Goal: Task Accomplishment & Management: Manage account settings

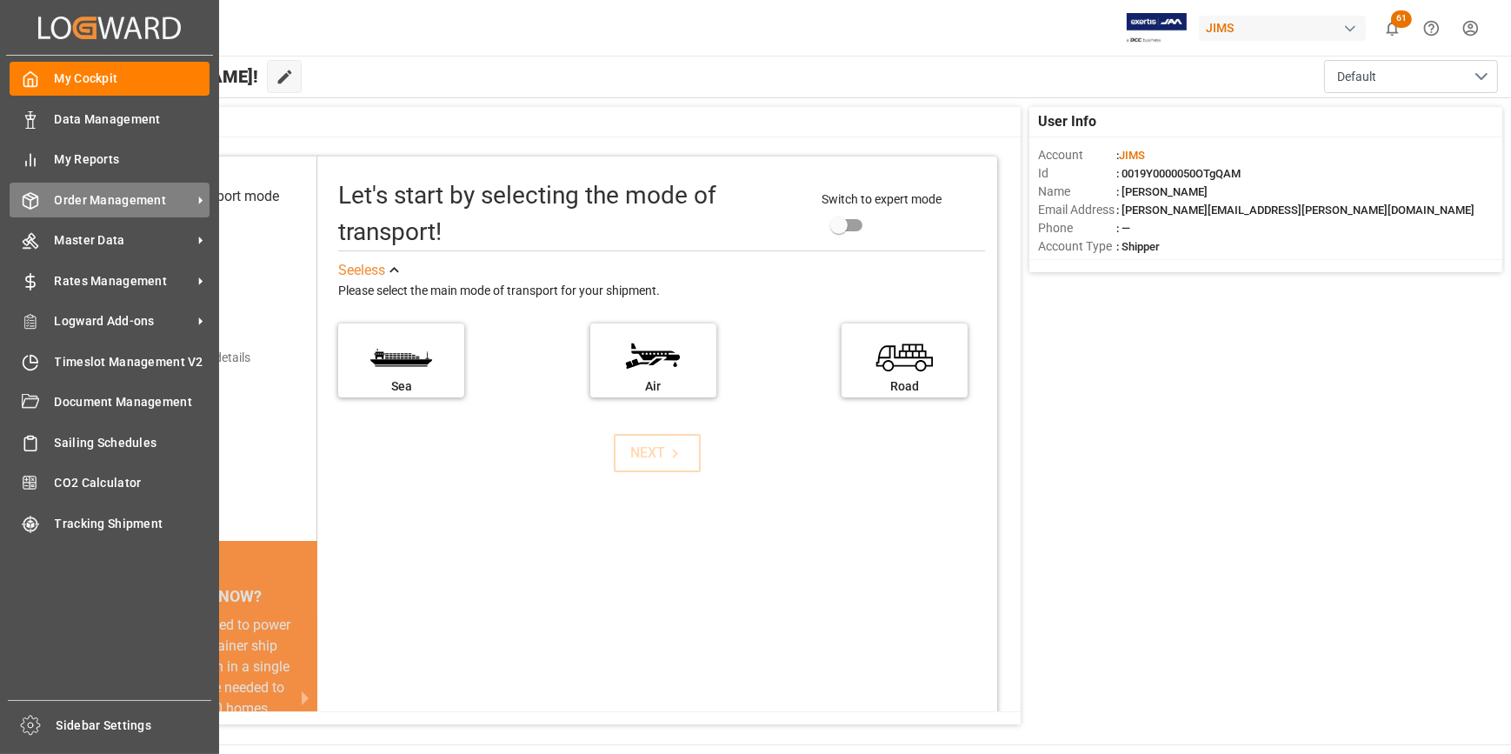
click at [108, 206] on span "Order Management" at bounding box center [123, 200] width 137 height 18
click at [101, 204] on span "Order Management" at bounding box center [123, 200] width 137 height 18
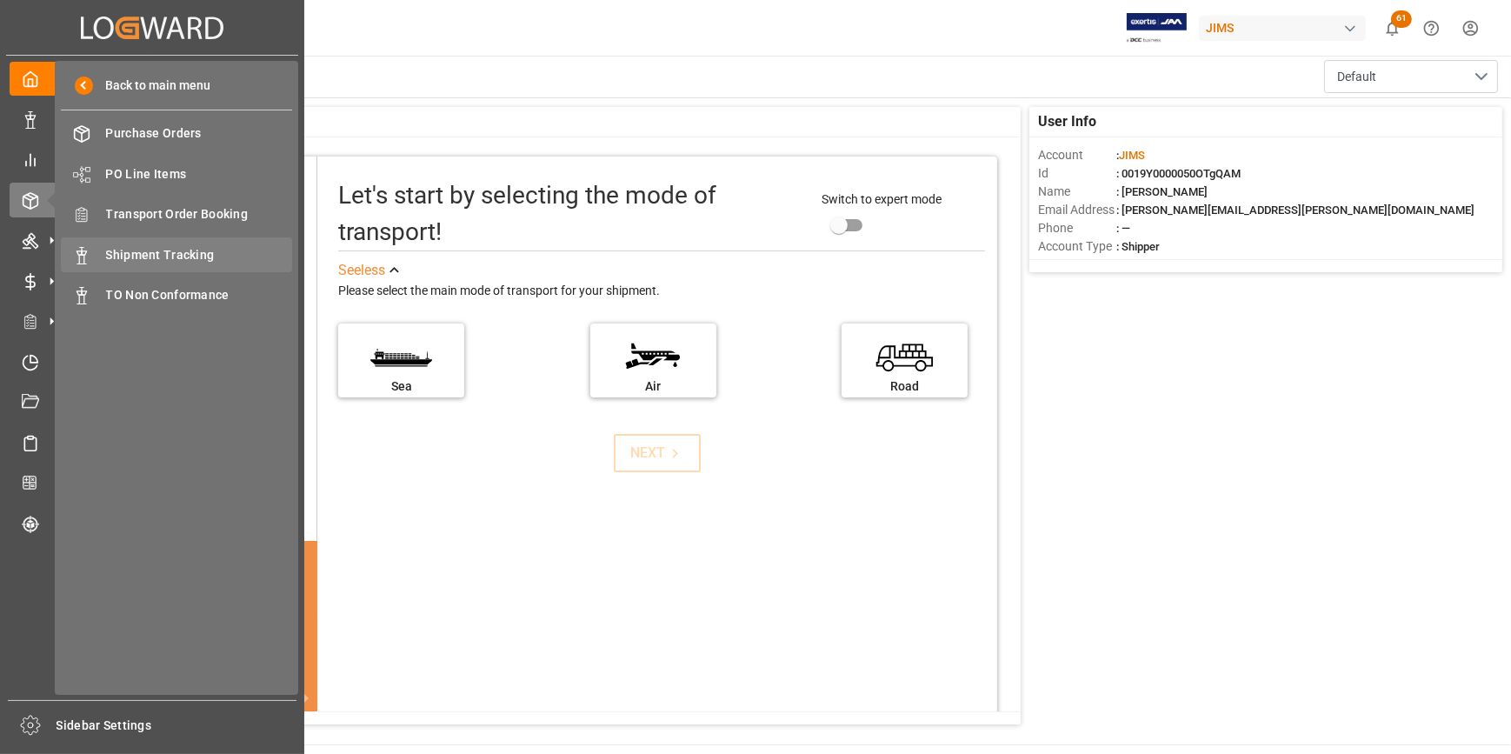
click at [222, 257] on span "Shipment Tracking" at bounding box center [199, 255] width 187 height 18
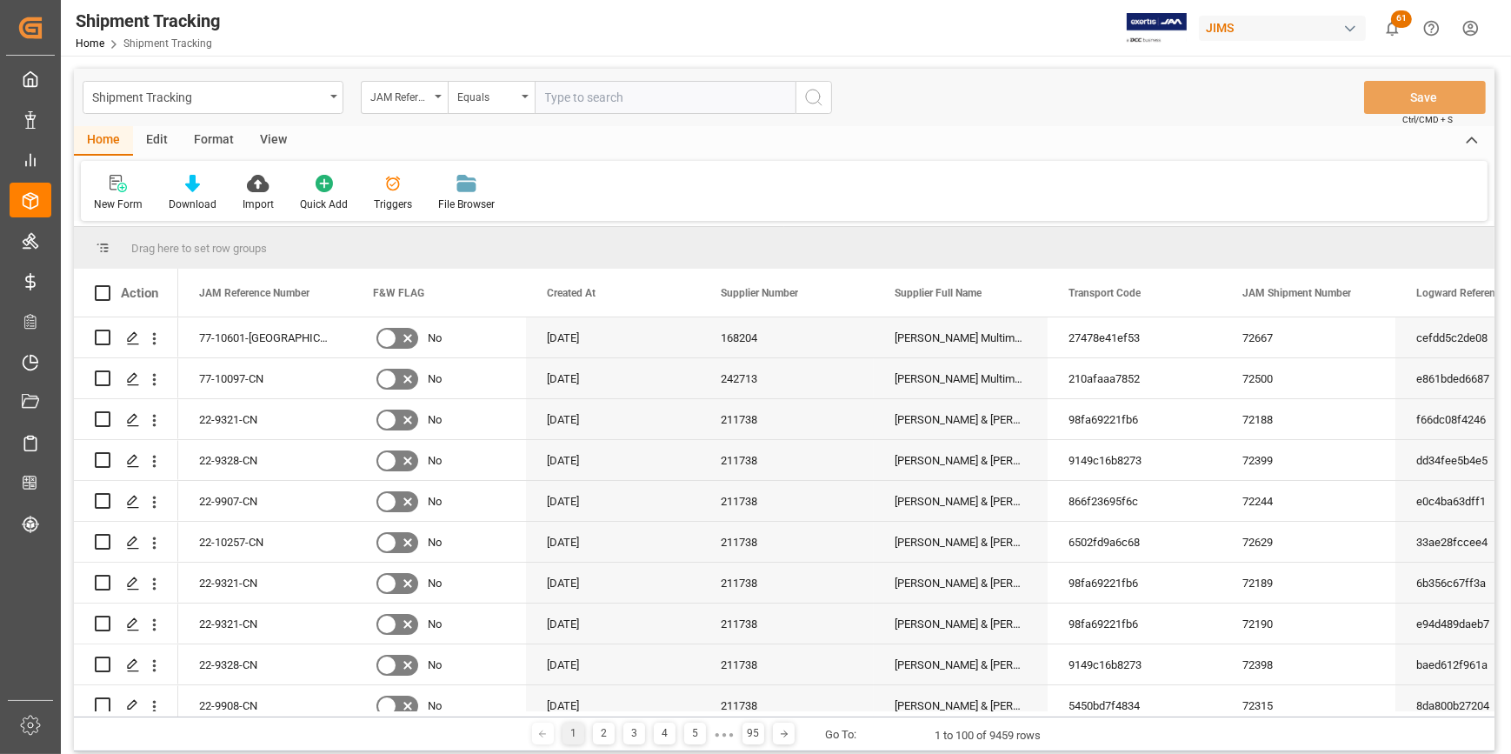
click at [584, 95] on input "text" at bounding box center [665, 97] width 261 height 33
type input "22-9892-CN"
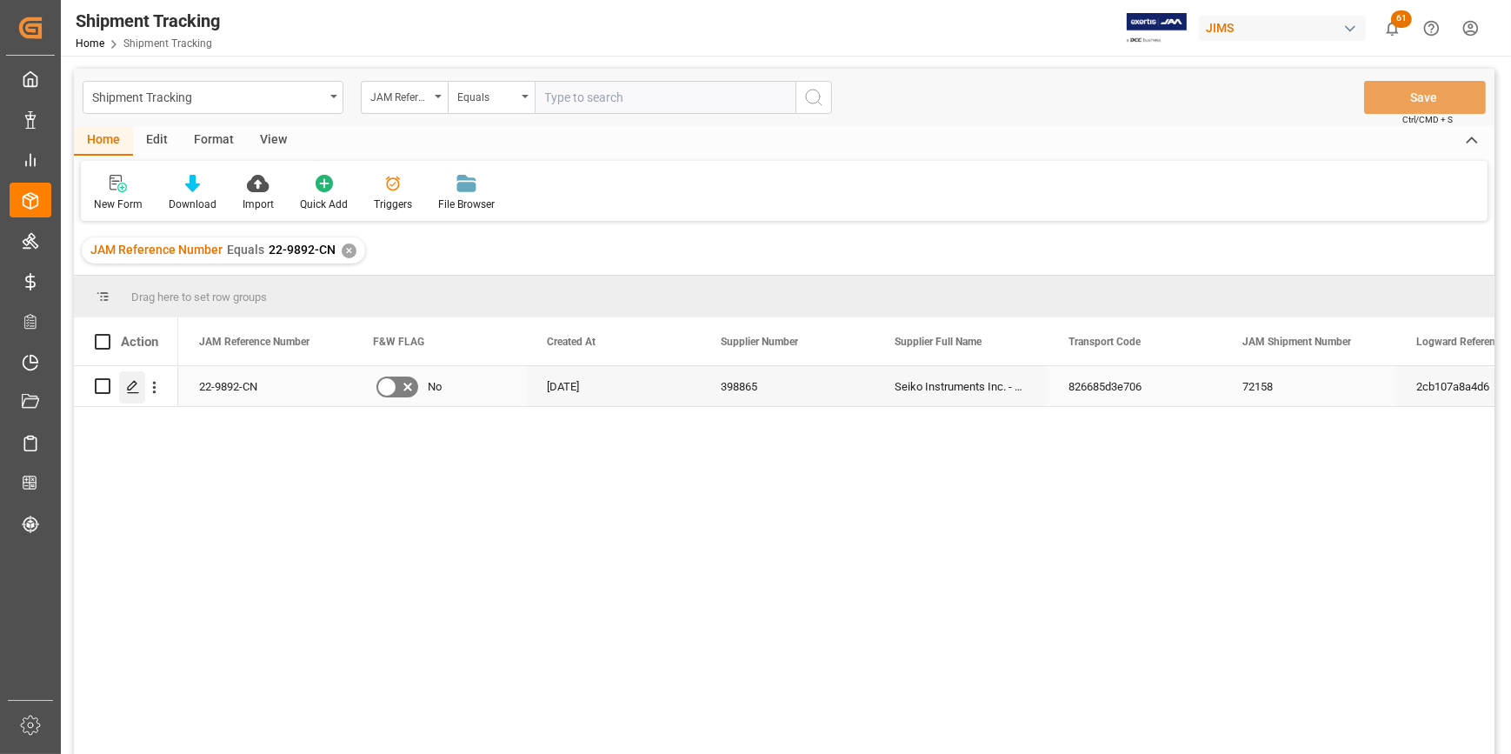
click at [122, 383] on div "Press SPACE to select this row." at bounding box center [132, 387] width 26 height 32
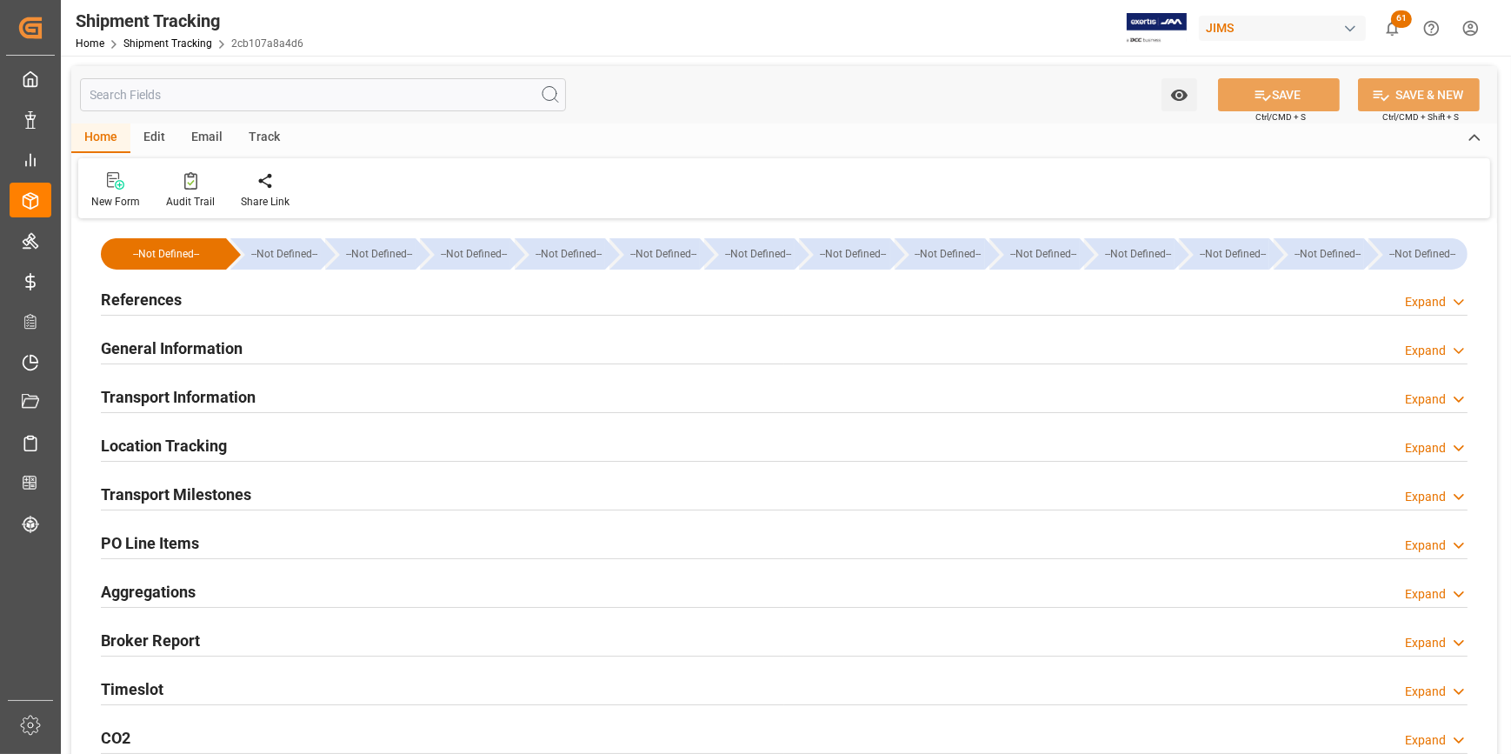
type input "[DATE] 11:59"
type input "[DATE] 00:00"
type input "[DATE] 16:28"
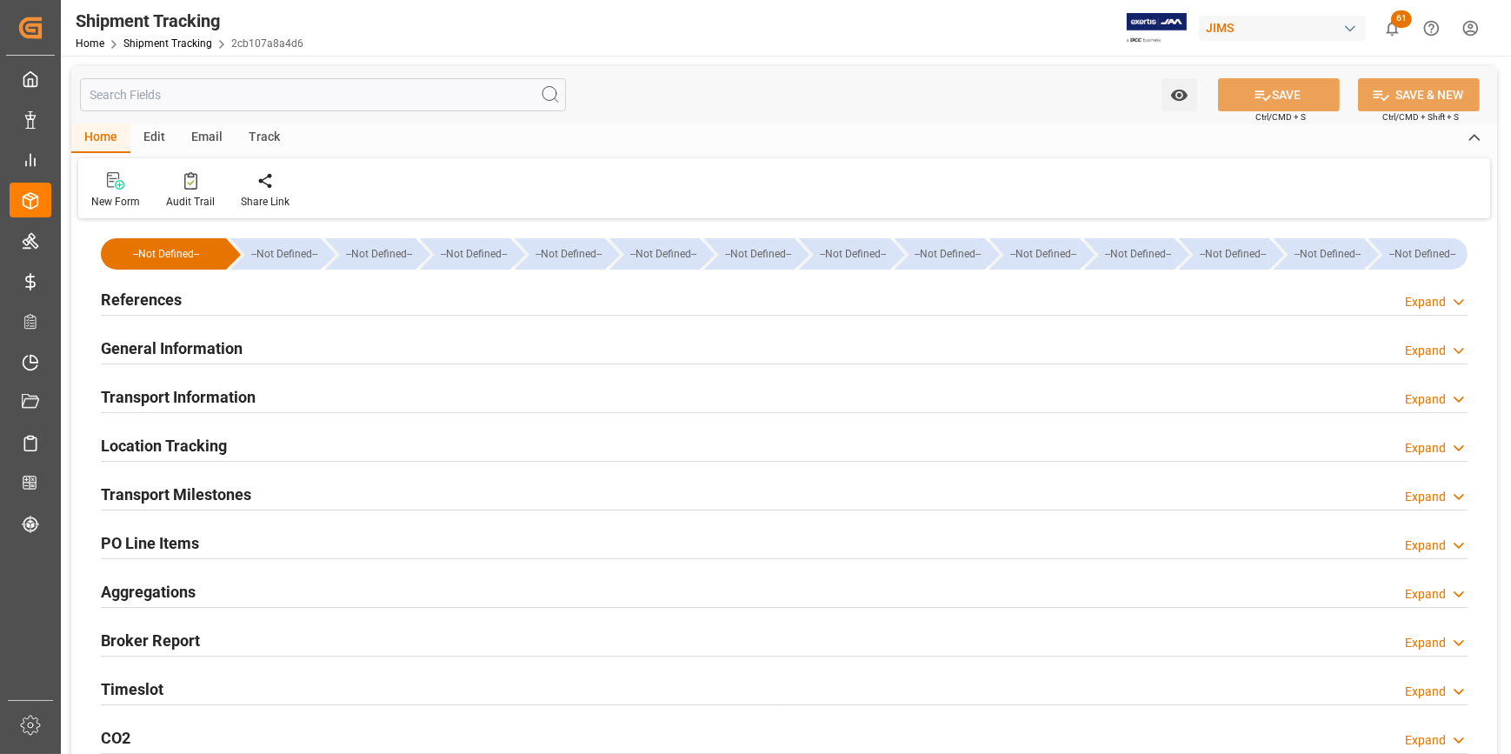
type input "[DATE] 11:59"
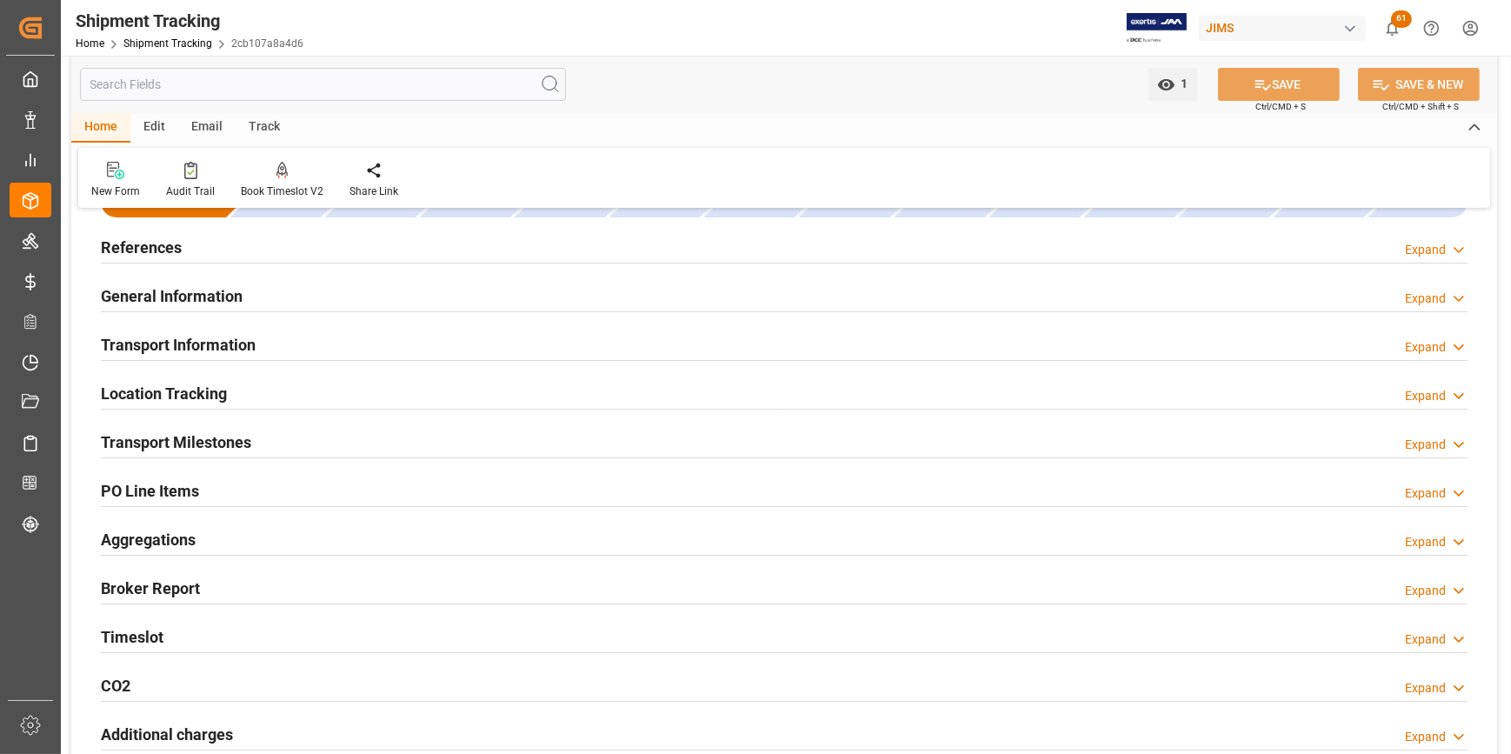
scroll to position [78, 0]
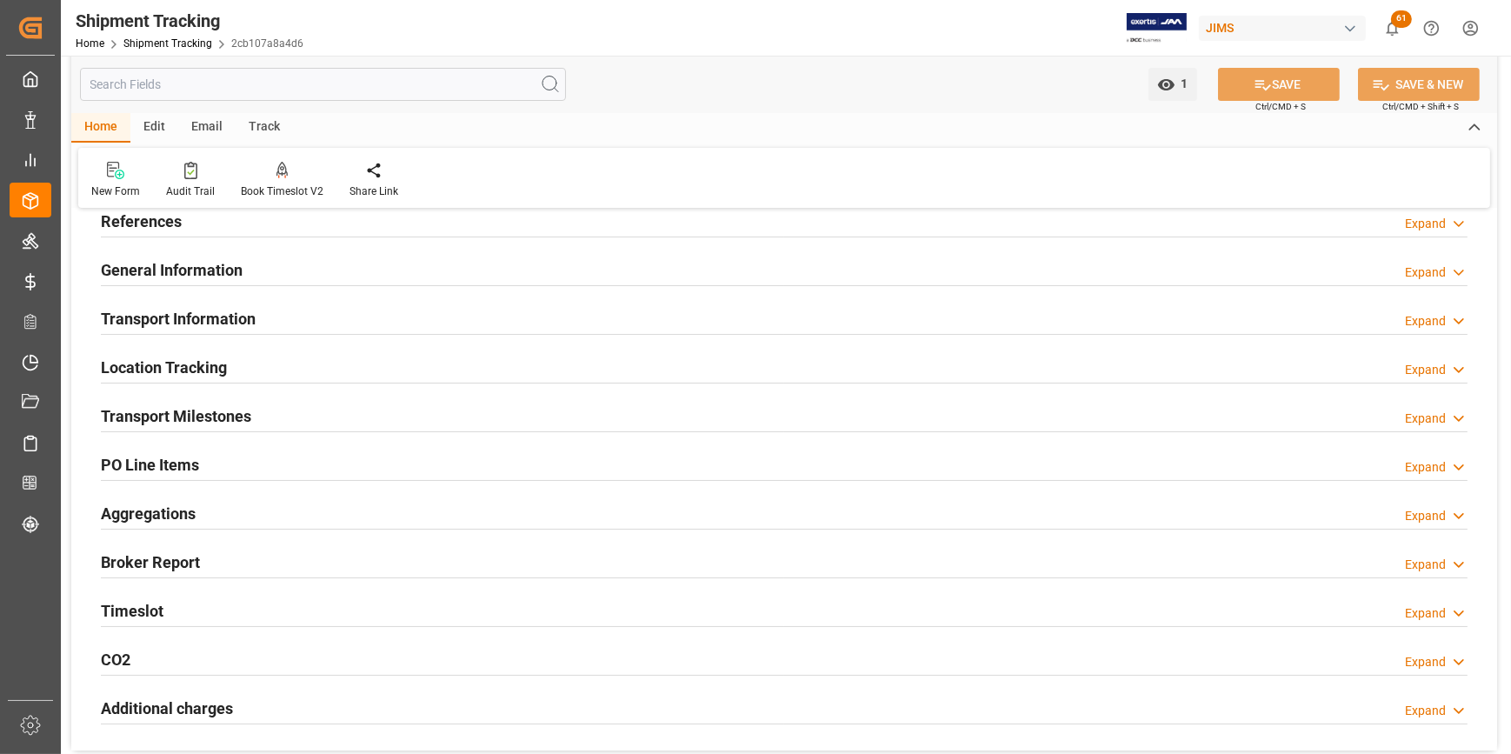
drag, startPoint x: 179, startPoint y: 410, endPoint x: 280, endPoint y: 411, distance: 100.9
click at [181, 411] on h2 "Transport Milestones" at bounding box center [176, 415] width 150 height 23
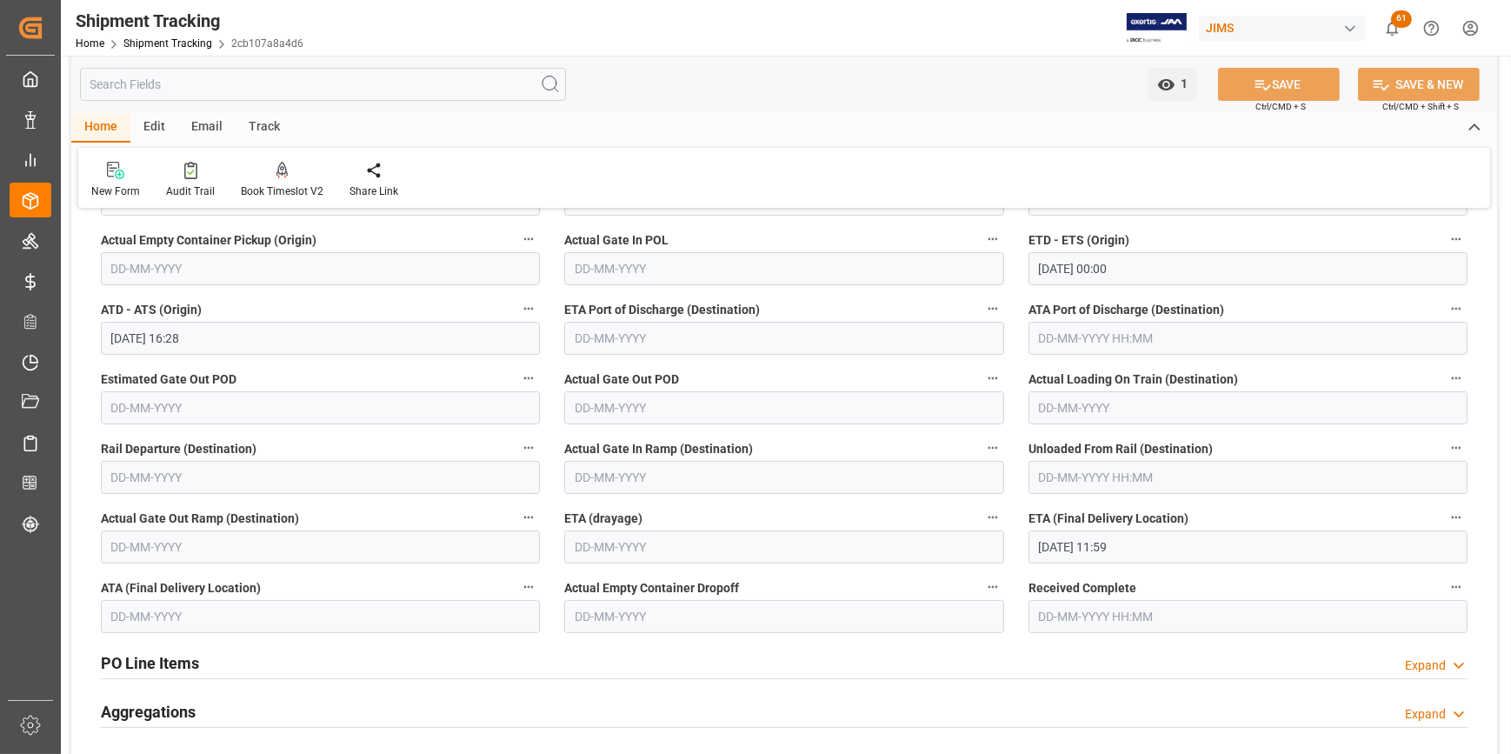
scroll to position [395, 0]
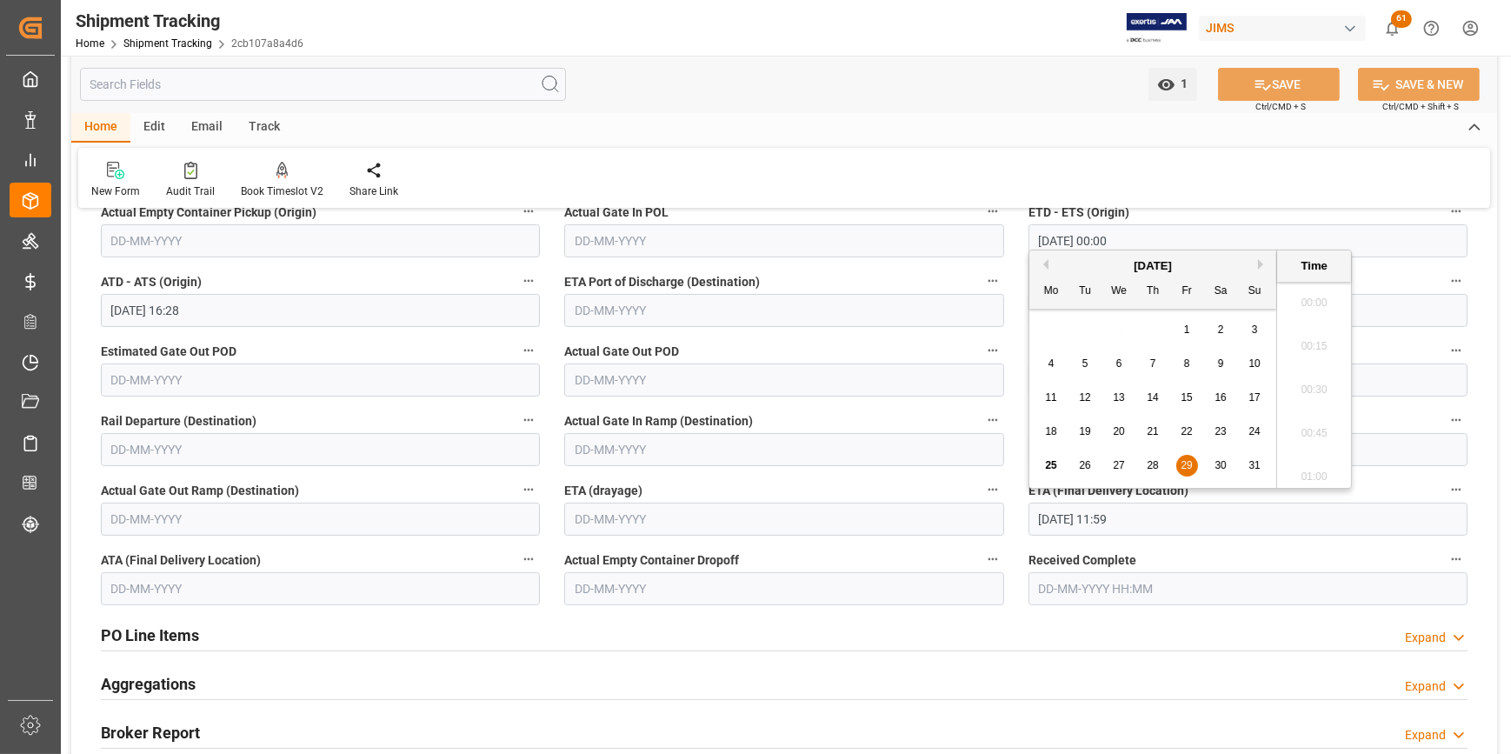
click at [1047, 512] on input "[DATE] 11:59" at bounding box center [1248, 519] width 439 height 33
click at [766, 648] on div "PO Line Items Expand" at bounding box center [784, 633] width 1367 height 33
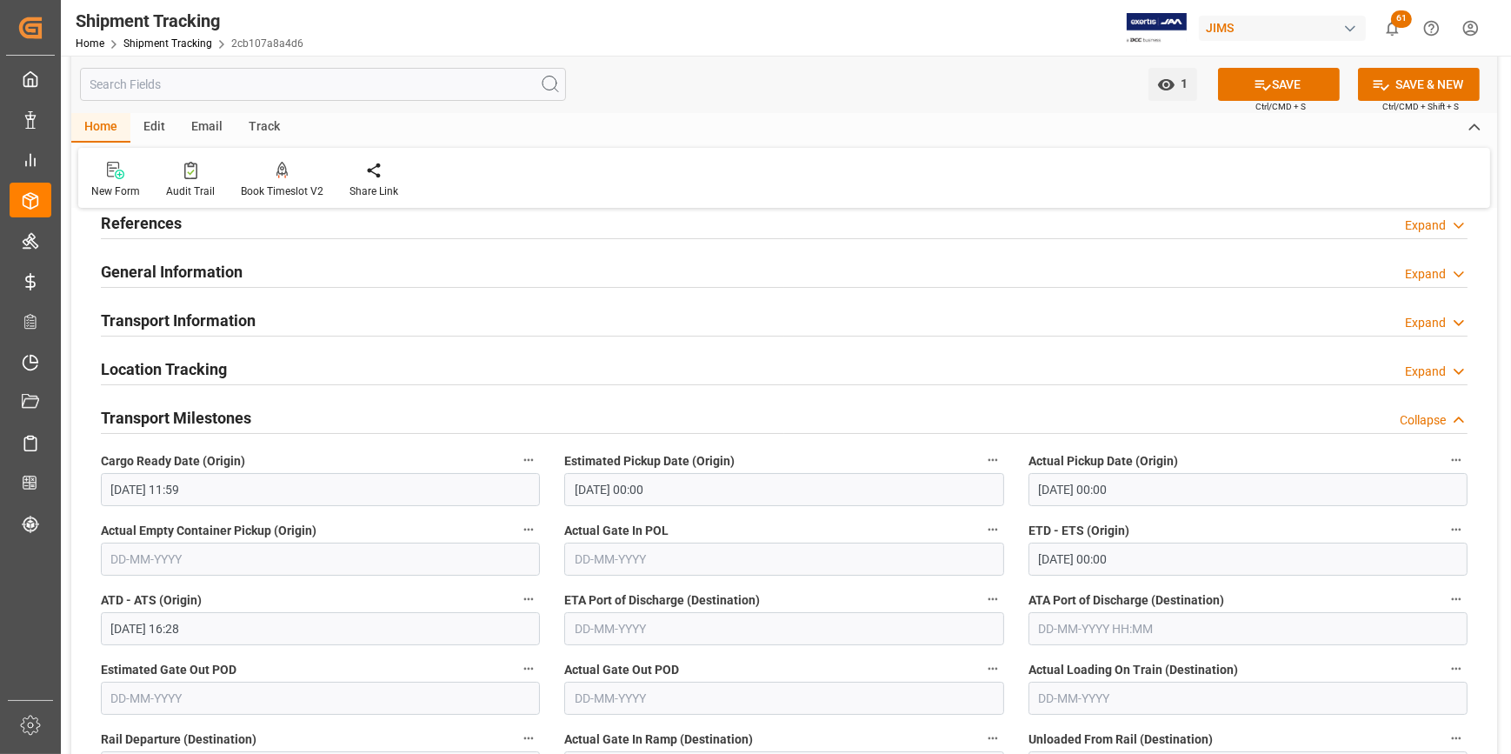
scroll to position [0, 0]
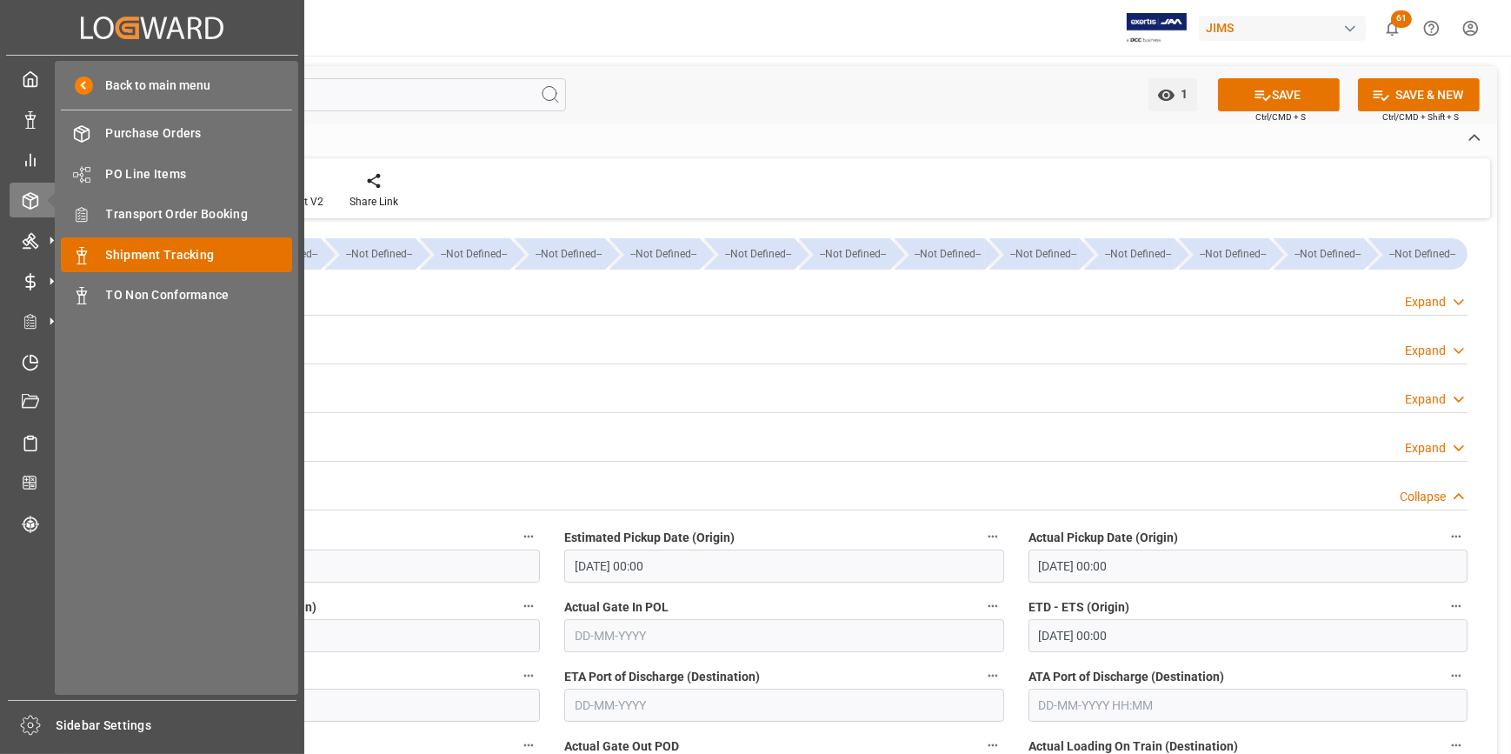
click at [177, 262] on span "Shipment Tracking" at bounding box center [199, 255] width 187 height 18
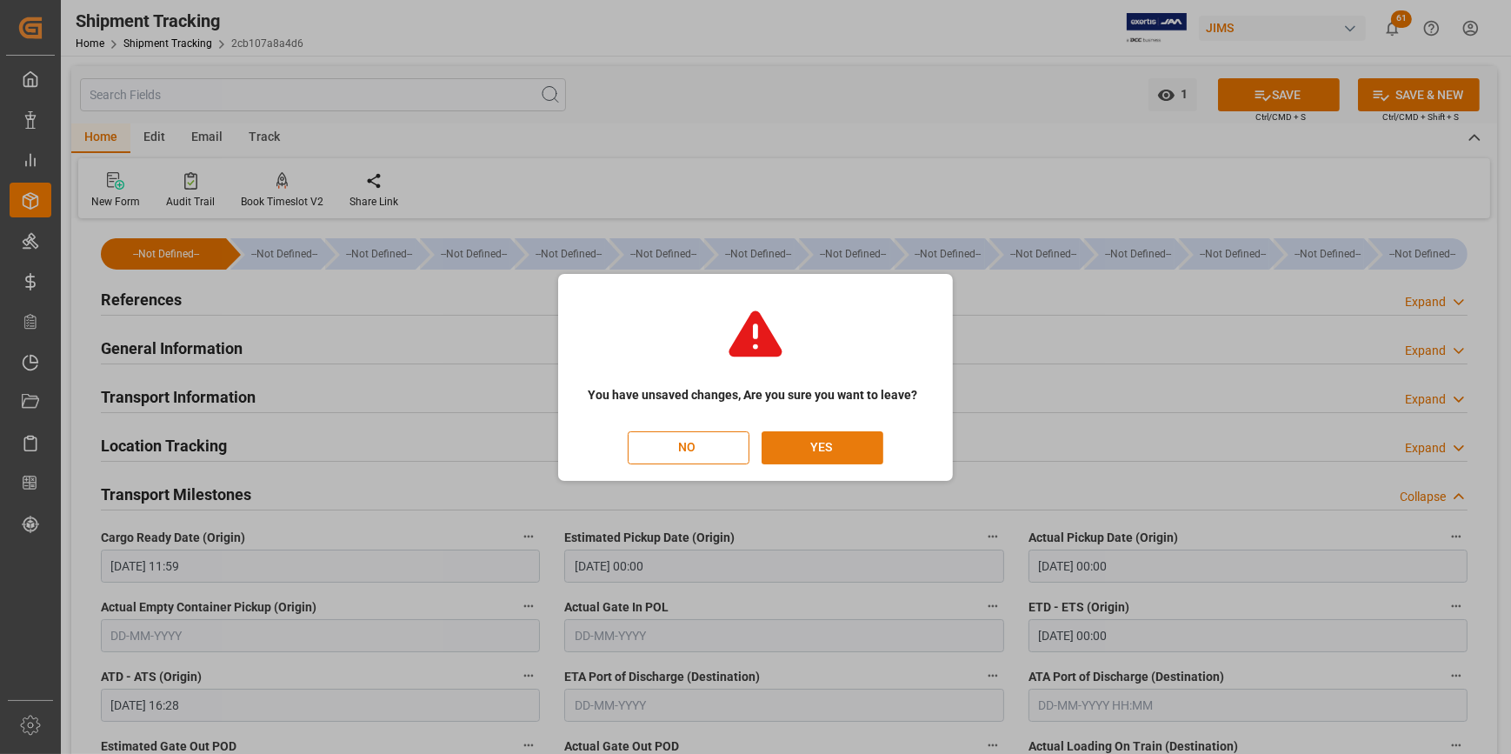
click at [815, 452] on button "YES" at bounding box center [823, 447] width 122 height 33
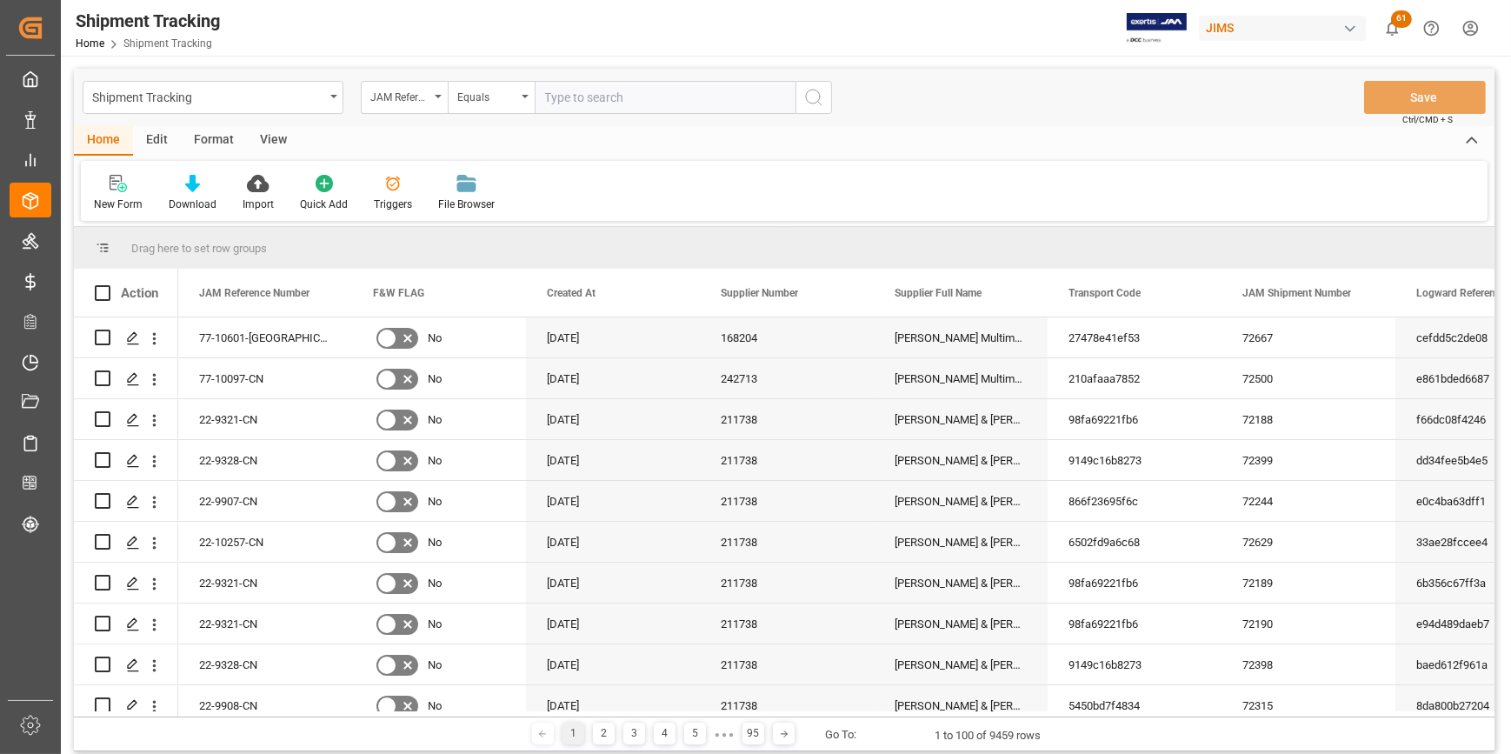
click at [587, 109] on input "text" at bounding box center [665, 97] width 261 height 33
type input "22-10430-ID"
click at [812, 97] on icon "search button" at bounding box center [814, 97] width 21 height 21
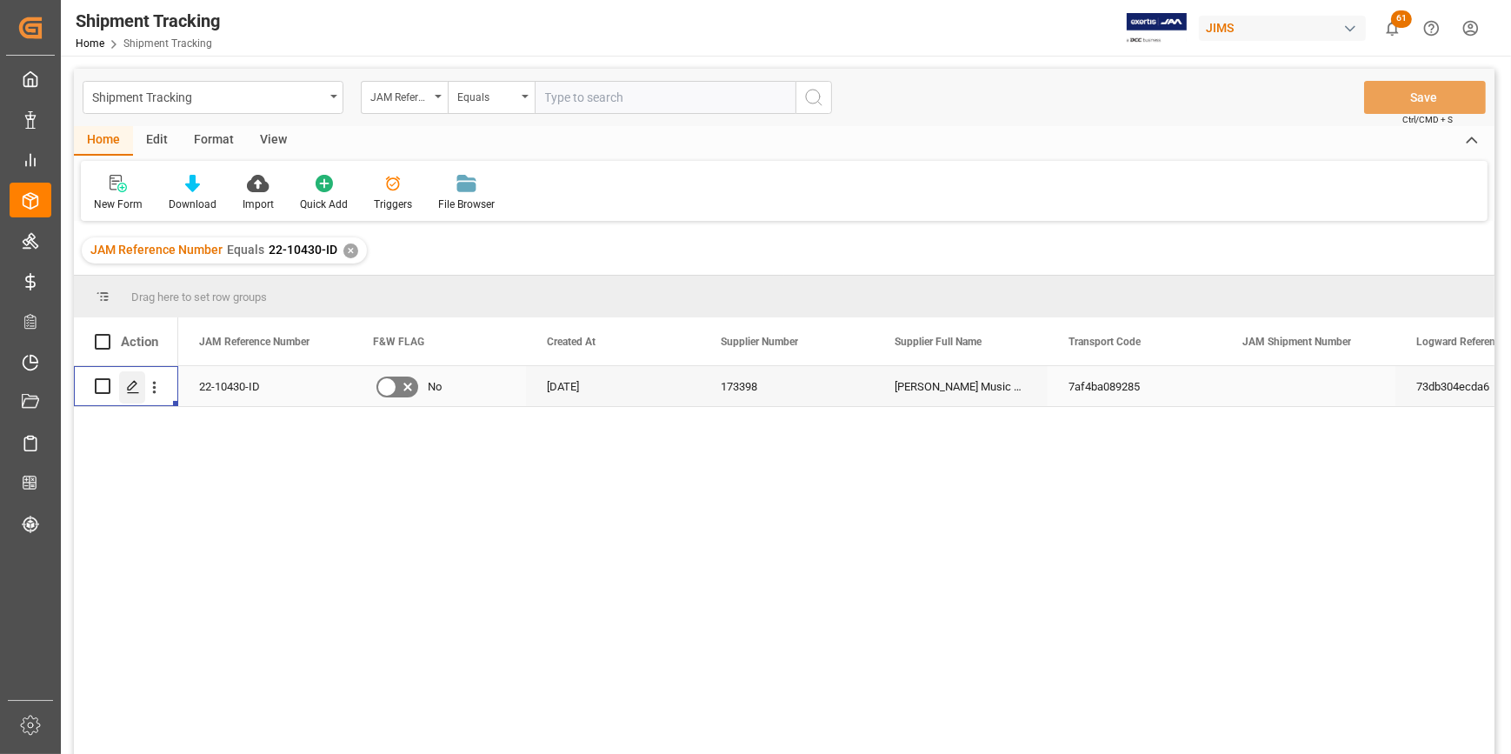
click at [124, 388] on div "Press SPACE to select this row." at bounding box center [132, 387] width 26 height 32
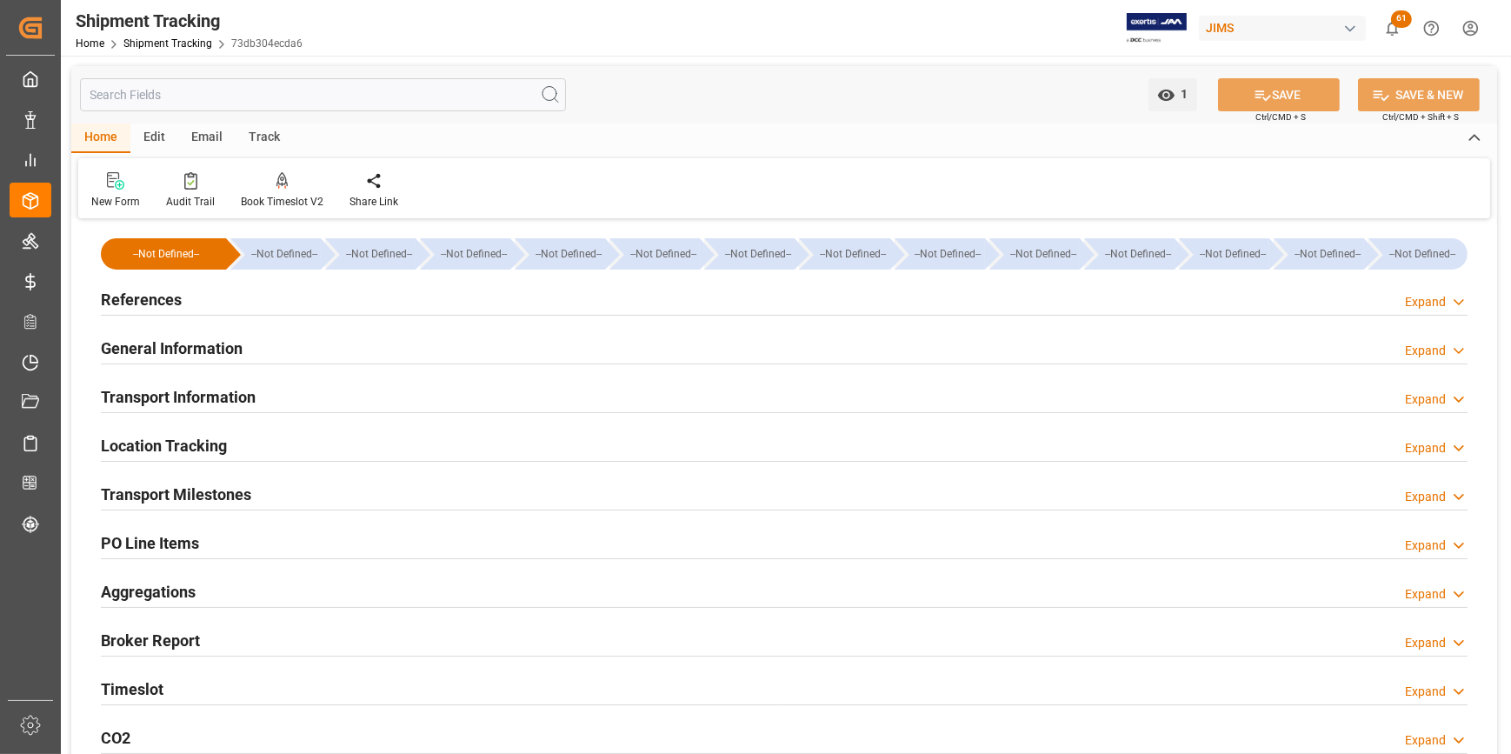
type input "[DATE] 00:00"
type input "[DATE] 06:45"
type input "[DATE]"
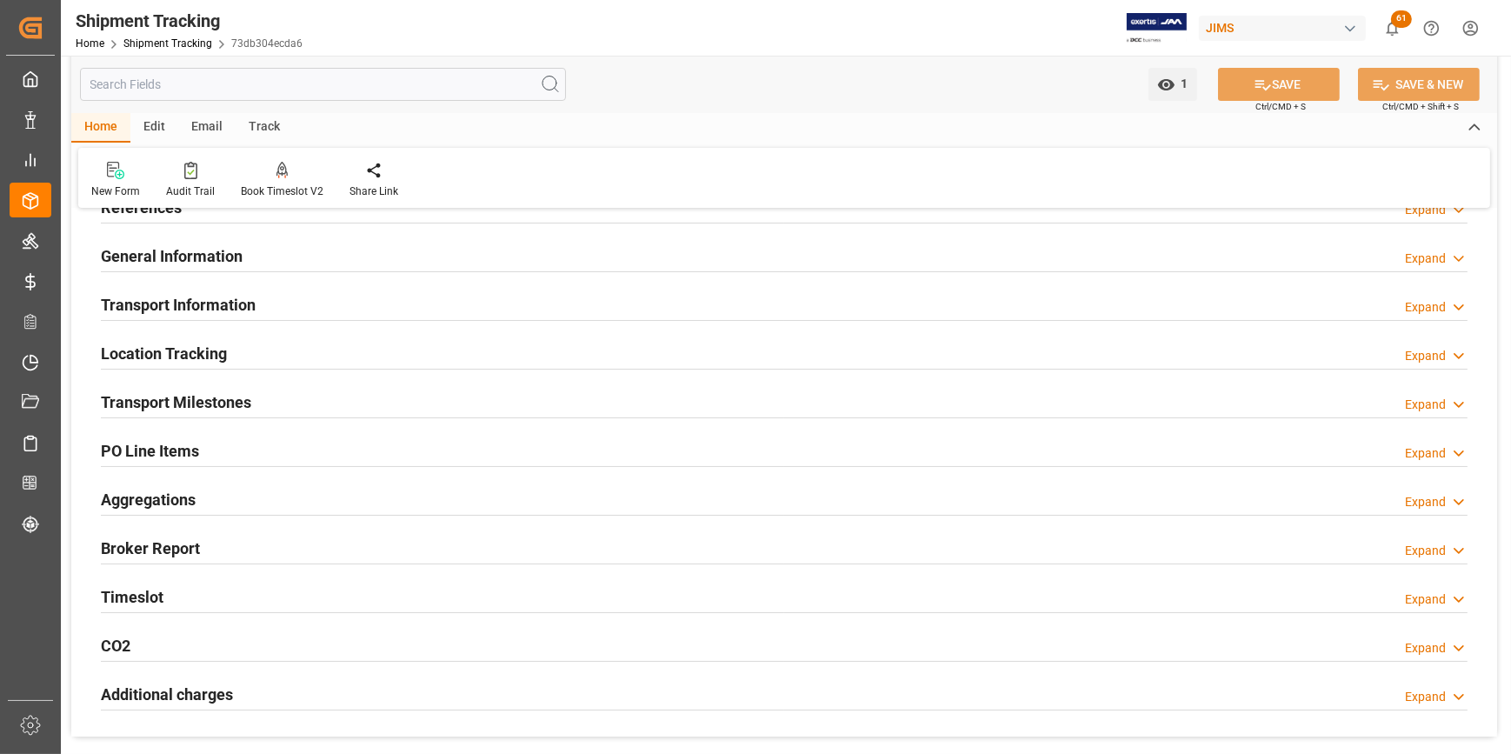
scroll to position [237, 0]
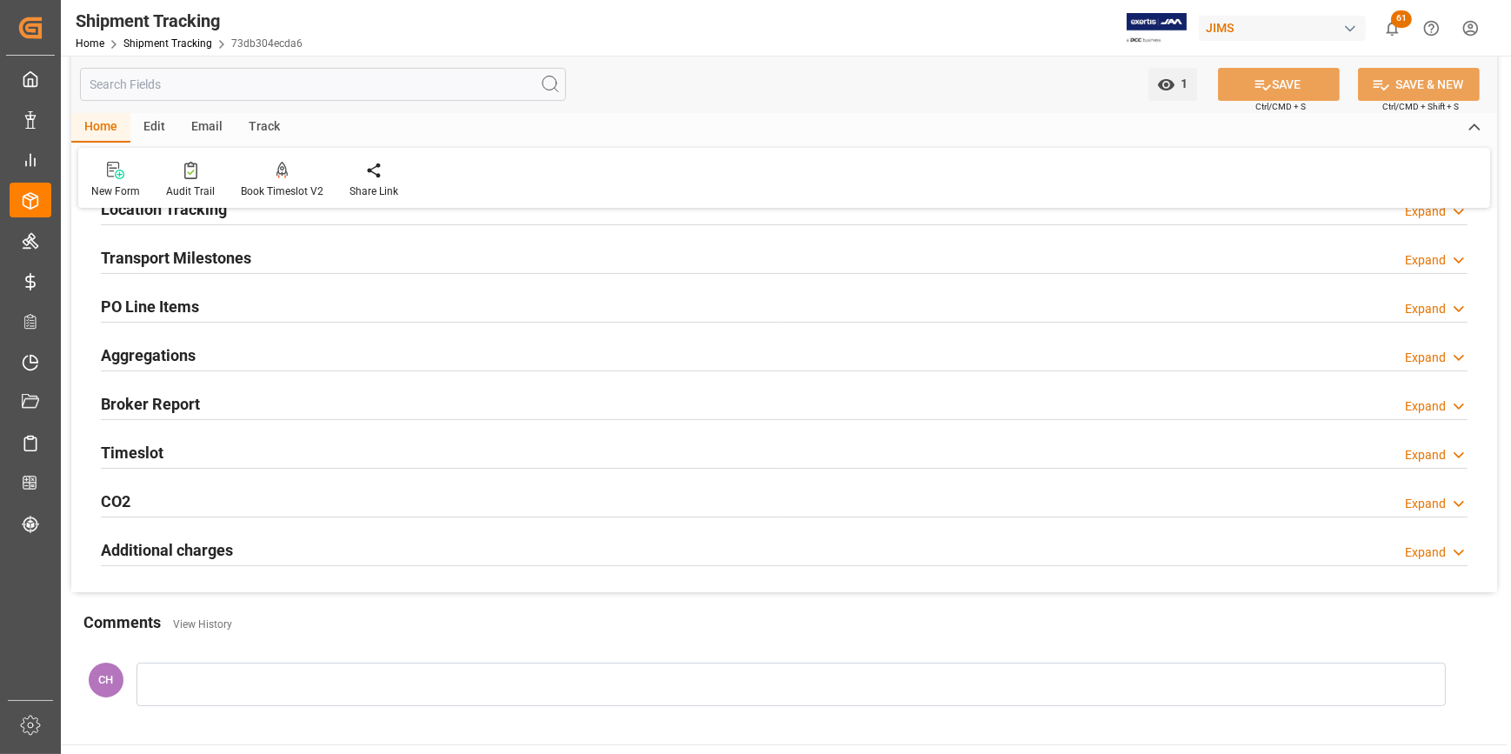
click at [173, 263] on h2 "Transport Milestones" at bounding box center [176, 257] width 150 height 23
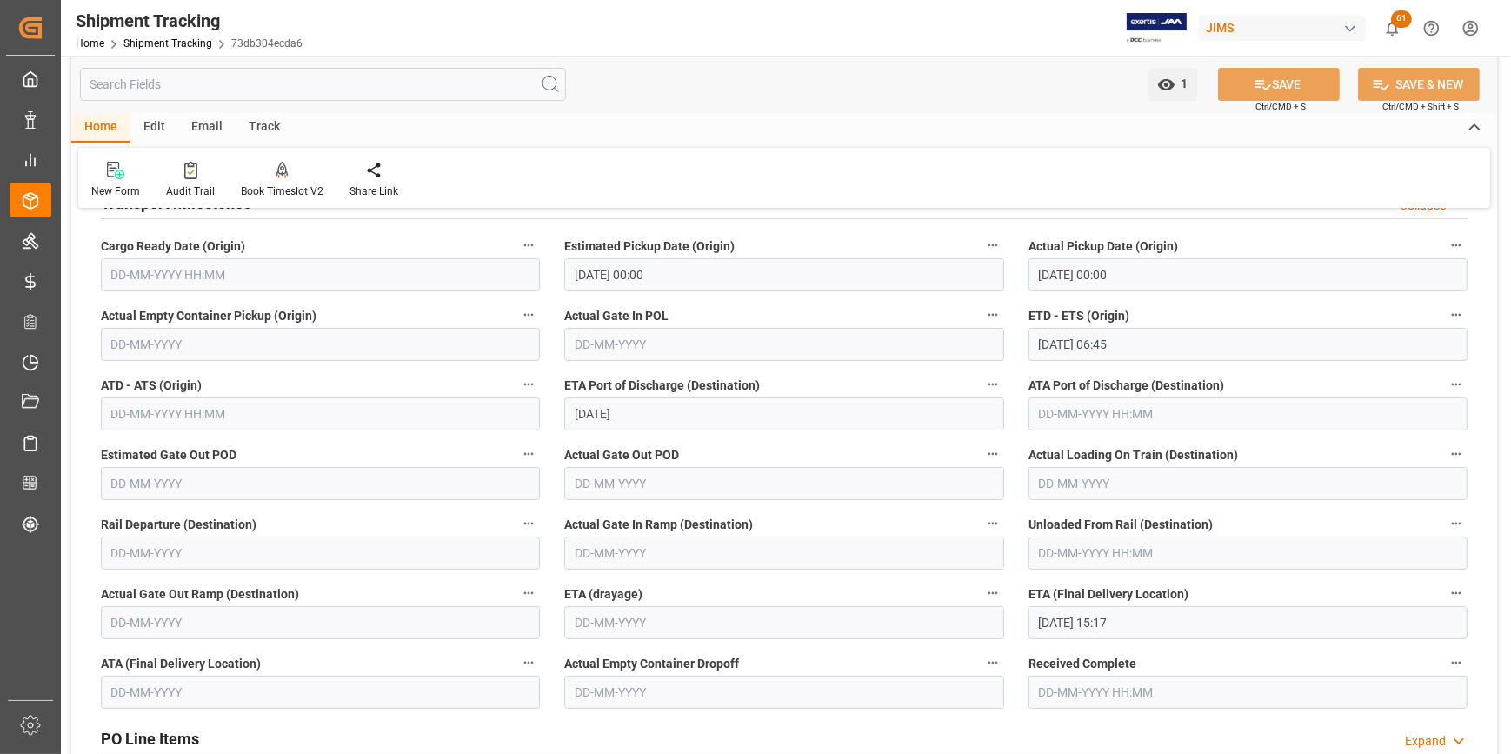
scroll to position [316, 0]
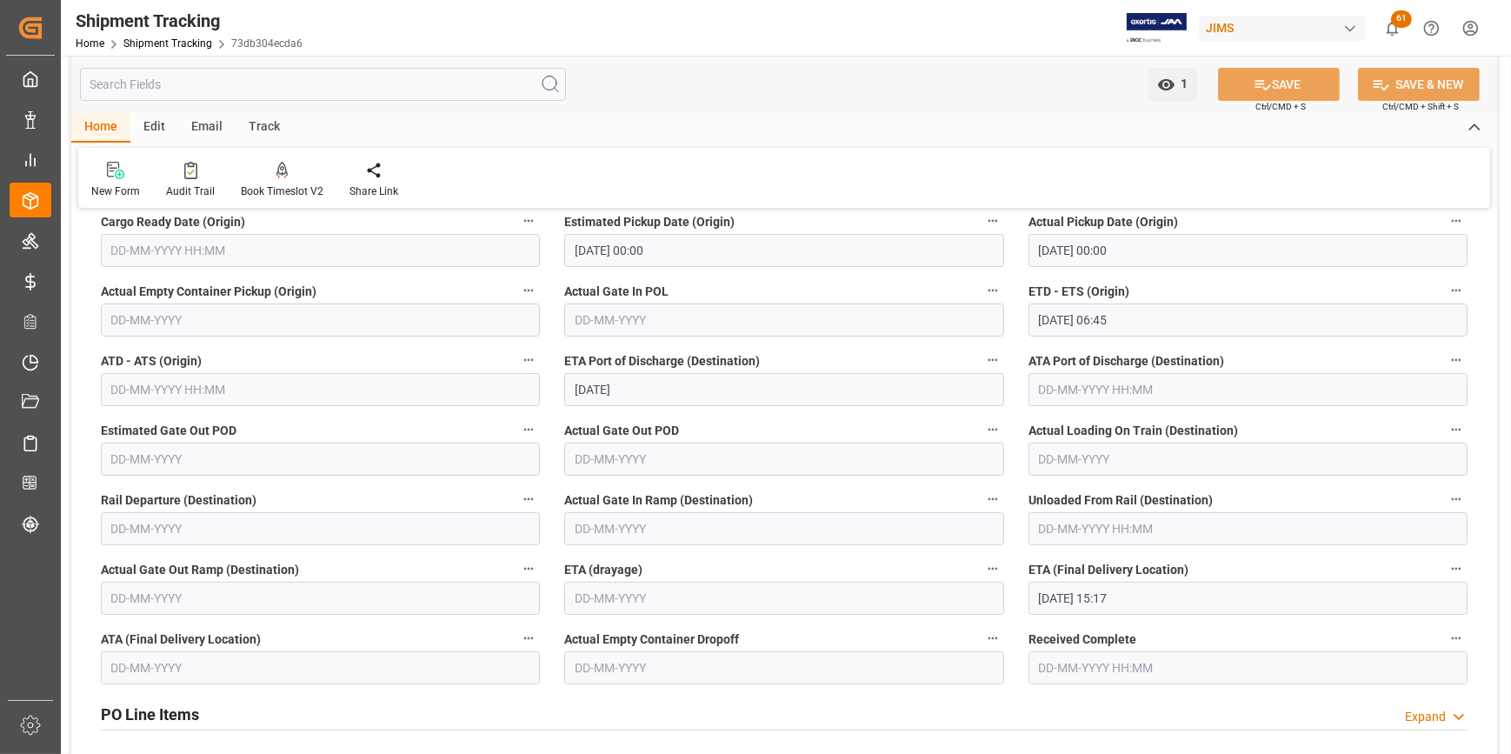
click at [1040, 600] on input "[DATE] 15:17" at bounding box center [1248, 598] width 439 height 33
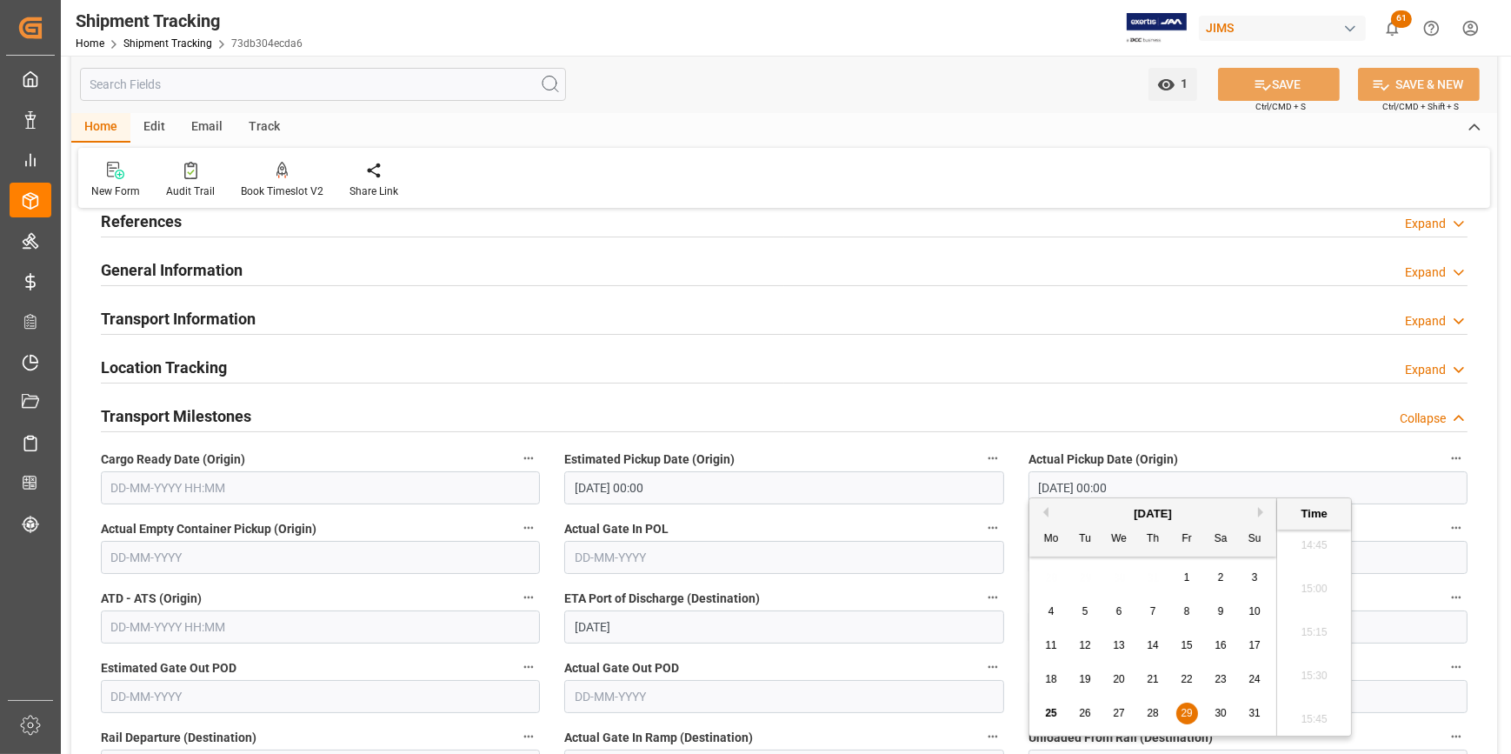
scroll to position [0, 0]
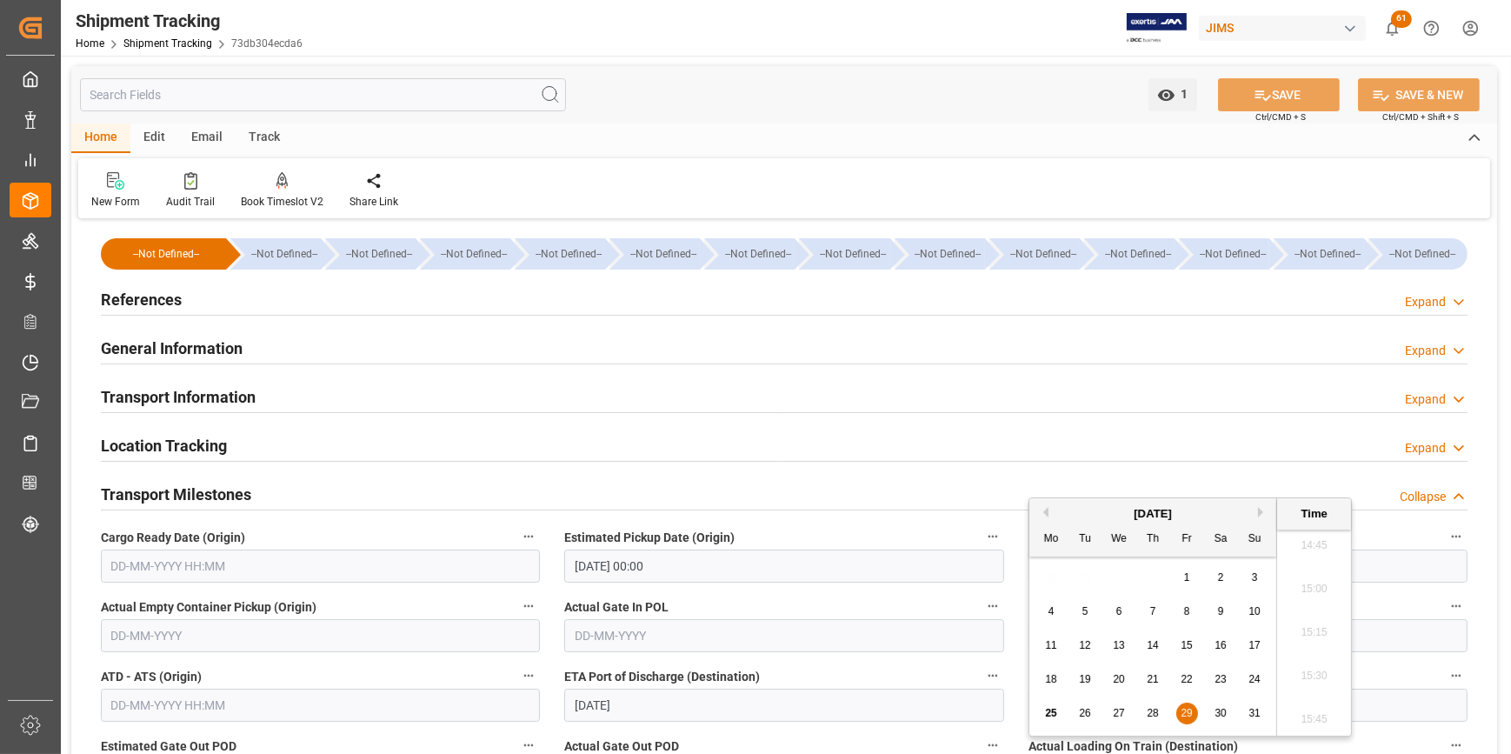
drag, startPoint x: 157, startPoint y: 299, endPoint x: 263, endPoint y: 299, distance: 106.1
click at [156, 299] on h2 "References" at bounding box center [141, 299] width 81 height 23
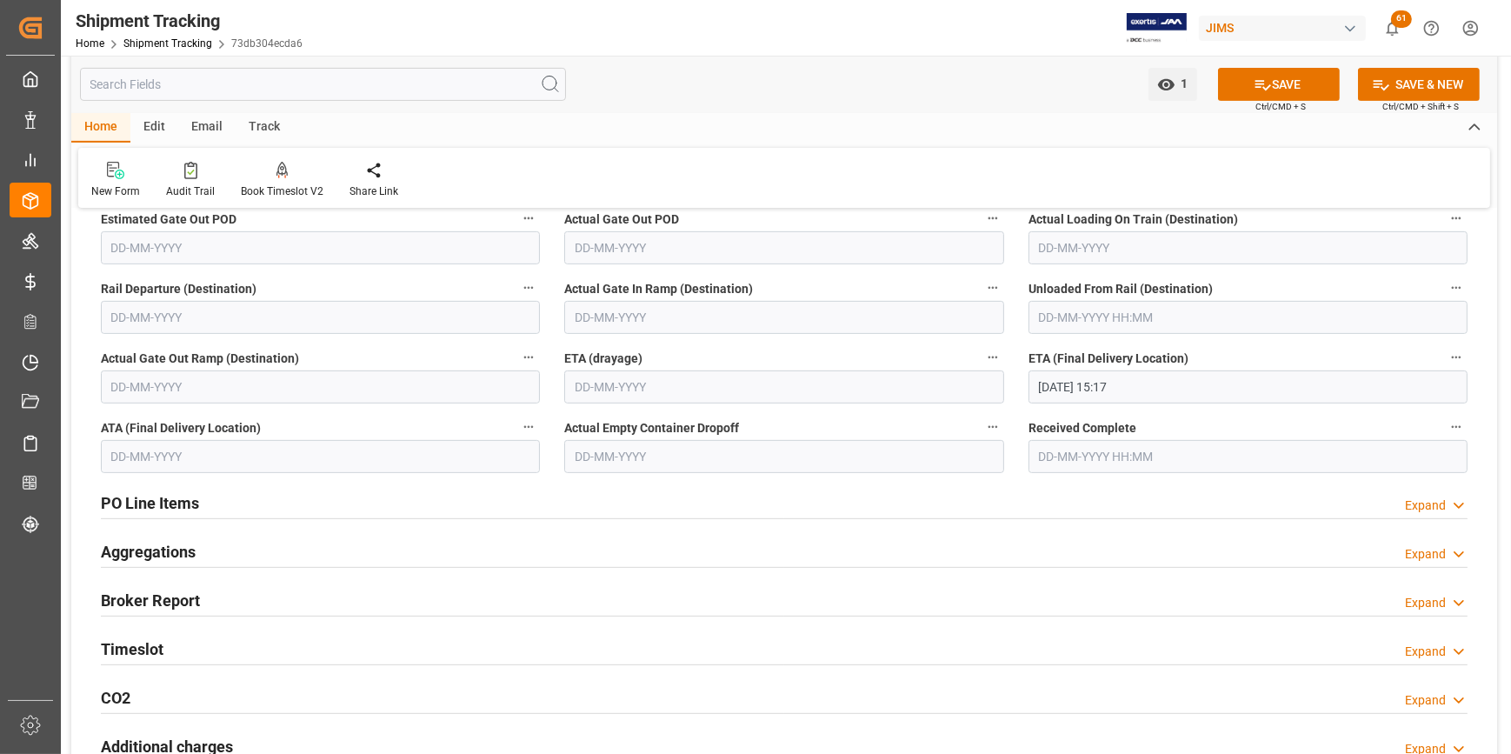
scroll to position [711, 0]
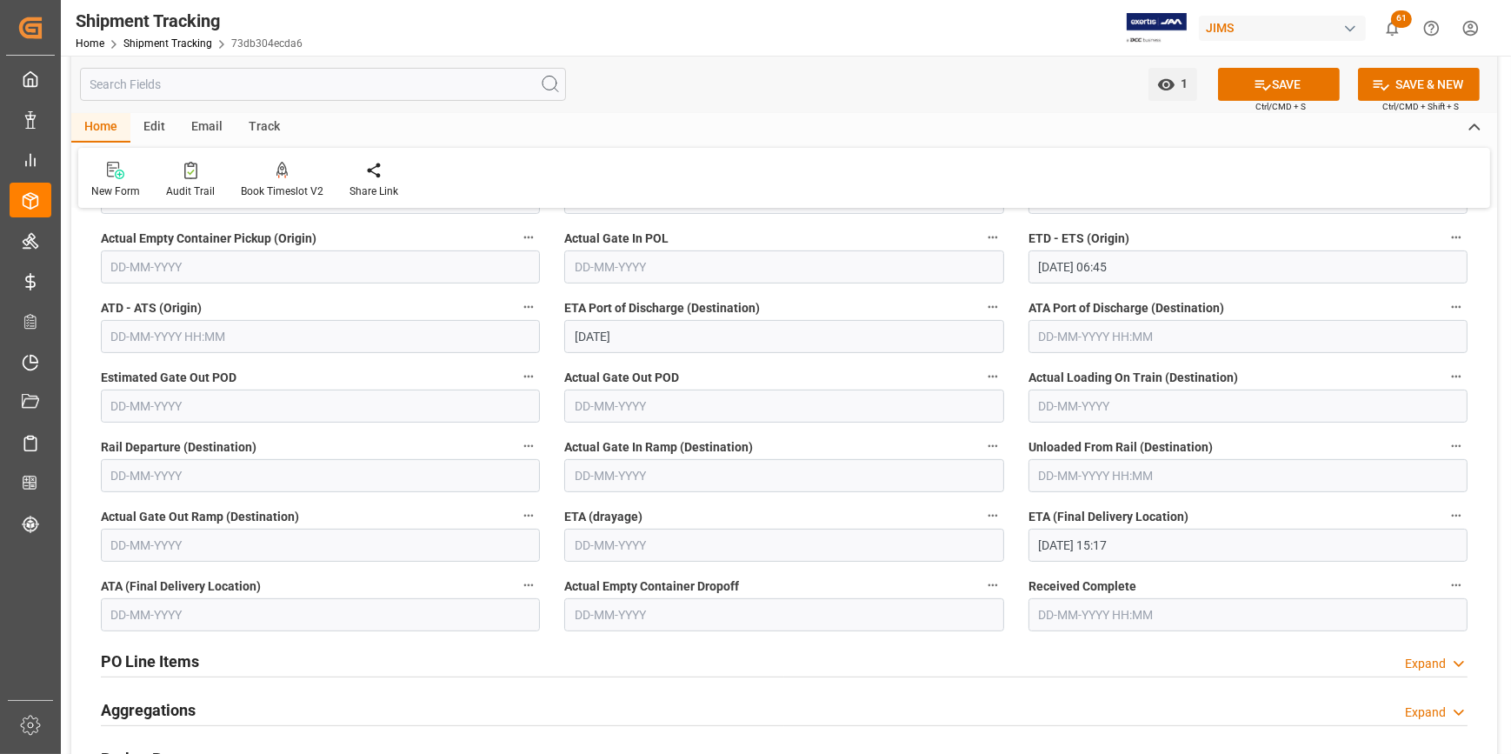
click at [1045, 544] on input "[DATE] 15:17" at bounding box center [1248, 545] width 439 height 33
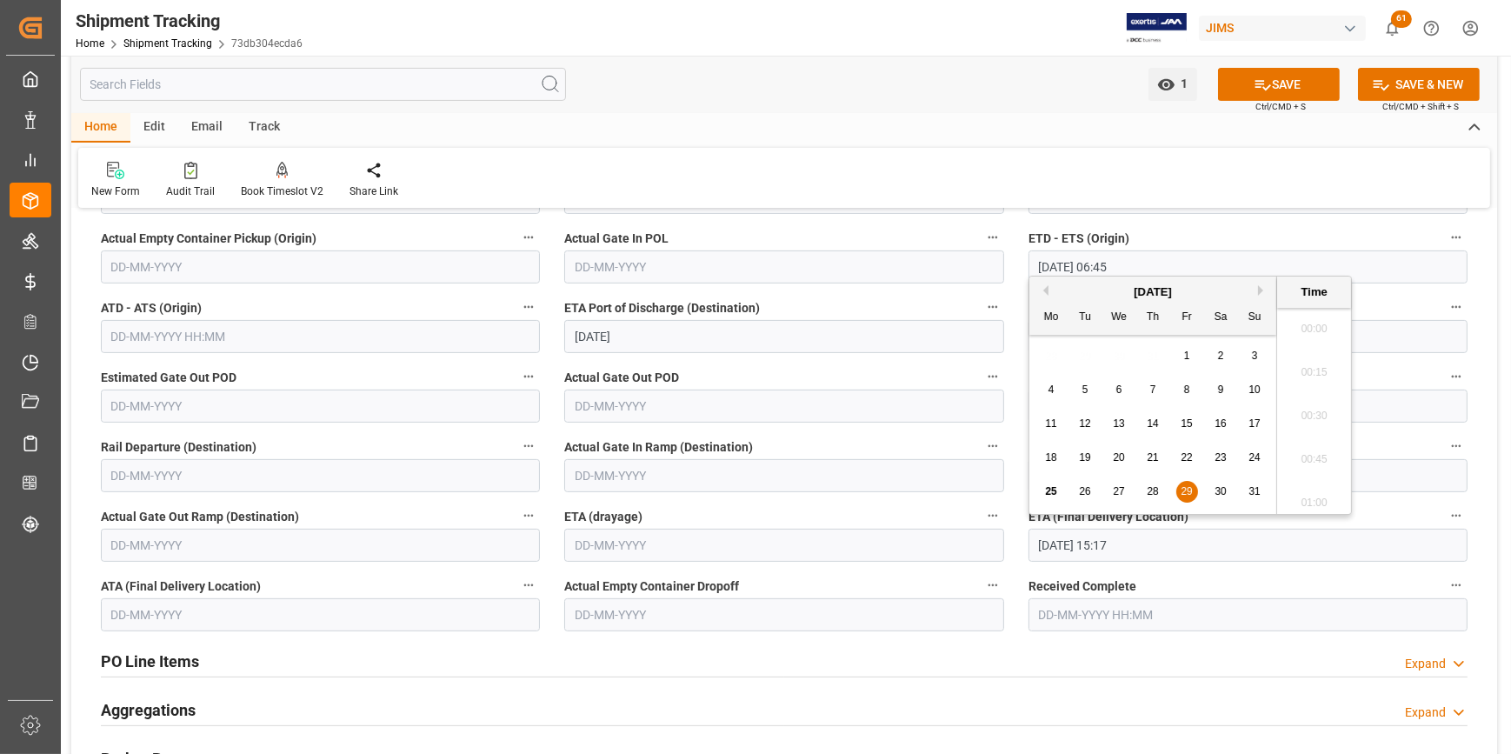
scroll to position [2571, 0]
click at [1120, 495] on span "27" at bounding box center [1118, 491] width 11 height 12
type input "[DATE] 15:17"
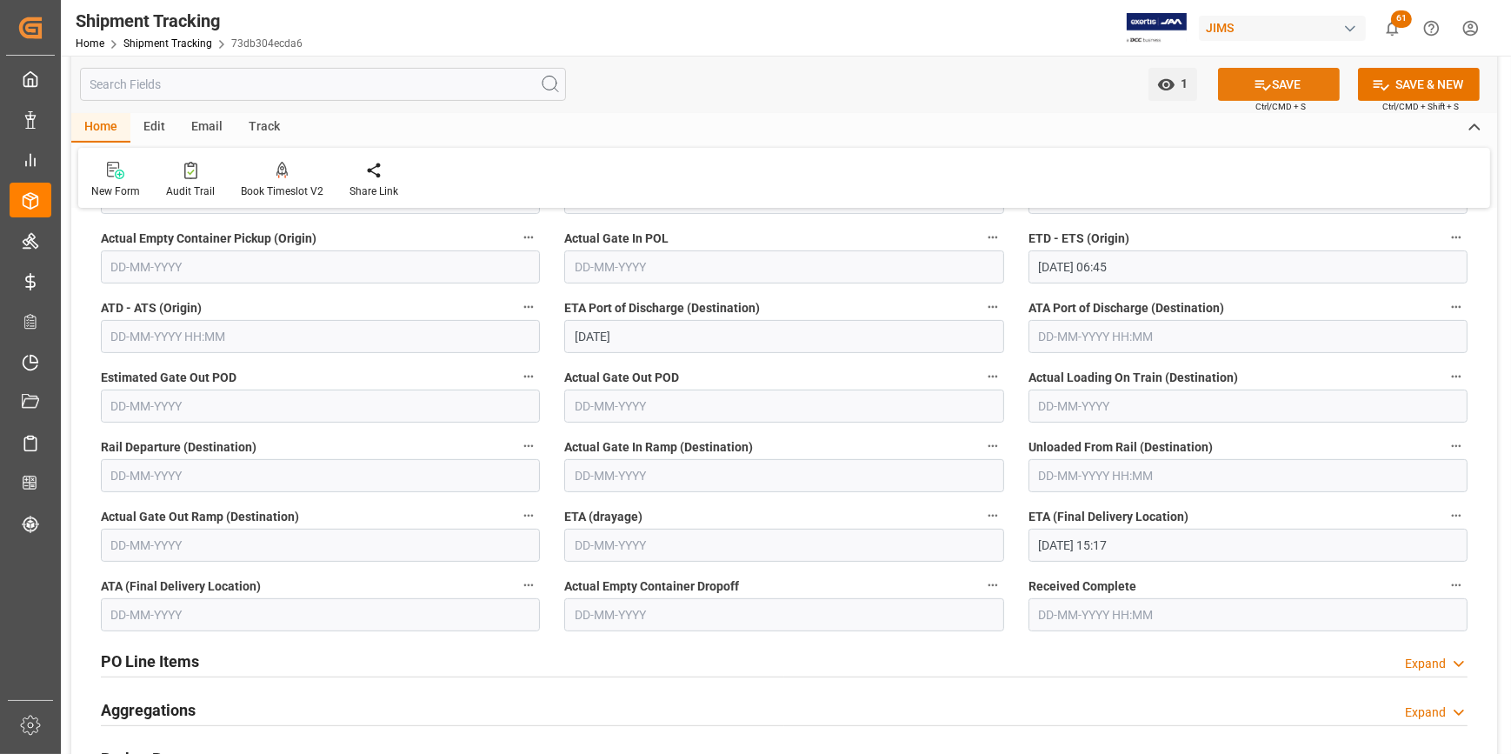
click at [1259, 90] on icon at bounding box center [1263, 85] width 18 height 18
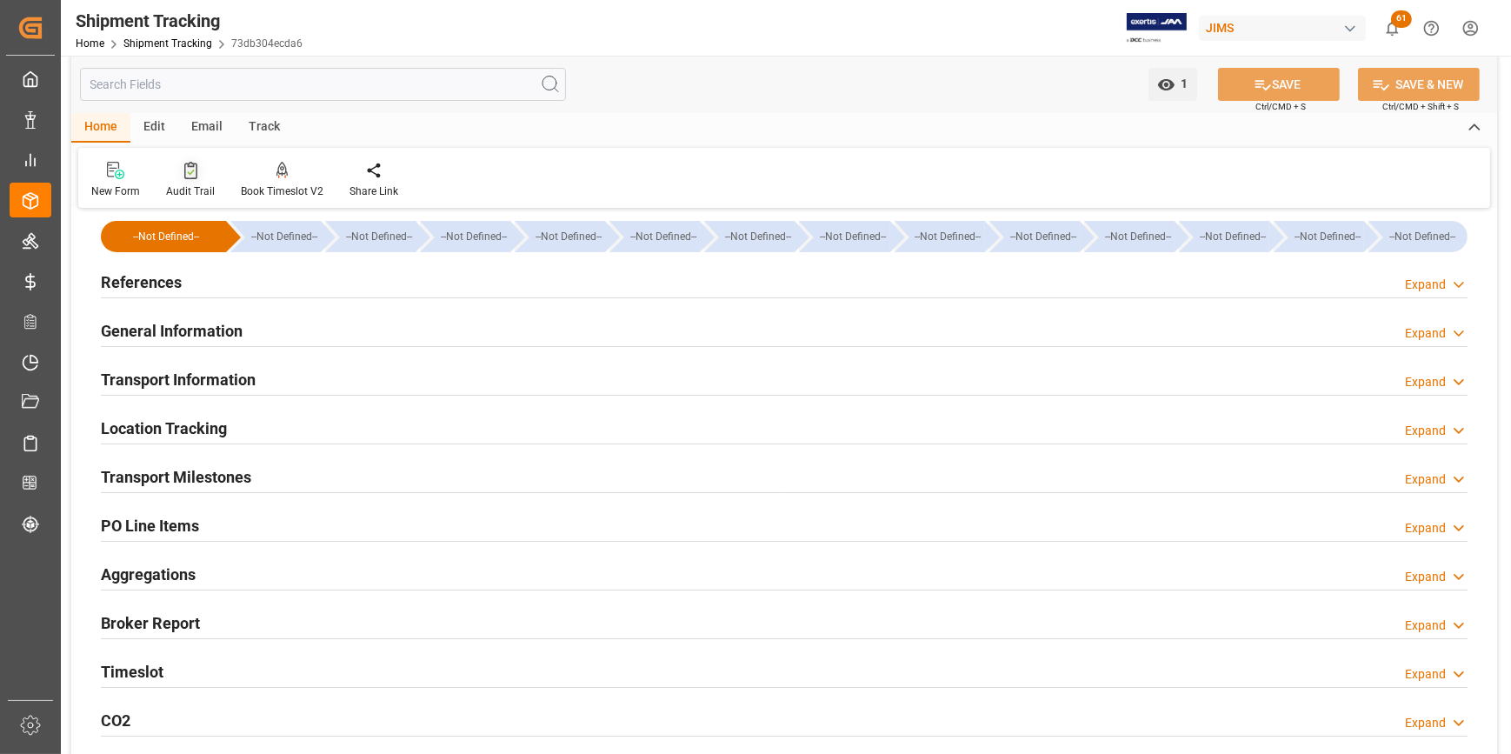
scroll to position [0, 0]
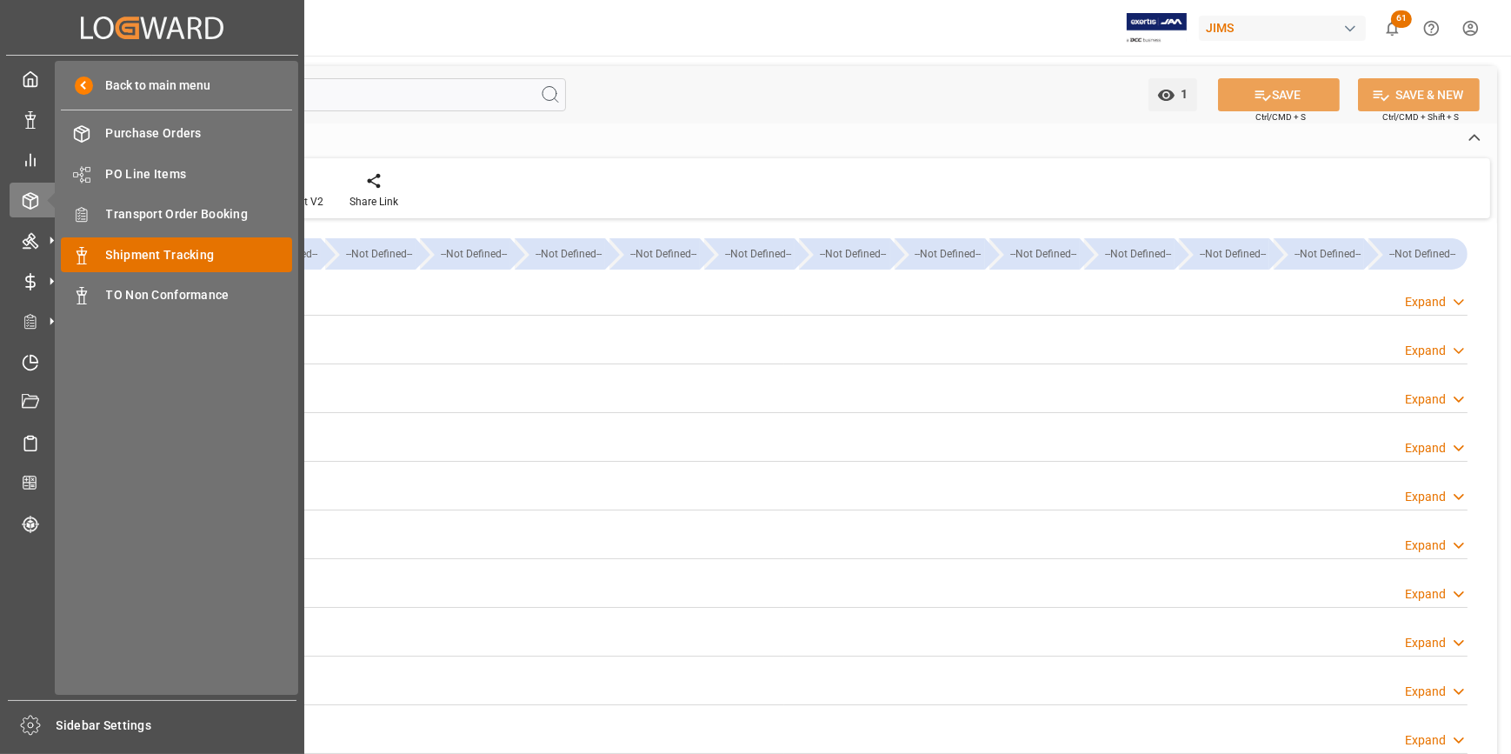
click at [191, 251] on span "Shipment Tracking" at bounding box center [199, 255] width 187 height 18
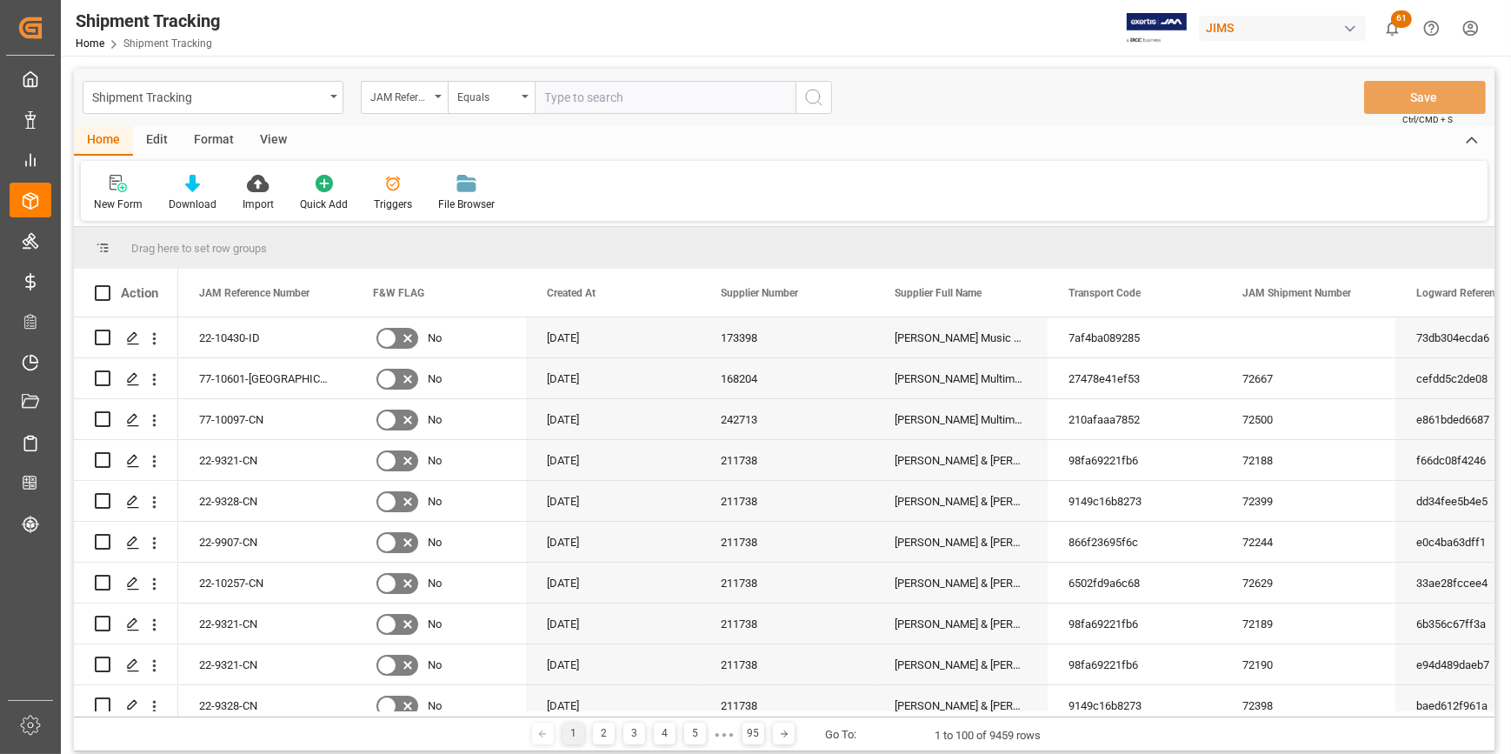
click at [624, 106] on input "text" at bounding box center [665, 97] width 261 height 33
type input "22-9758-TW"
click at [810, 103] on circle "search button" at bounding box center [813, 97] width 14 height 14
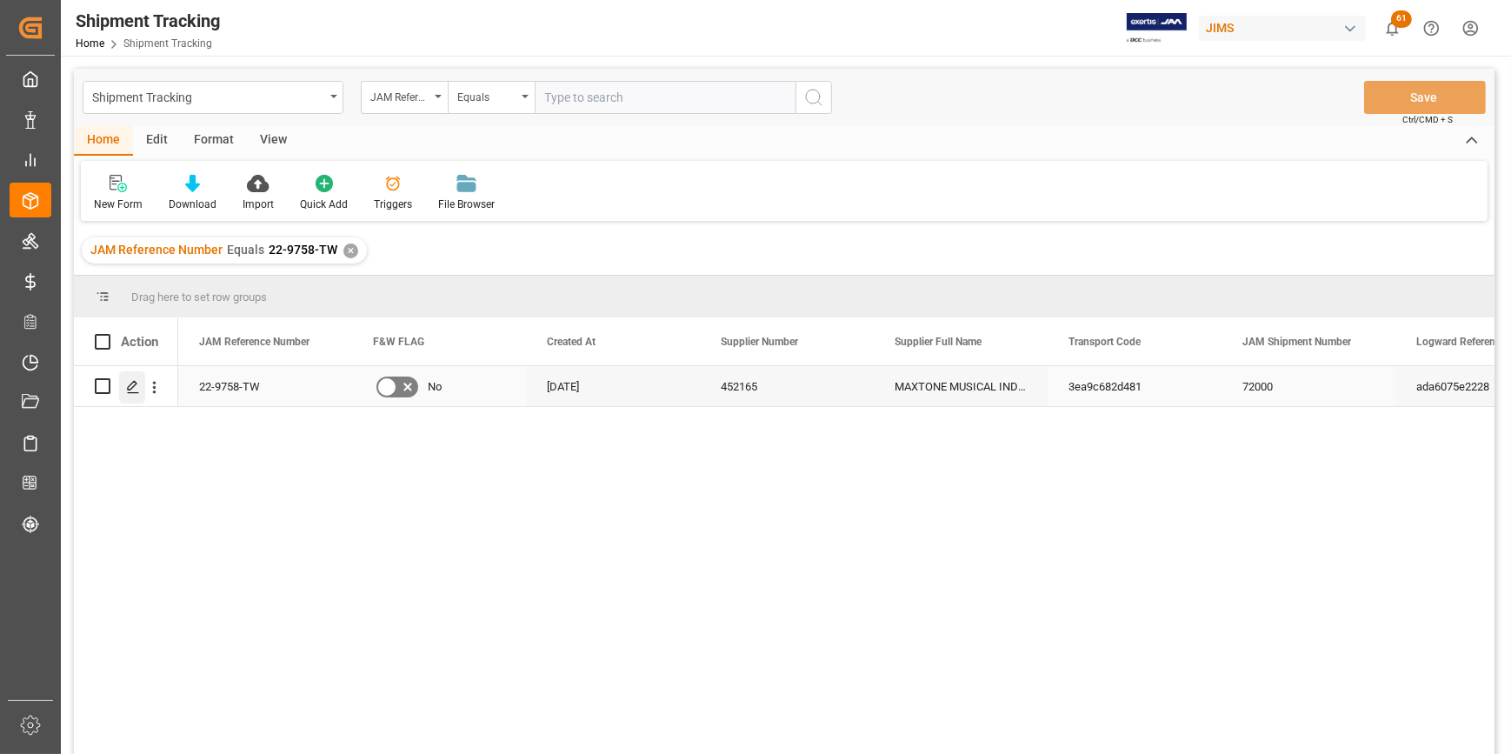
click at [130, 393] on icon "Press SPACE to select this row." at bounding box center [133, 387] width 14 height 14
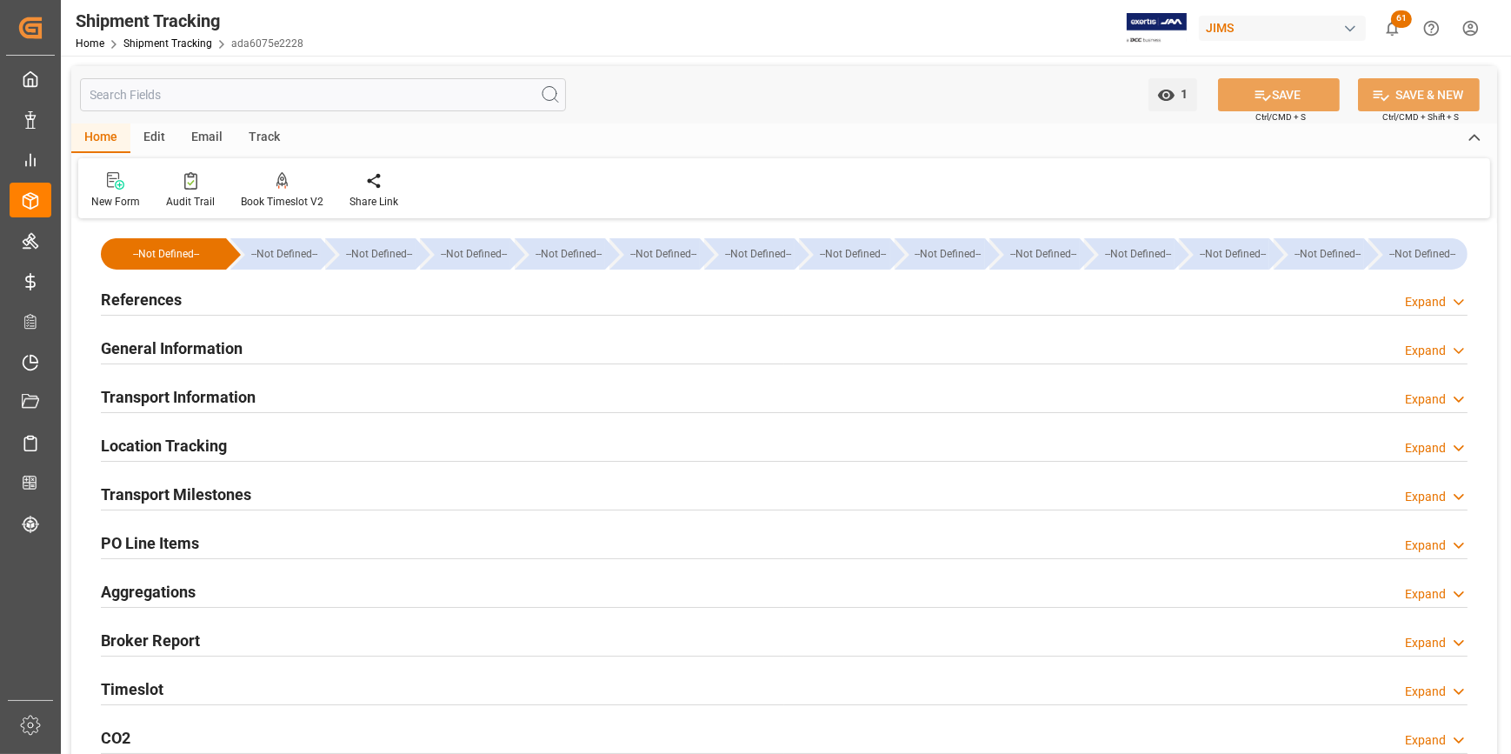
type input "[DATE]"
type input "[DATE] 11:59"
type input "[DATE] 00:00"
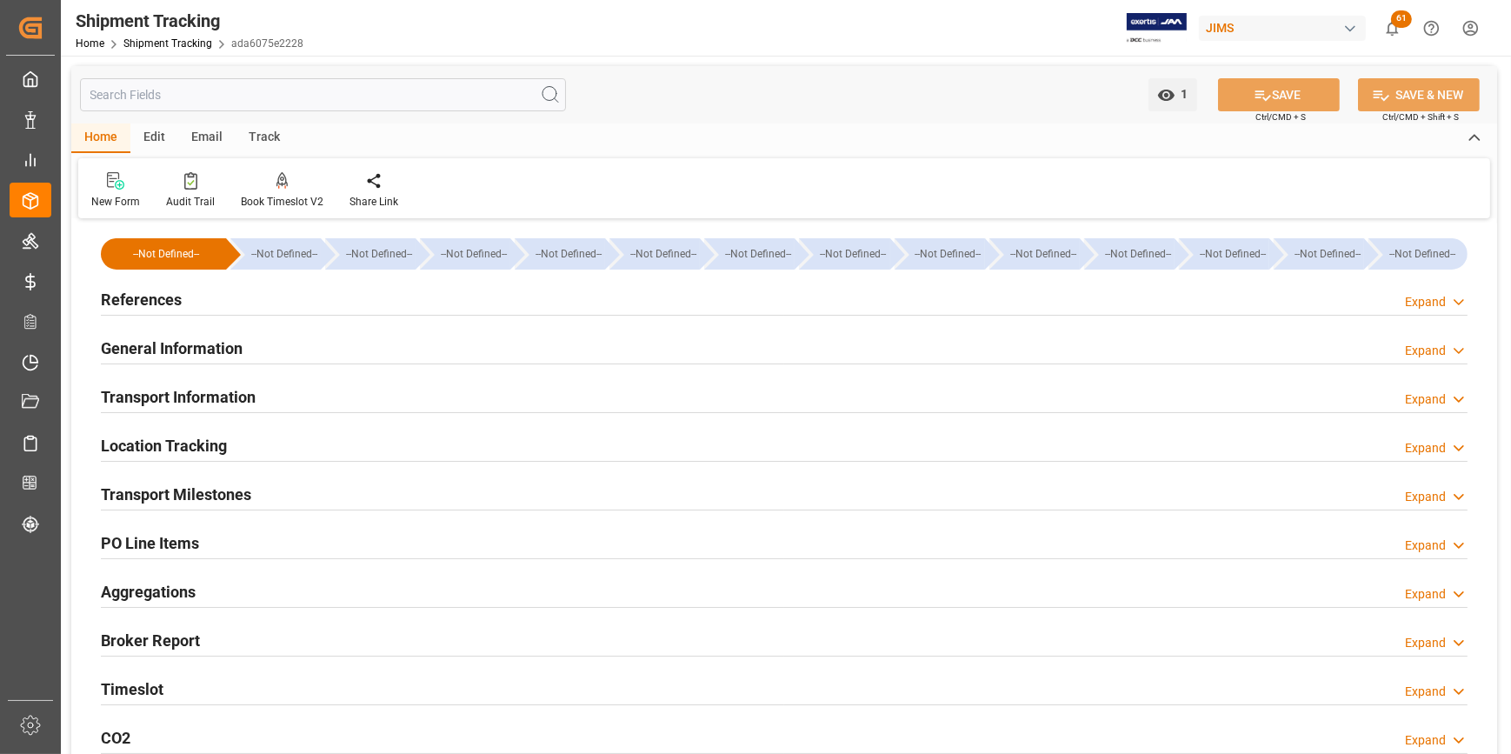
type input "[DATE] 00:00"
click at [224, 499] on h2 "Transport Milestones" at bounding box center [176, 494] width 150 height 23
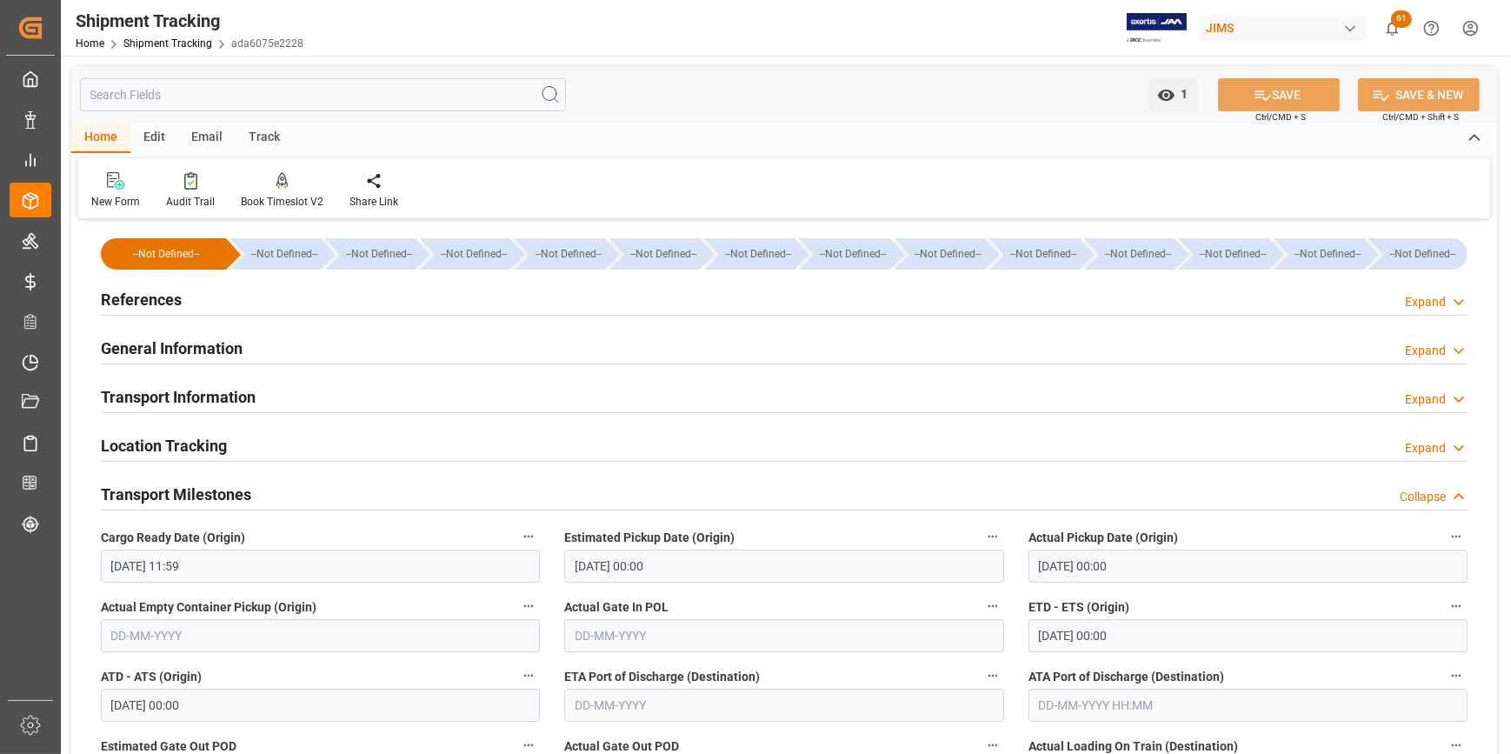
click at [135, 300] on h2 "References" at bounding box center [141, 299] width 81 height 23
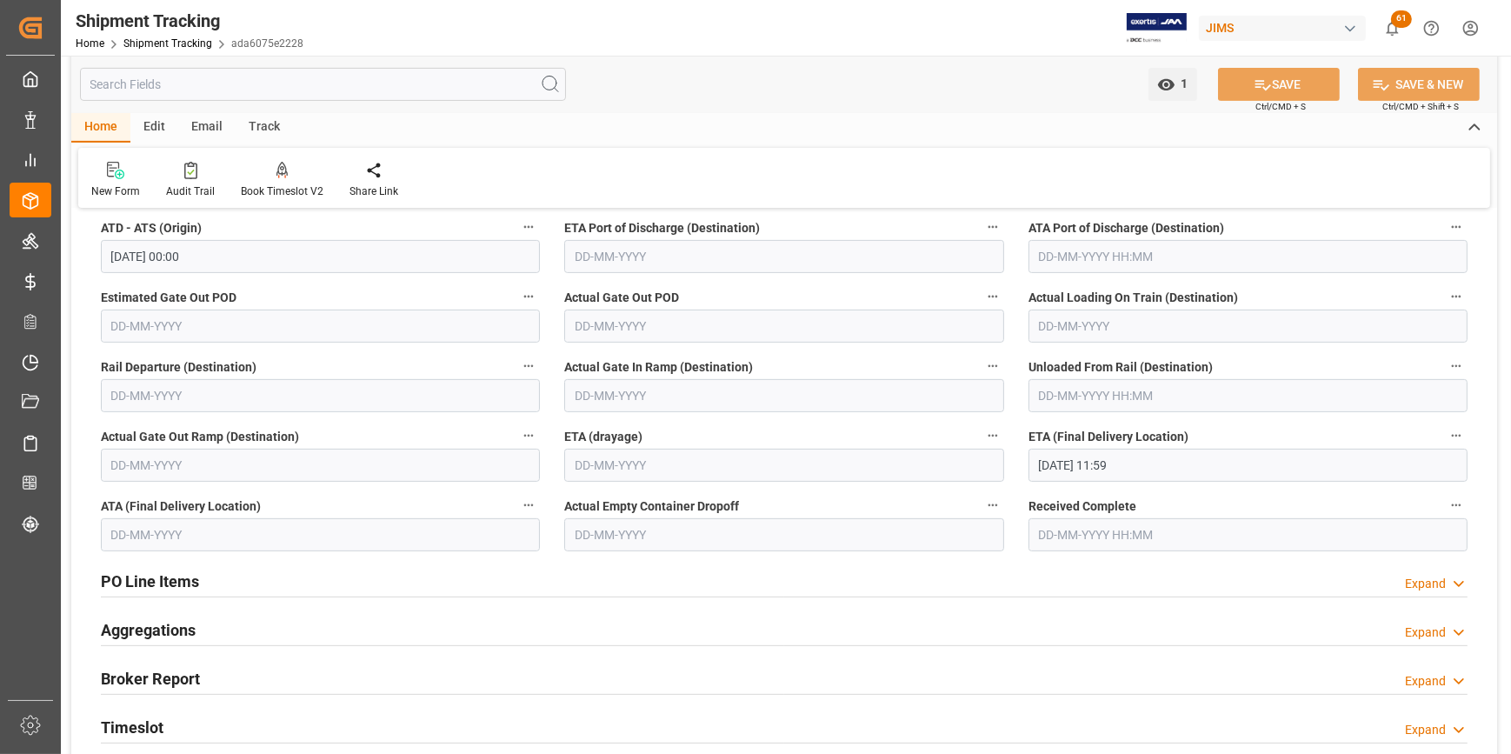
scroll to position [791, 0]
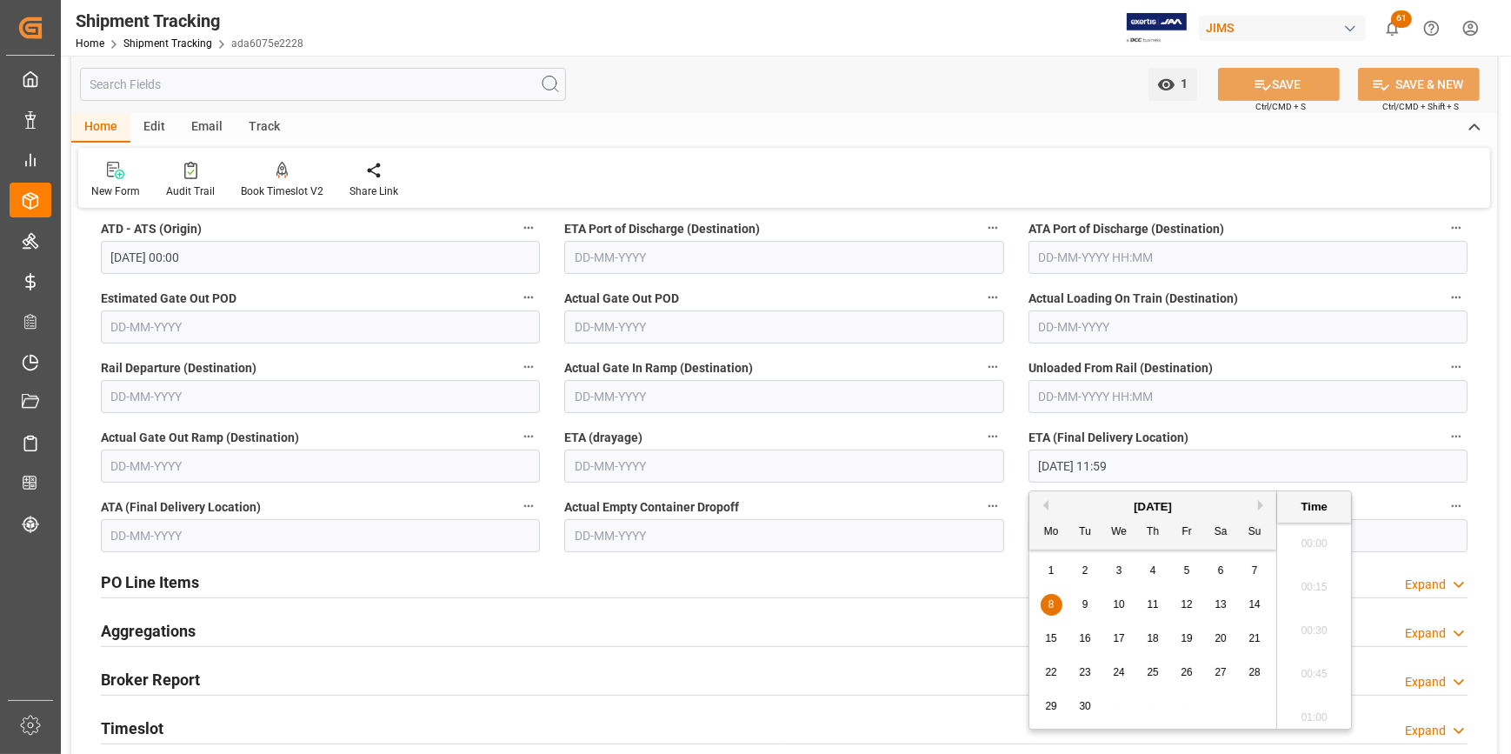
click at [1055, 468] on input "[DATE] 11:59" at bounding box center [1248, 466] width 439 height 33
click at [1051, 505] on div "[DATE]" at bounding box center [1153, 506] width 247 height 17
click at [1045, 503] on button "Previous Month" at bounding box center [1043, 505] width 10 height 10
click at [1153, 704] on span "28" at bounding box center [1152, 706] width 11 height 12
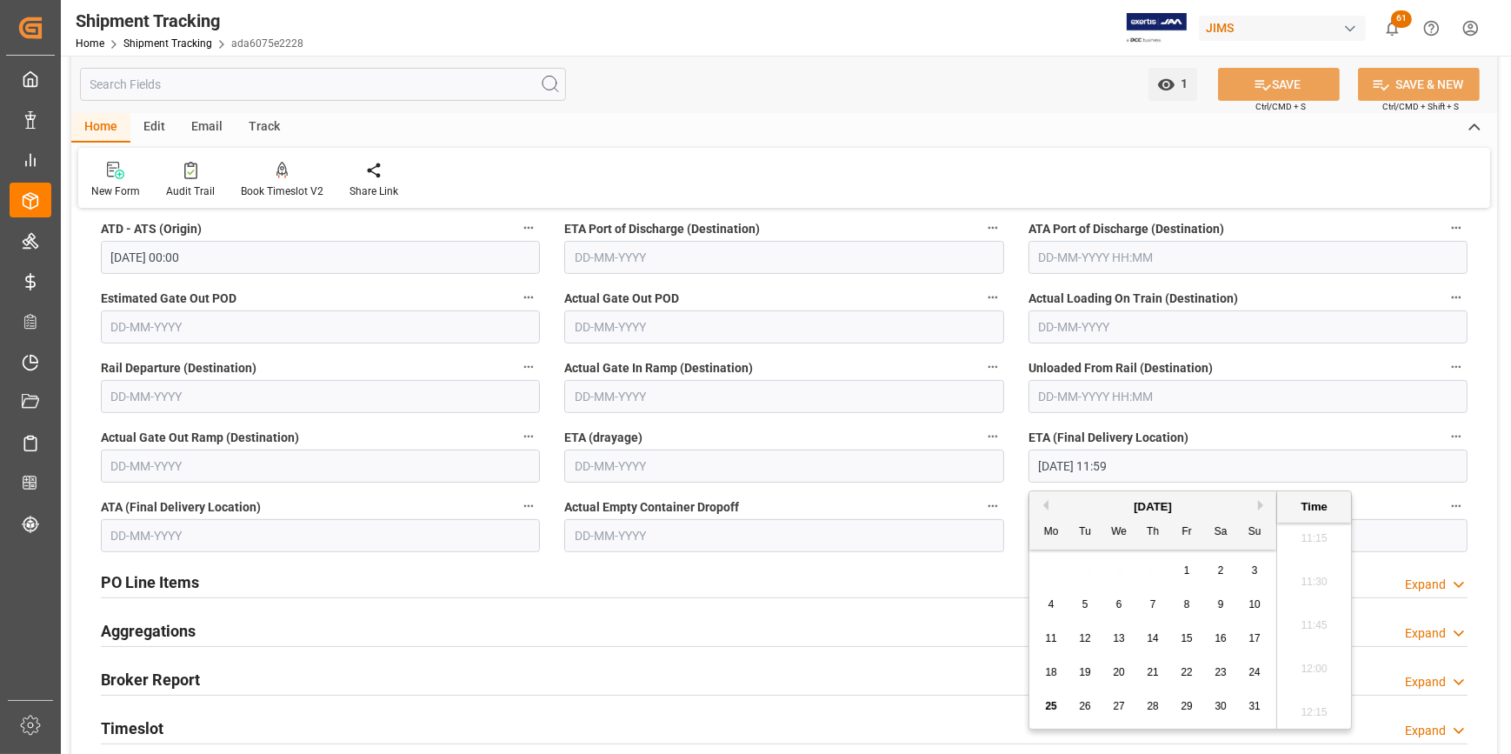
type input "[DATE] 11:59"
click at [1258, 88] on icon at bounding box center [1263, 85] width 18 height 18
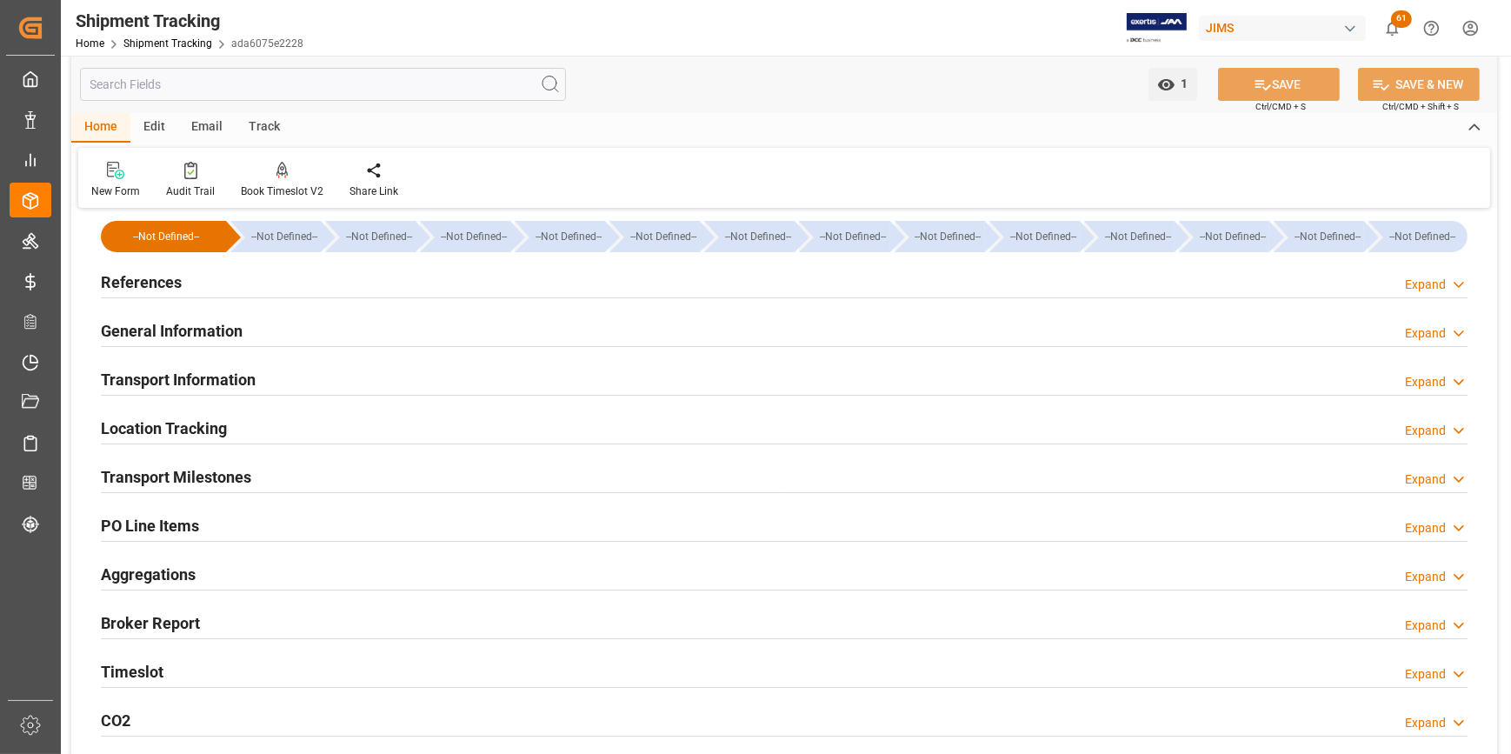
scroll to position [0, 0]
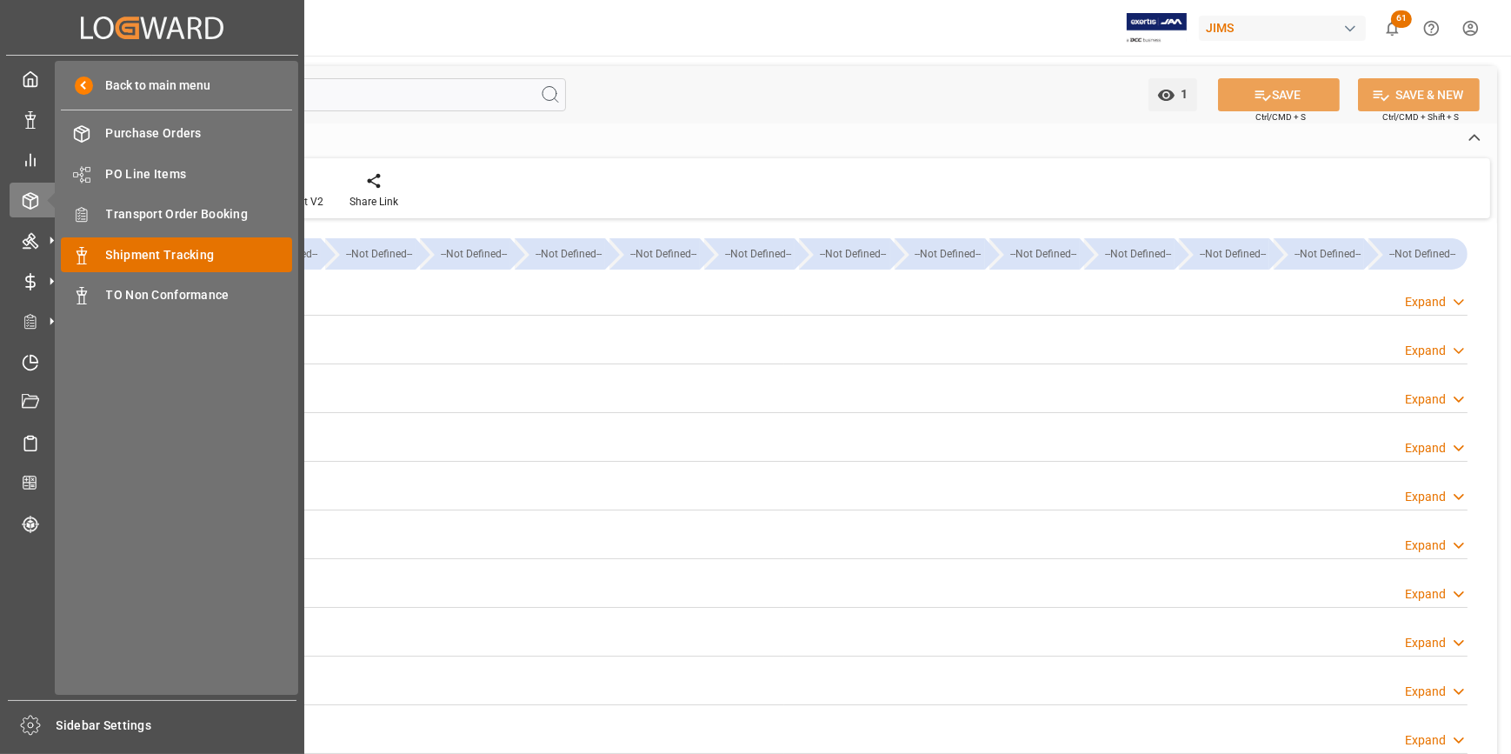
click at [233, 250] on span "Shipment Tracking" at bounding box center [199, 255] width 187 height 18
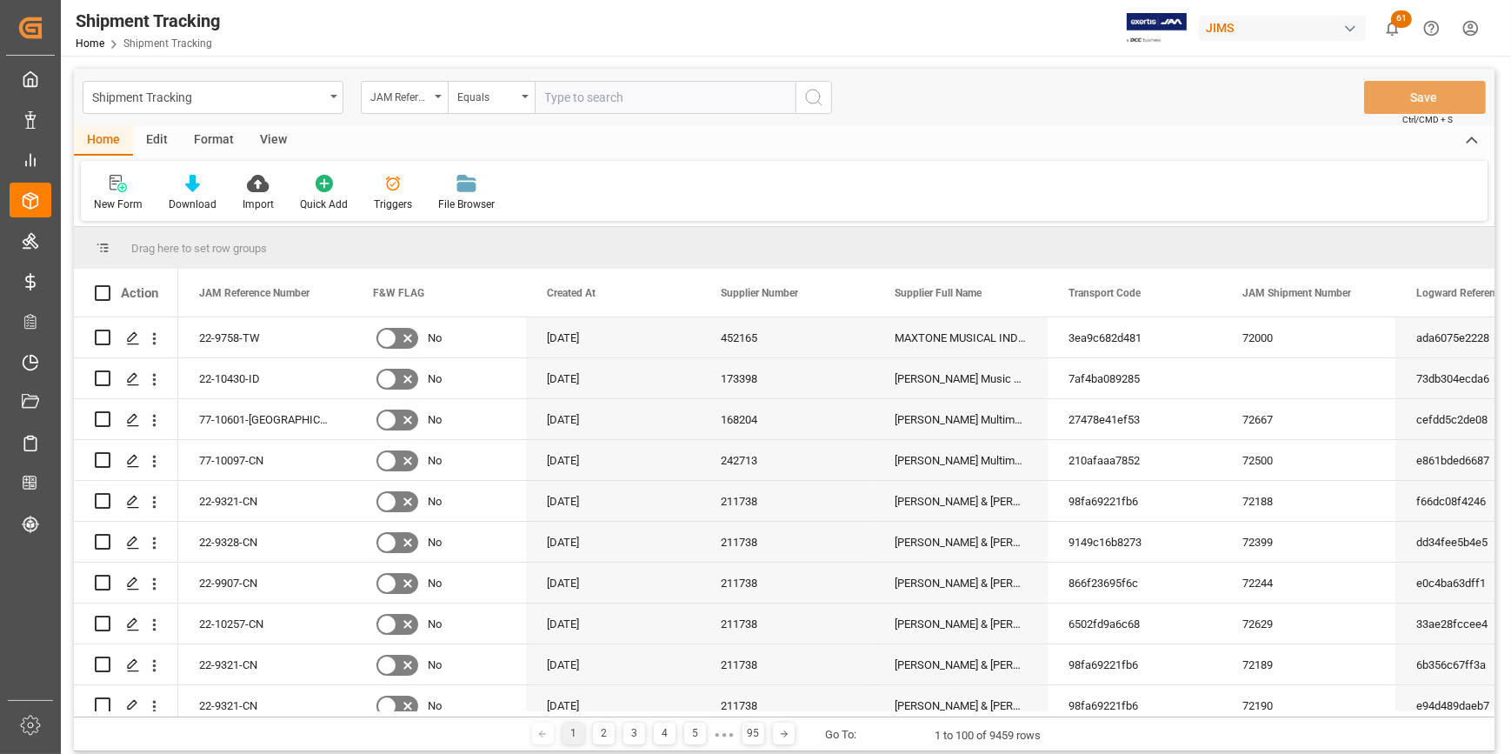
click at [584, 100] on input "text" at bounding box center [665, 97] width 261 height 33
type input "22-8954-ID"
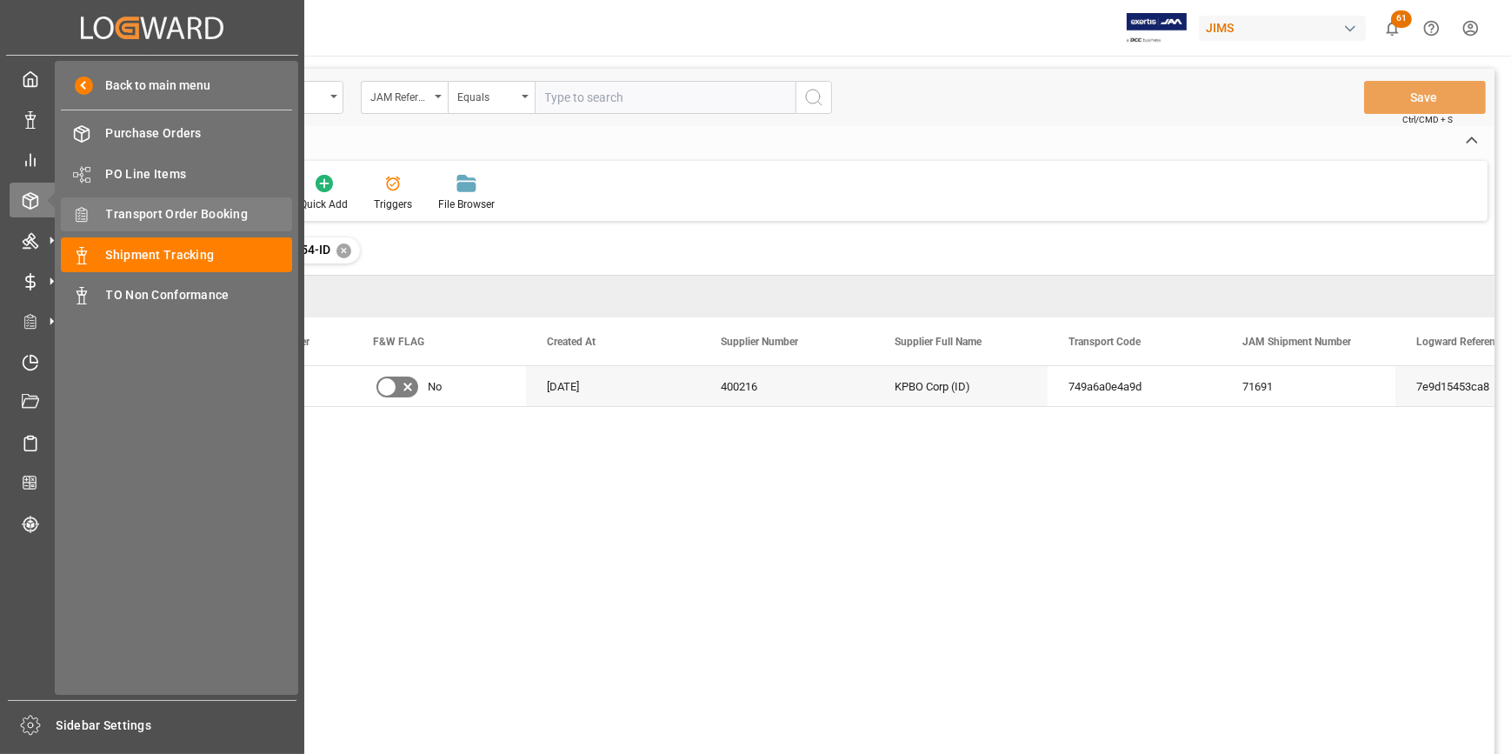
click at [123, 213] on span "Transport Order Booking" at bounding box center [199, 214] width 187 height 18
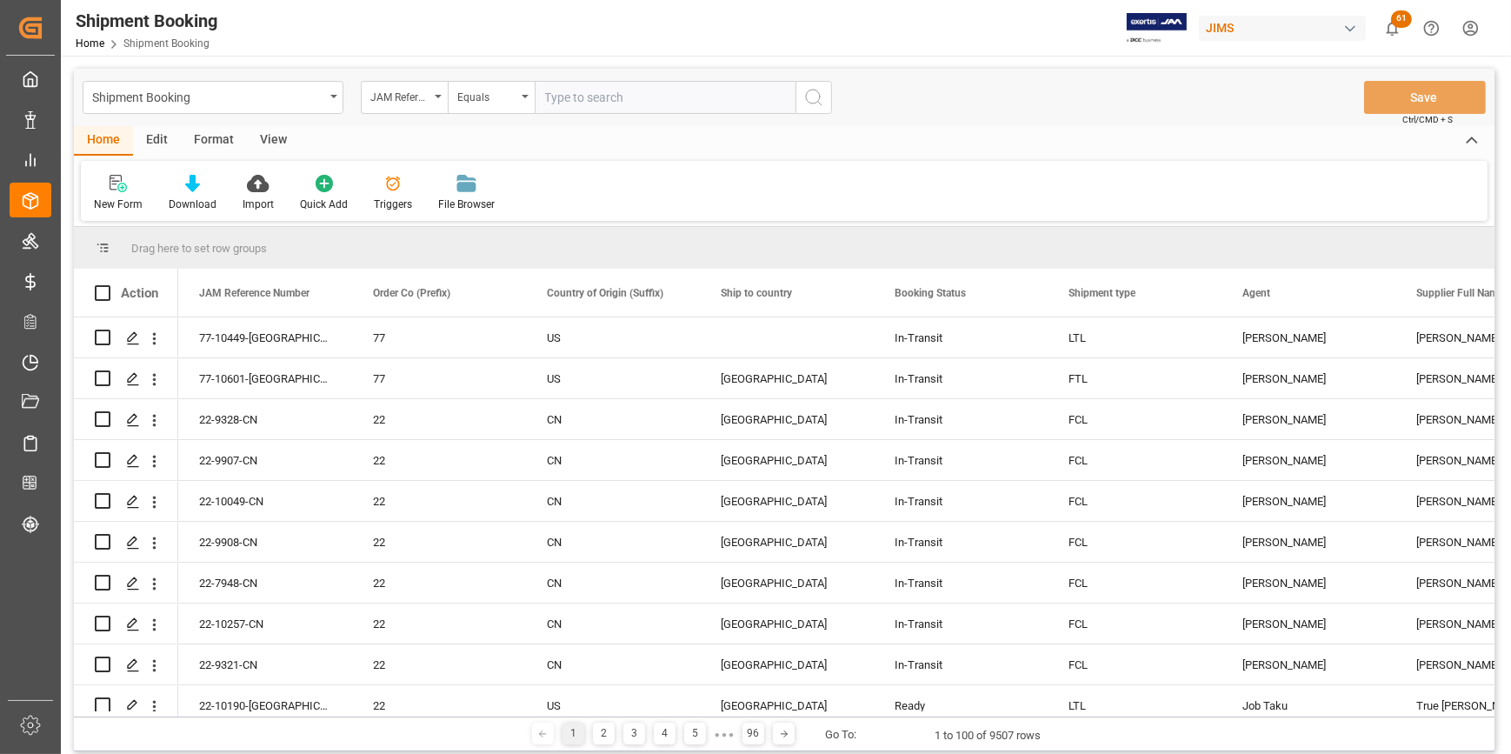
click at [596, 99] on input "text" at bounding box center [665, 97] width 261 height 33
paste input "22-8954-ID"
type input "22-8954-ID"
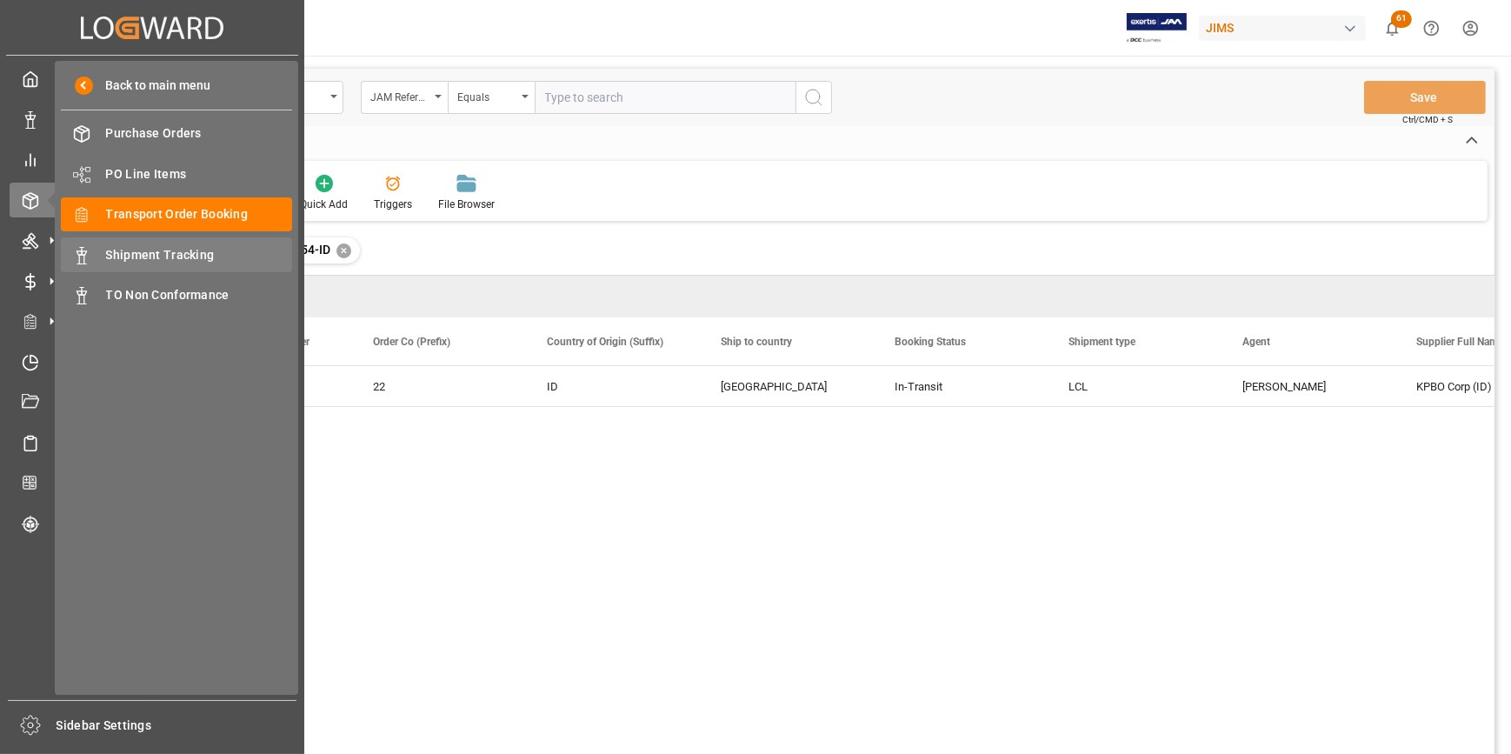
click at [145, 259] on span "Shipment Tracking" at bounding box center [199, 255] width 187 height 18
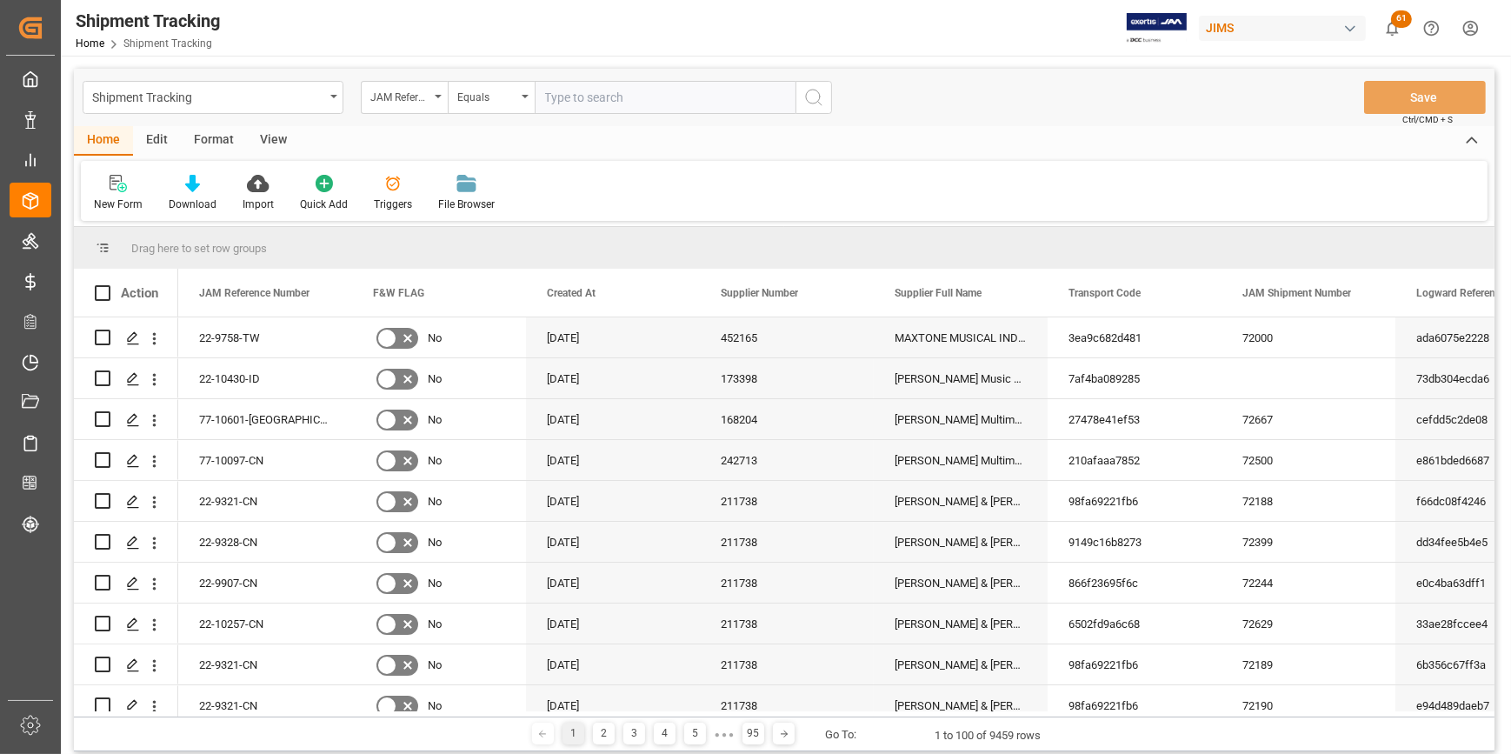
click at [583, 95] on input "text" at bounding box center [665, 97] width 261 height 33
paste input "22-8954-ID"
type input "22-8954-ID"
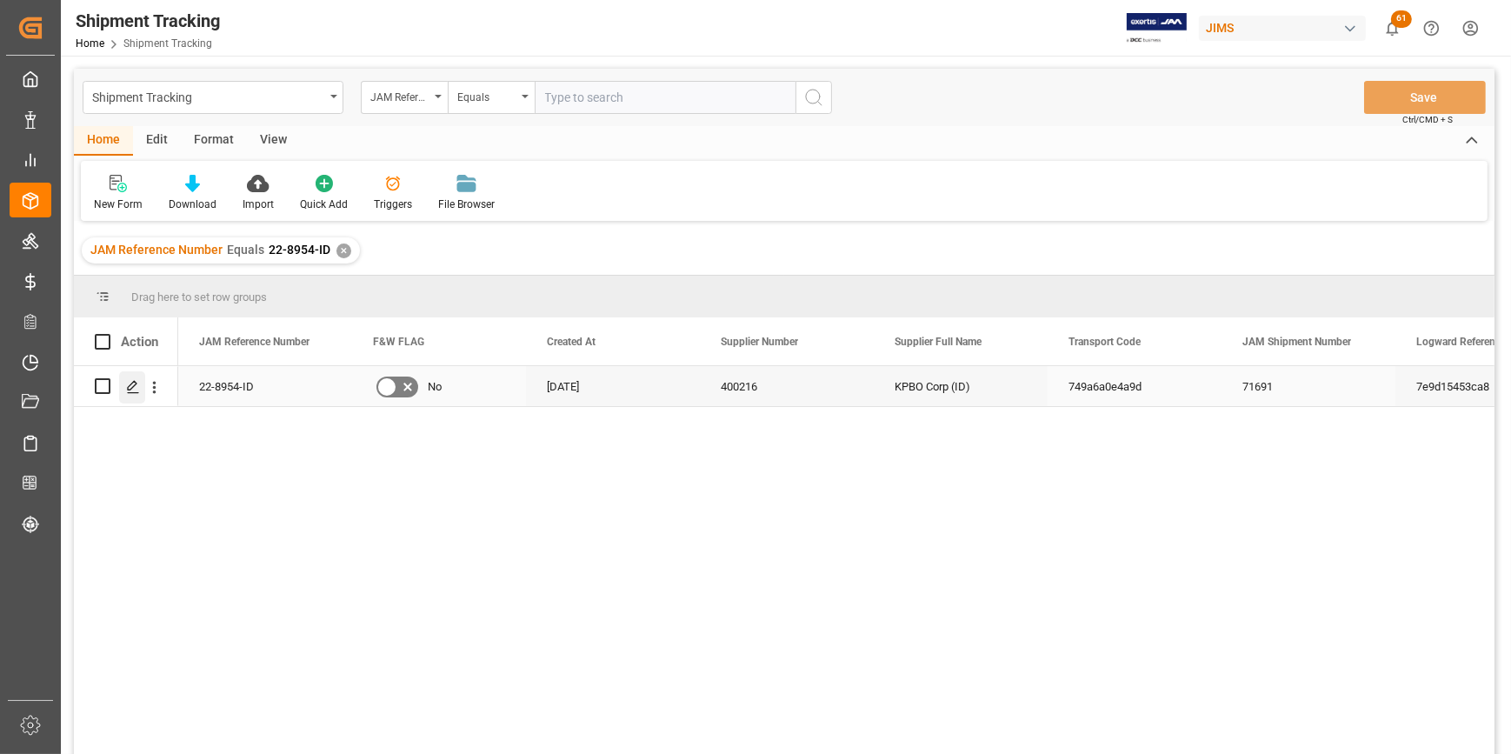
click at [130, 387] on icon "Press SPACE to select this row." at bounding box center [133, 387] width 14 height 14
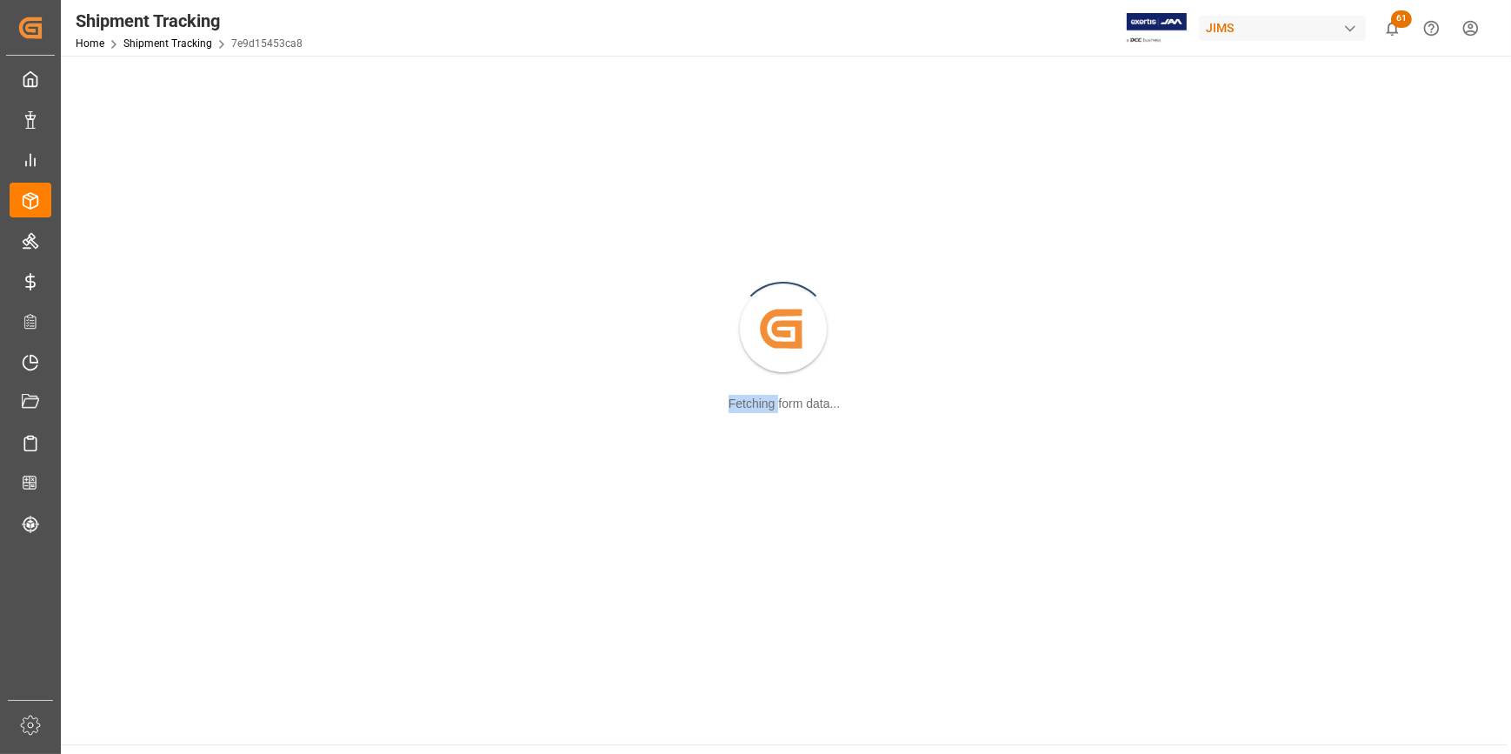
click at [130, 387] on div "Created by potrace 1.15, written by [PERSON_NAME] [DATE]-[DATE] Fetching form d…" at bounding box center [784, 330] width 1426 height 528
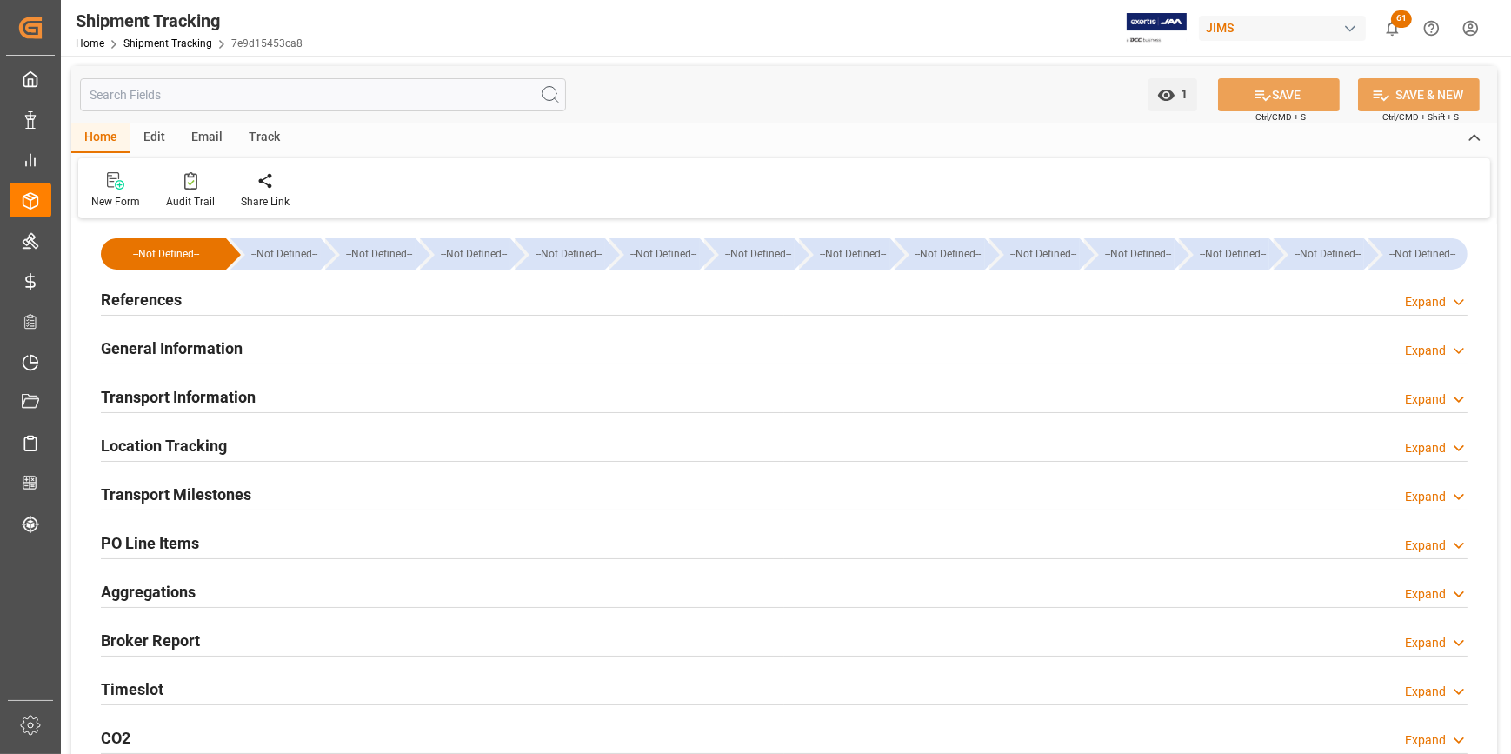
type input "[DATE] 00:00"
type input "[DATE] 11:59"
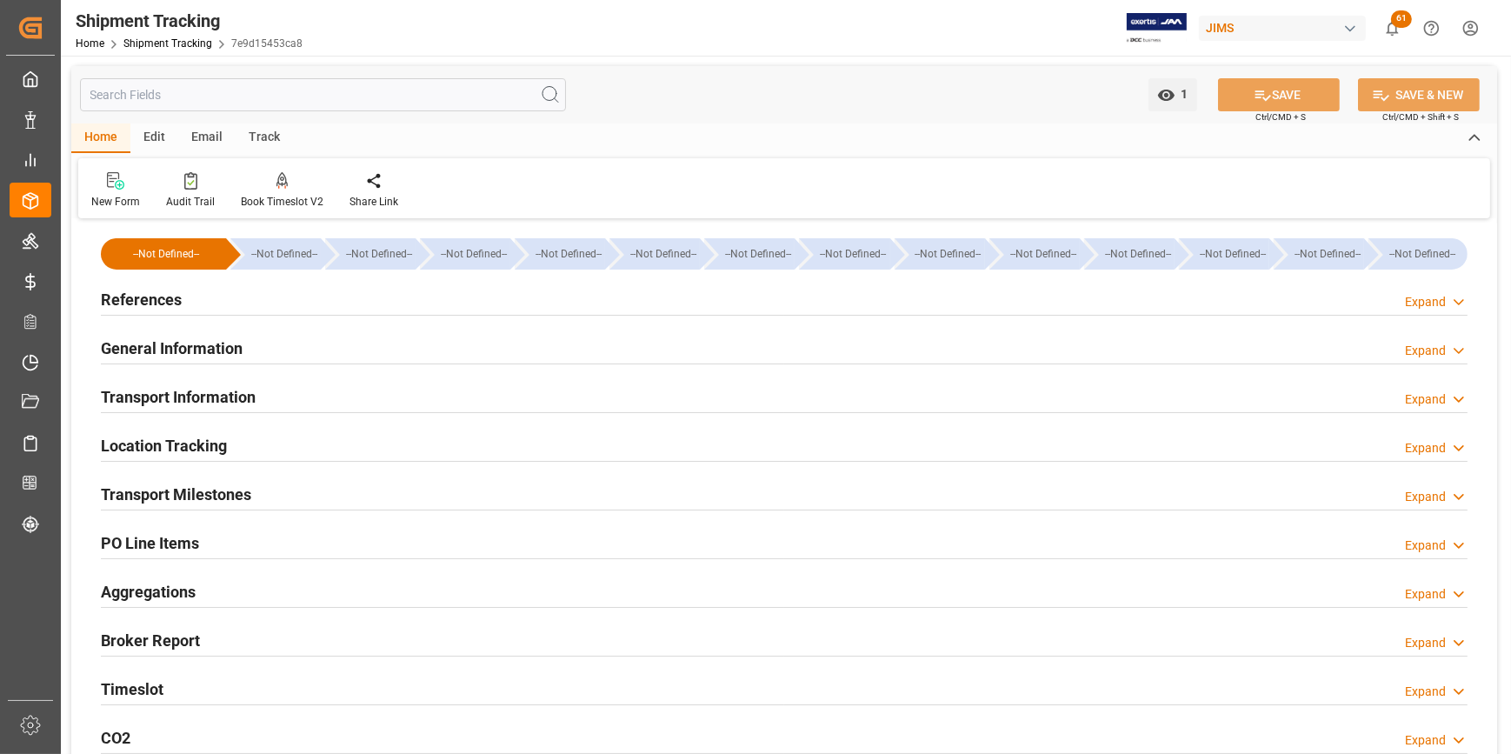
click at [195, 493] on h2 "Transport Milestones" at bounding box center [176, 494] width 150 height 23
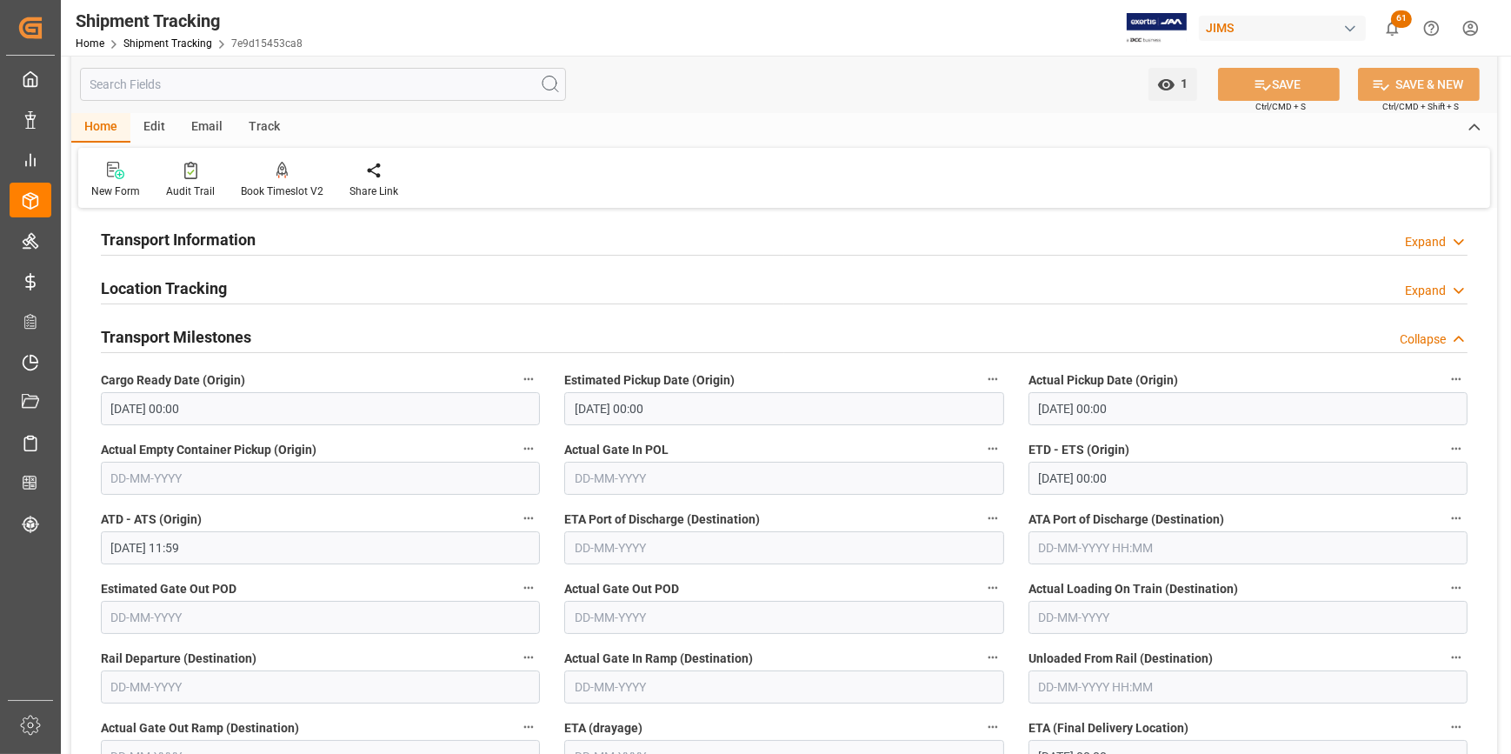
scroll to position [395, 0]
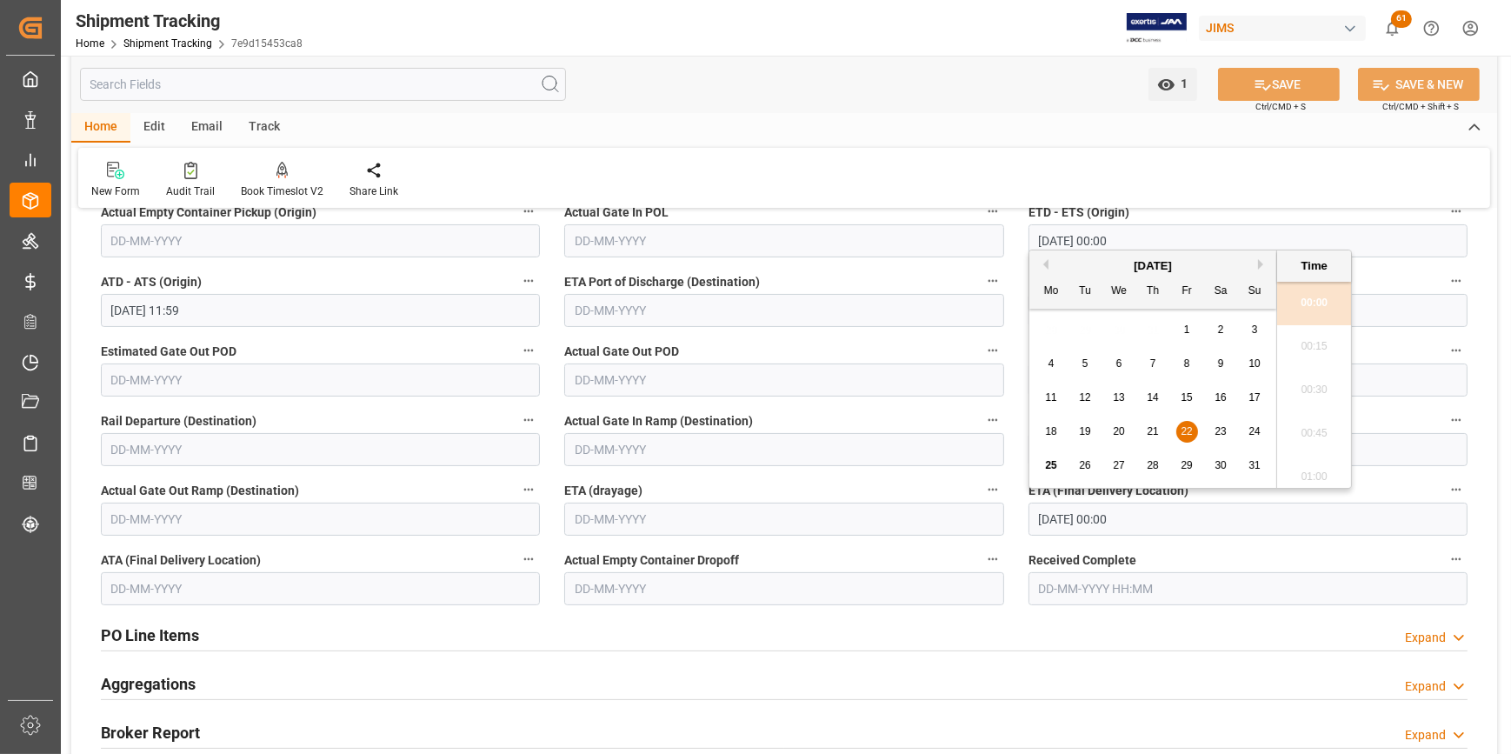
click at [1043, 522] on input "[DATE] 00:00" at bounding box center [1248, 519] width 439 height 33
click at [1146, 470] on div "28" at bounding box center [1154, 466] width 22 height 21
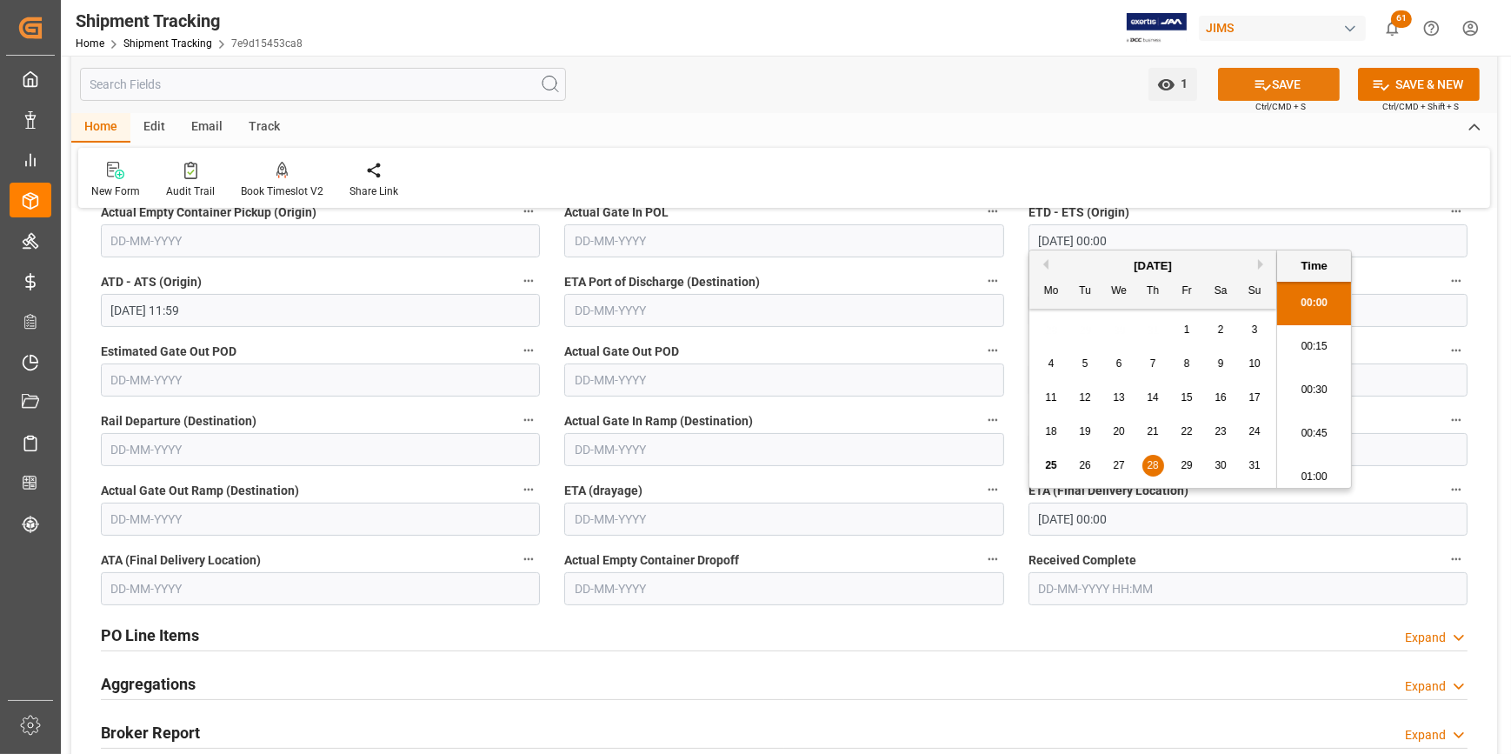
click at [1298, 69] on button "SAVE" at bounding box center [1279, 84] width 122 height 33
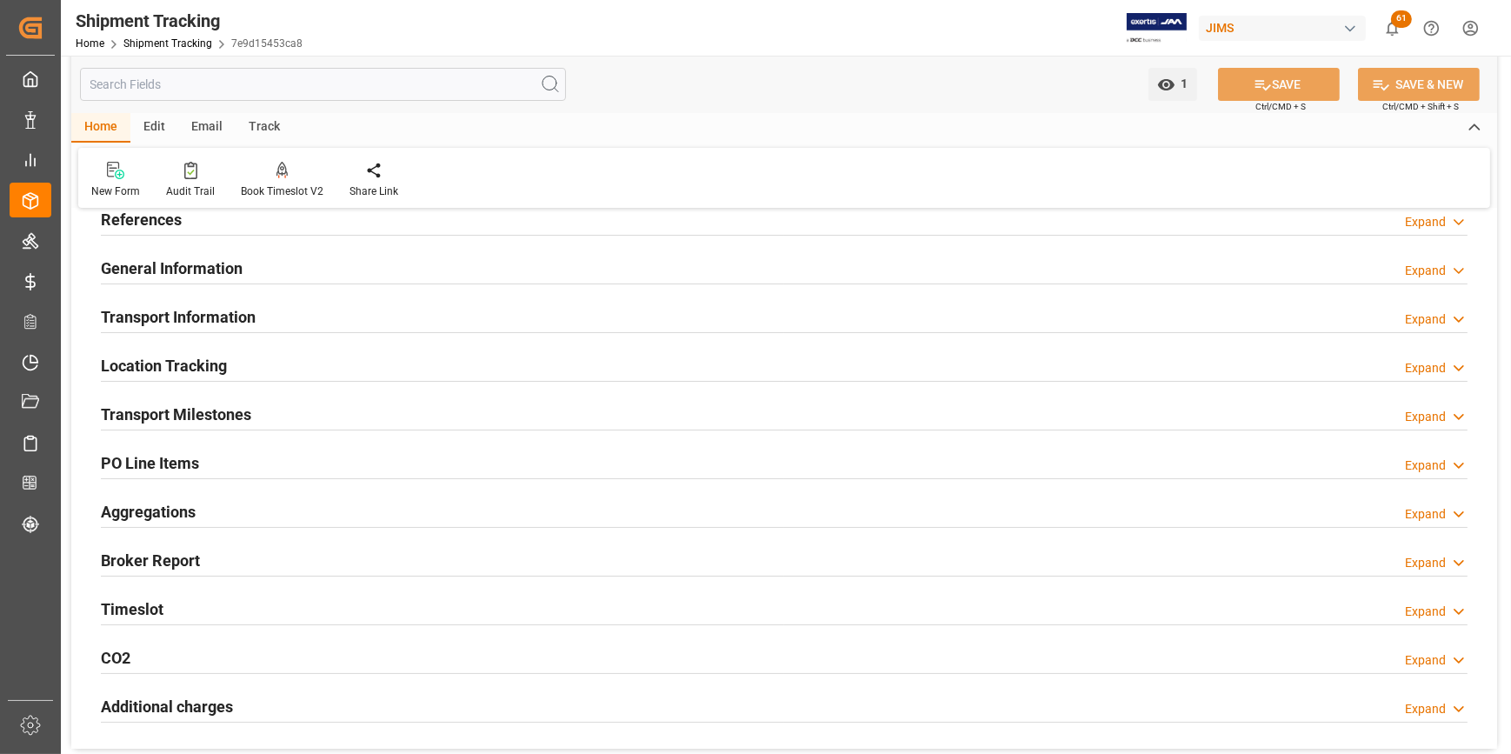
scroll to position [78, 0]
click at [157, 422] on h2 "Transport Milestones" at bounding box center [176, 415] width 150 height 23
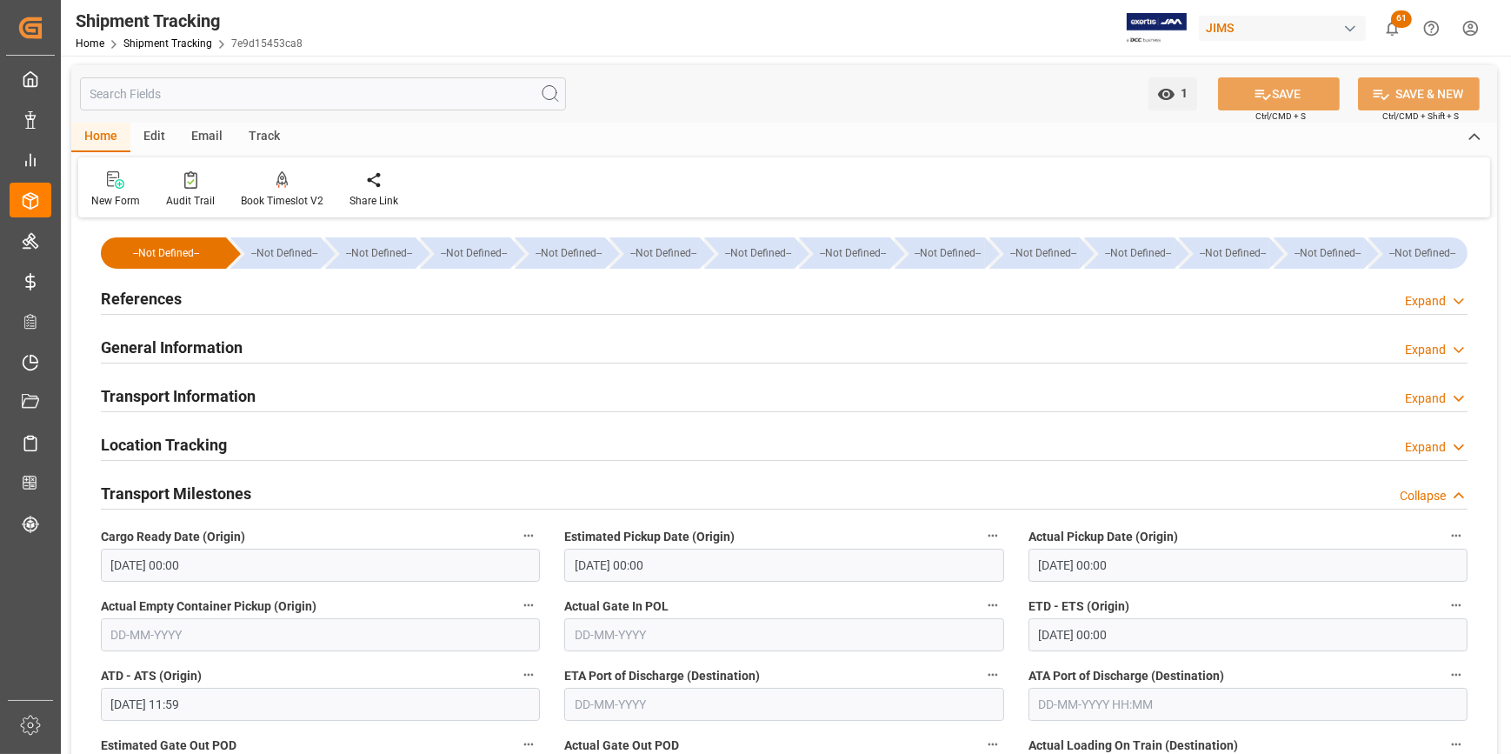
scroll to position [0, 0]
drag, startPoint x: 141, startPoint y: 305, endPoint x: 163, endPoint y: 320, distance: 26.3
click at [143, 311] on h2 "References" at bounding box center [141, 299] width 81 height 23
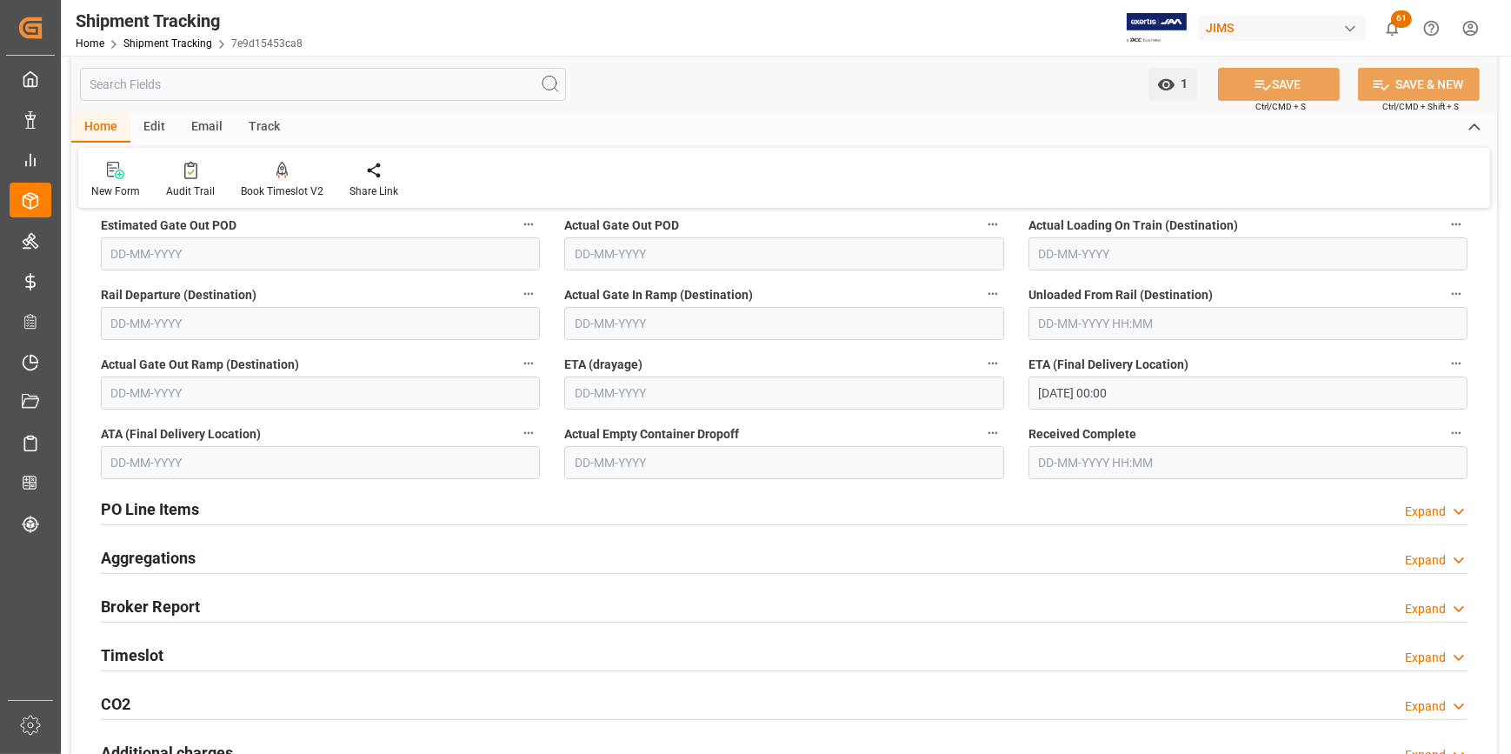
scroll to position [870, 0]
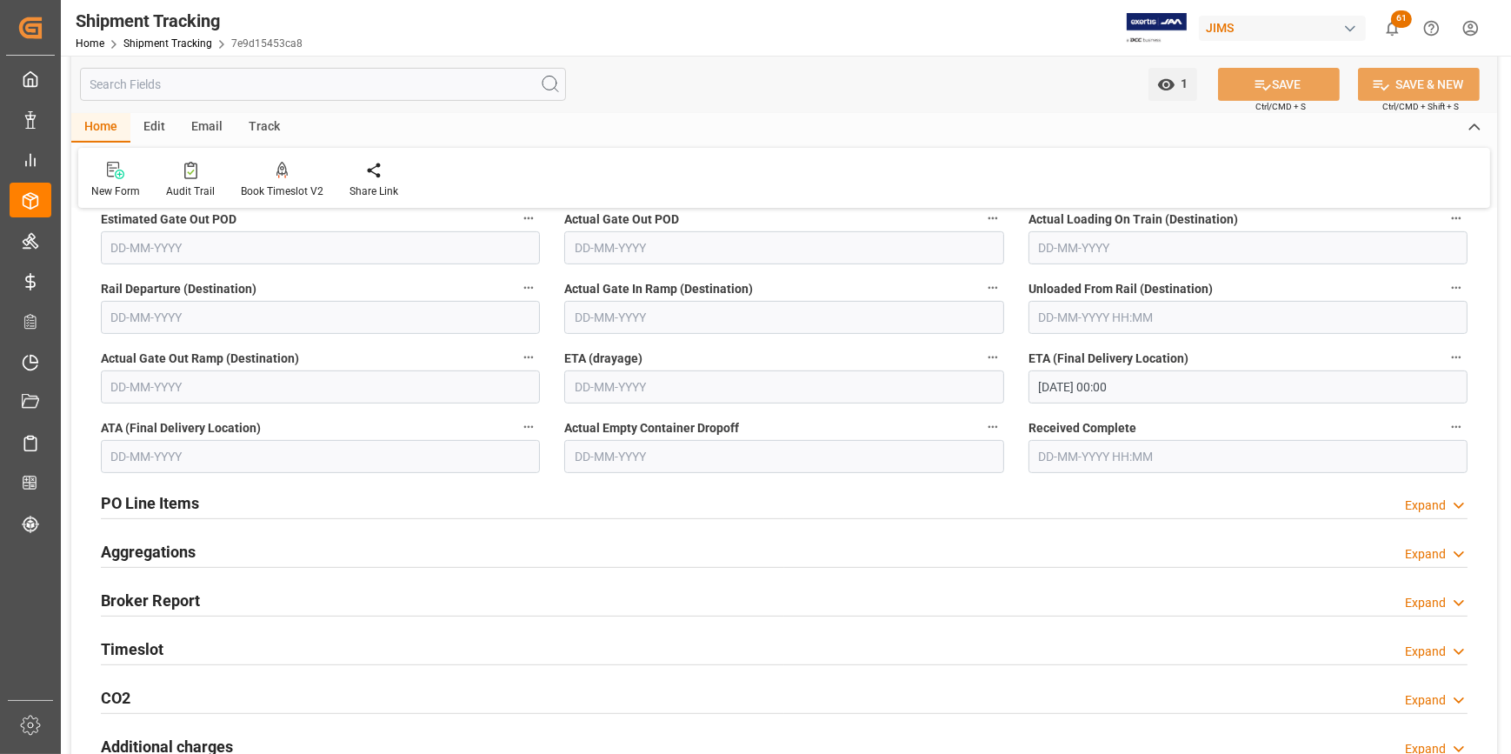
click at [1026, 395] on div "ETA (Final Delivery Location) [DATE] 00:00" at bounding box center [1249, 375] width 464 height 70
click at [1040, 392] on input "[DATE] 00:00" at bounding box center [1248, 386] width 439 height 33
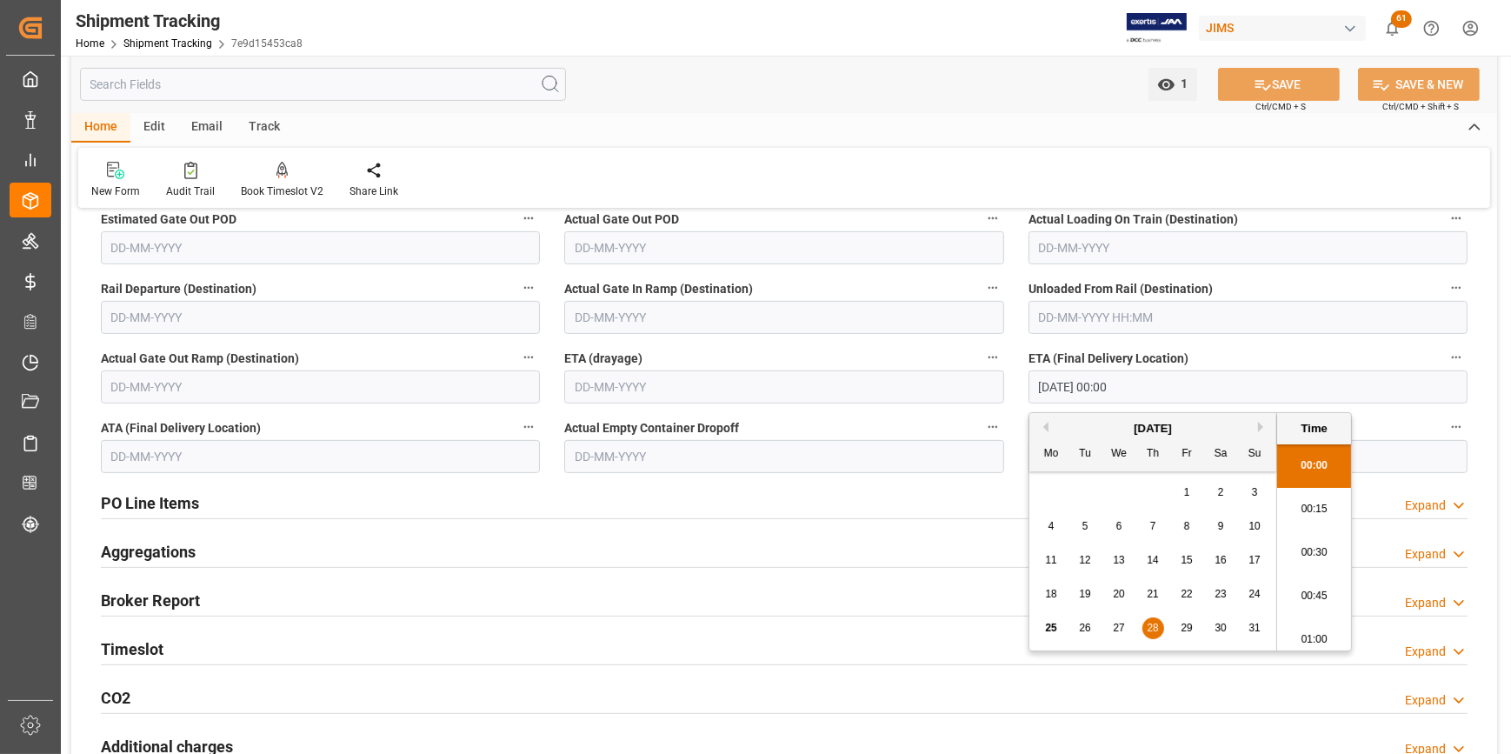
click at [1043, 392] on input "[DATE] 00:00" at bounding box center [1248, 386] width 439 height 33
click at [1258, 427] on button "Next Month" at bounding box center [1263, 427] width 10 height 10
click at [1153, 496] on span "4" at bounding box center [1154, 492] width 6 height 12
type input "[DATE] 00:00"
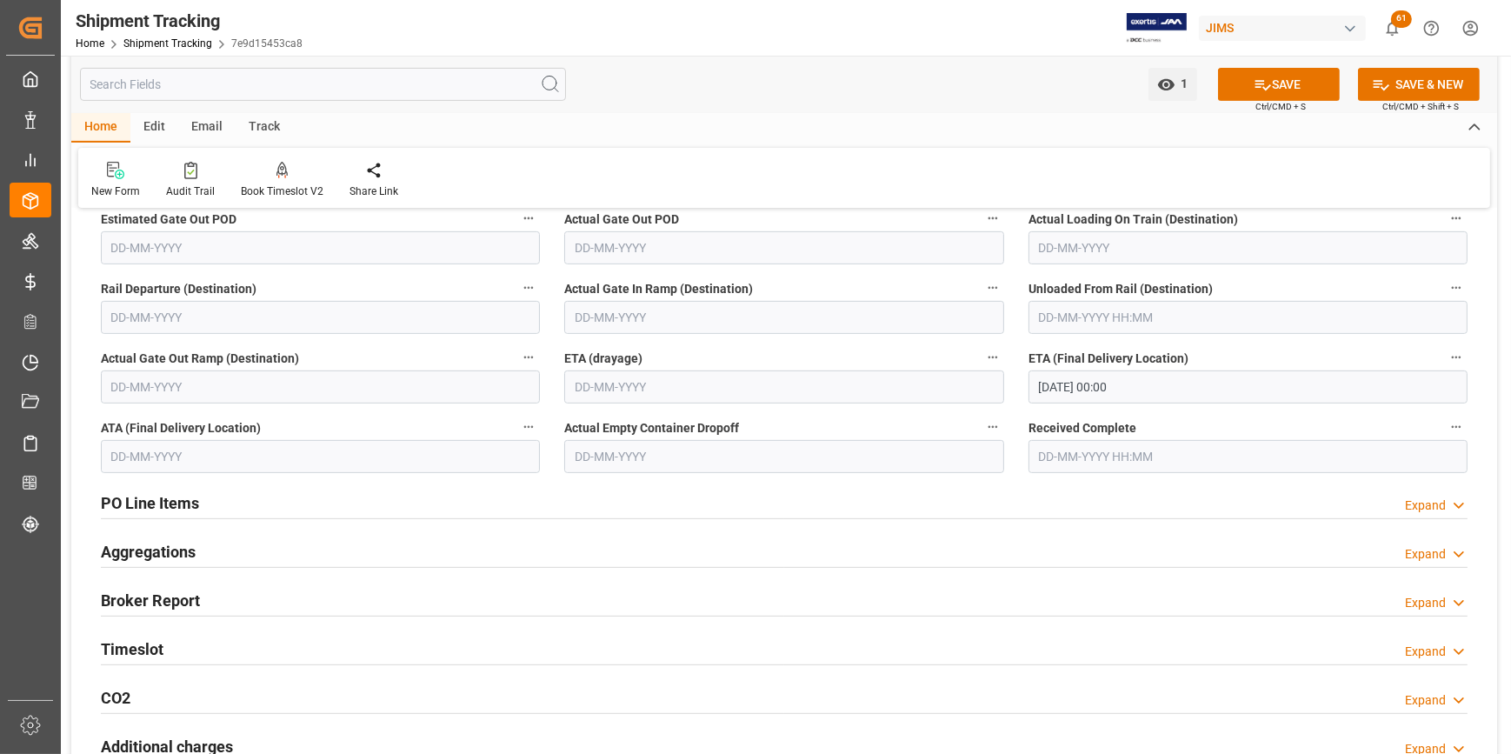
drag, startPoint x: 1260, startPoint y: 87, endPoint x: 1108, endPoint y: 335, distance: 290.9
click at [1259, 91] on icon at bounding box center [1263, 85] width 18 height 18
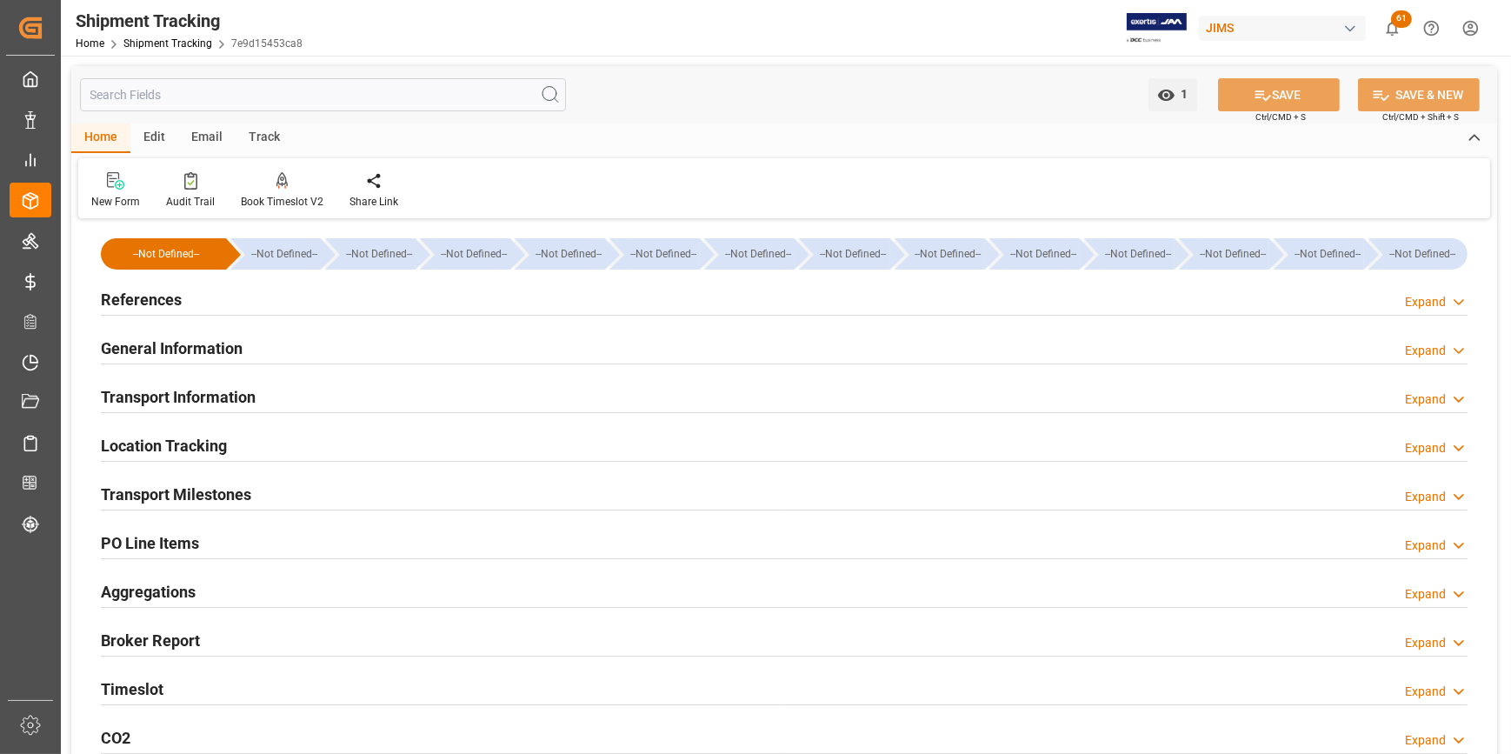
scroll to position [0, 0]
type input "22-07-2025 00:00"
type input "30-07-2001 00:00"
type input "31-07-2025 00:00"
type input "31-07-2025 21:45"
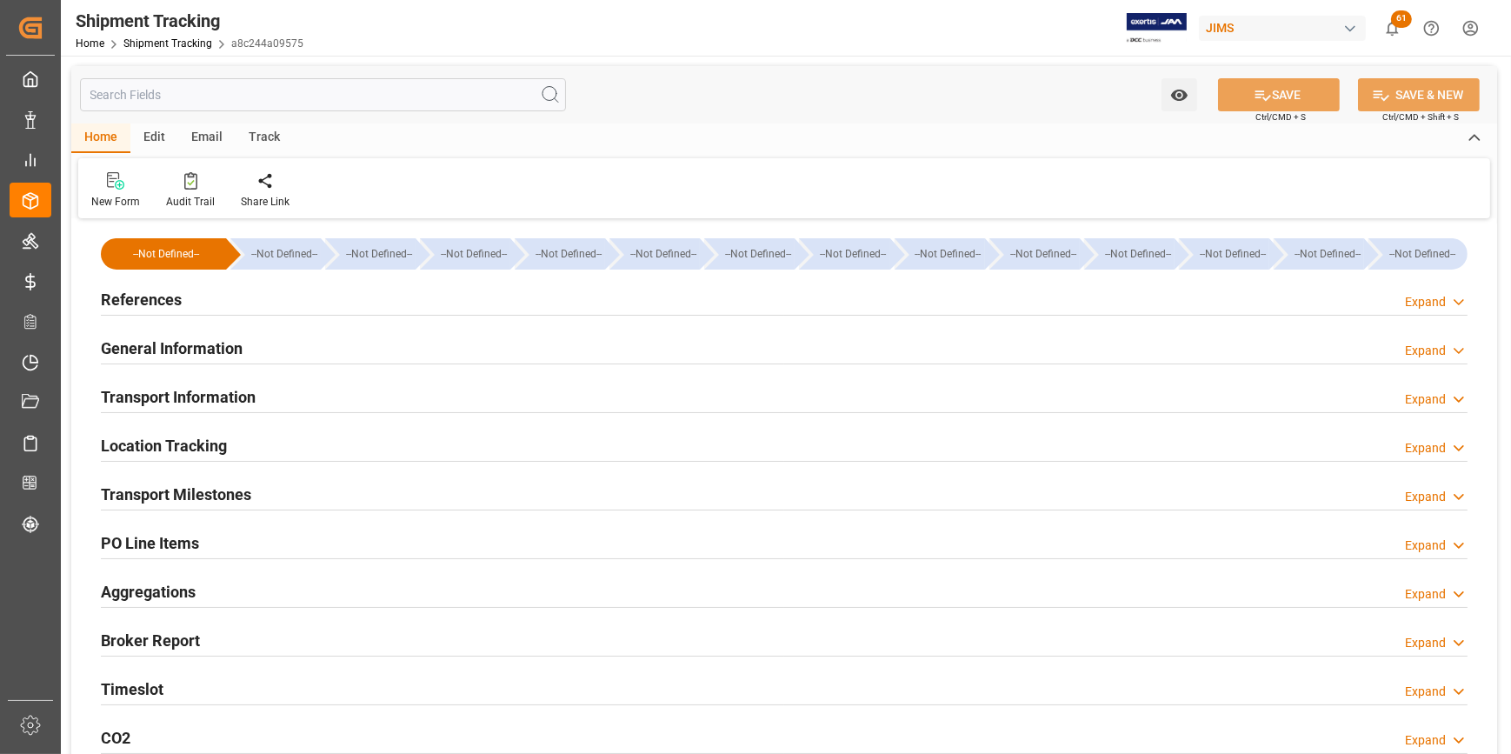
type input "[DATE]"
type input "14-08-2025 16:00"
type input "[DATE]"
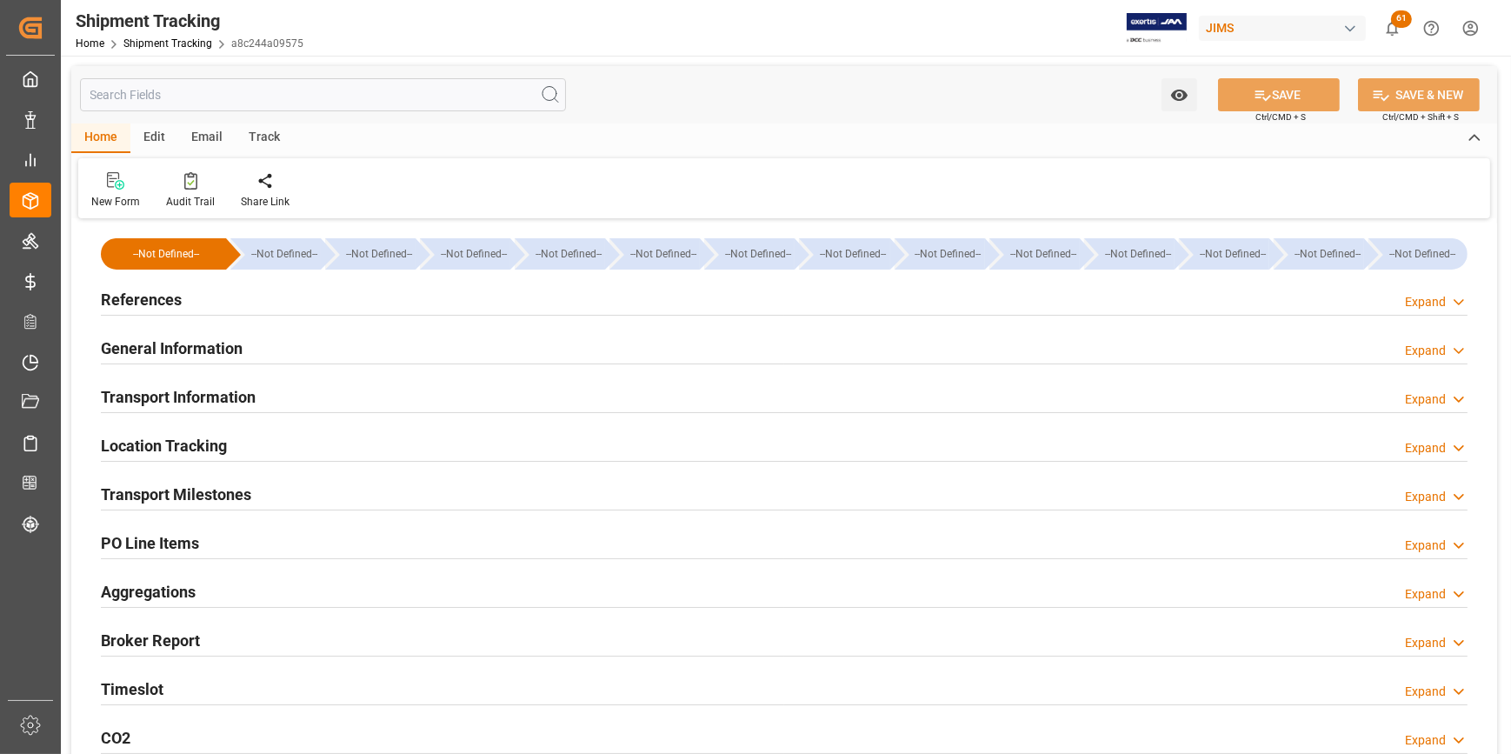
type input "25-08-2025 08:41"
type input "[DATE] 00:00"
click at [214, 503] on h2 "Transport Milestones" at bounding box center [176, 494] width 150 height 23
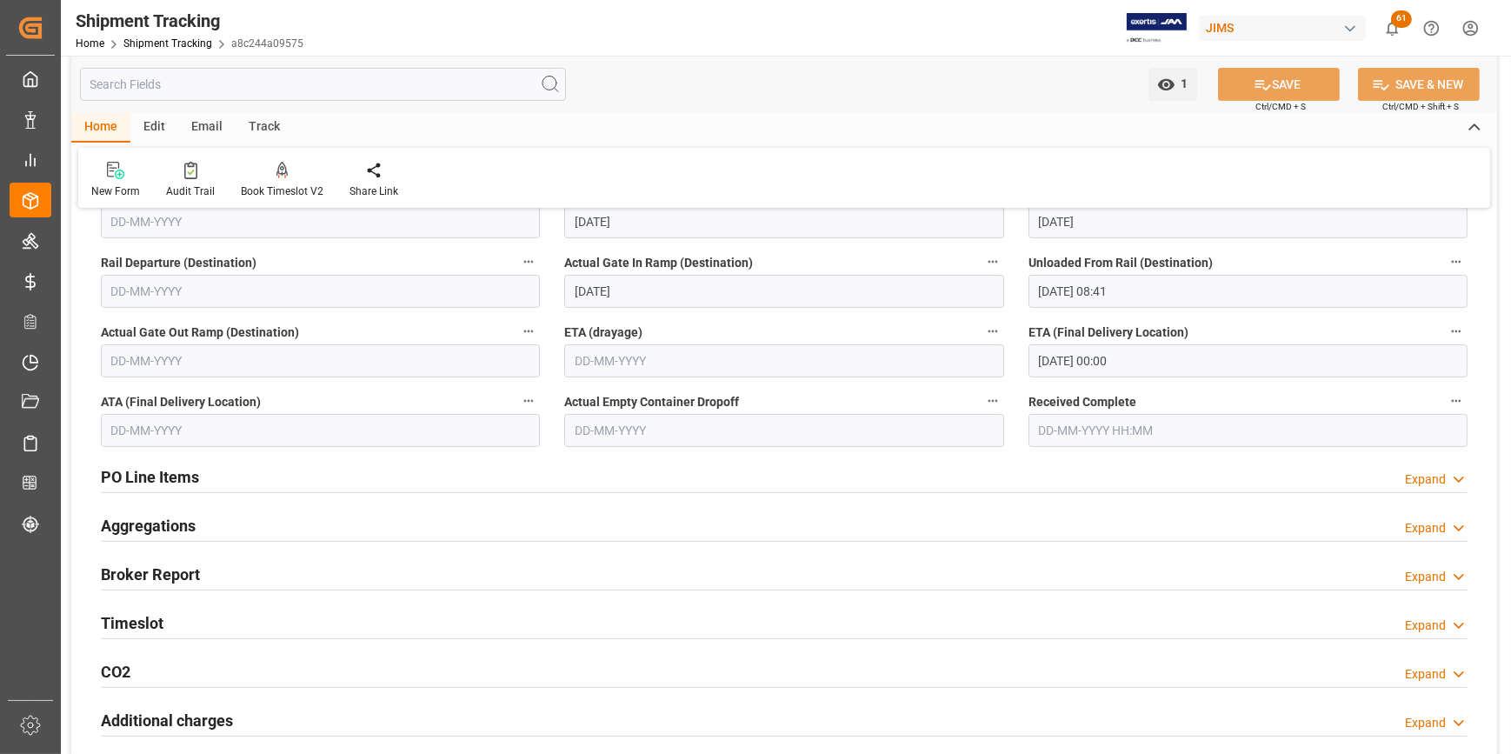
scroll to position [553, 0]
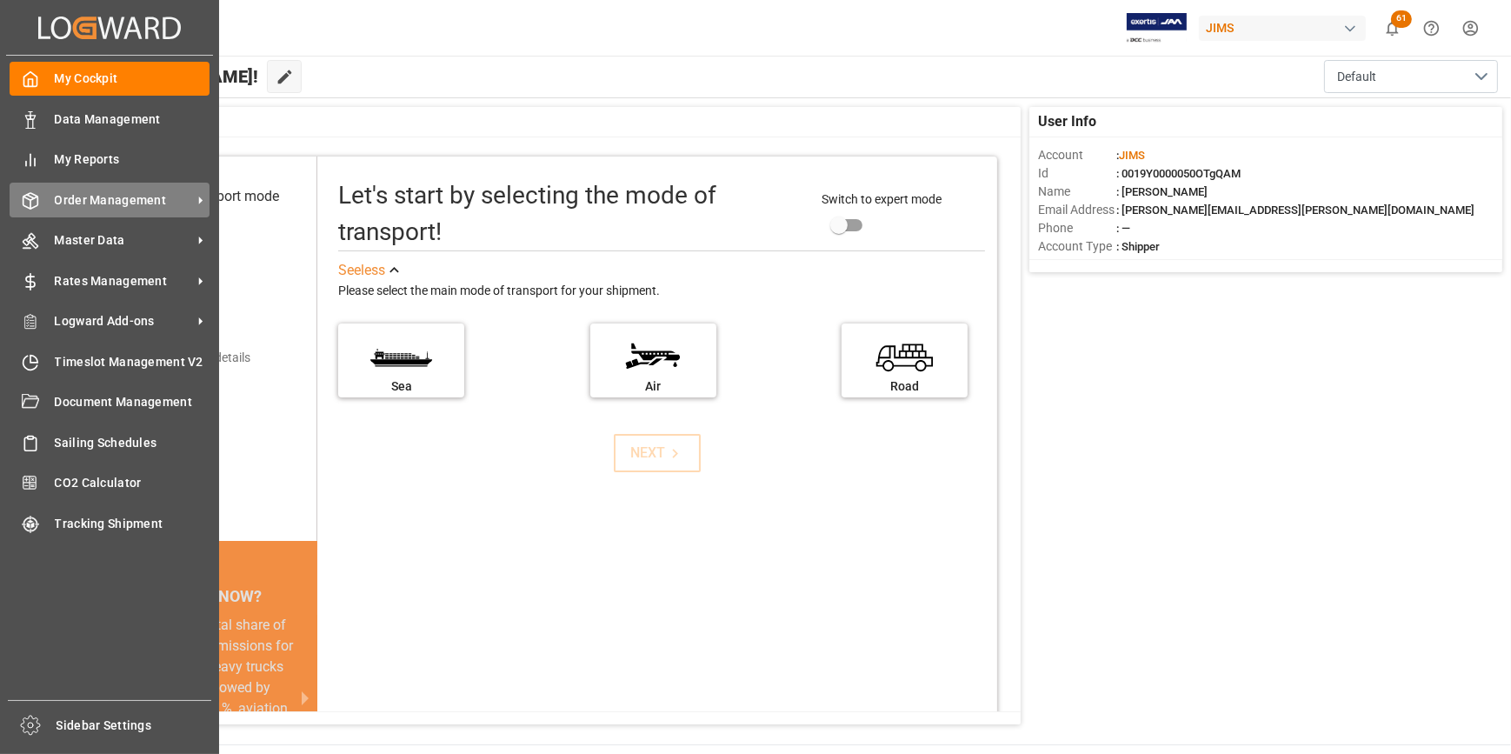
drag, startPoint x: 74, startPoint y: 199, endPoint x: 130, endPoint y: 195, distance: 55.8
click at [75, 199] on span "Order Management" at bounding box center [123, 200] width 137 height 18
click at [121, 201] on span "Order Management" at bounding box center [123, 200] width 137 height 18
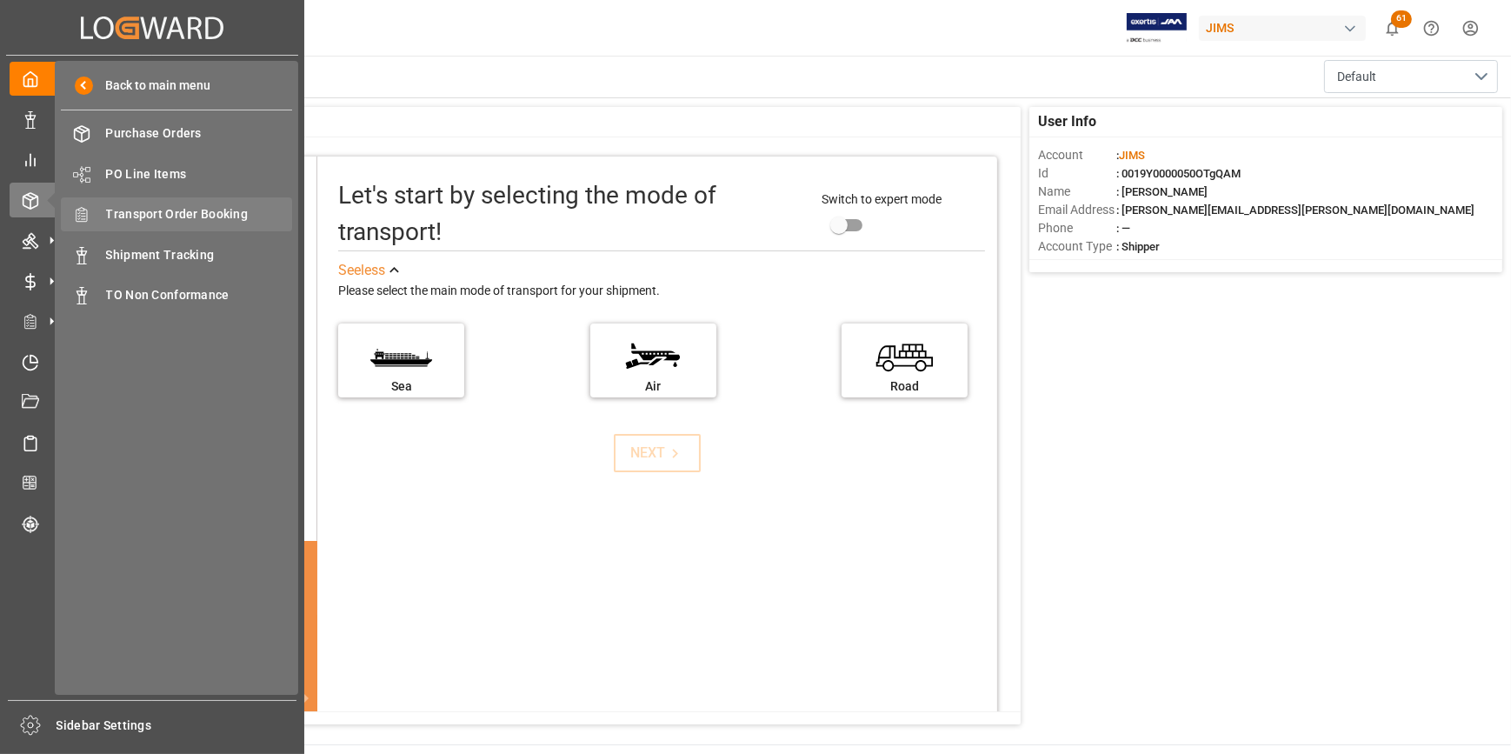
click at [182, 216] on span "Transport Order Booking" at bounding box center [199, 214] width 187 height 18
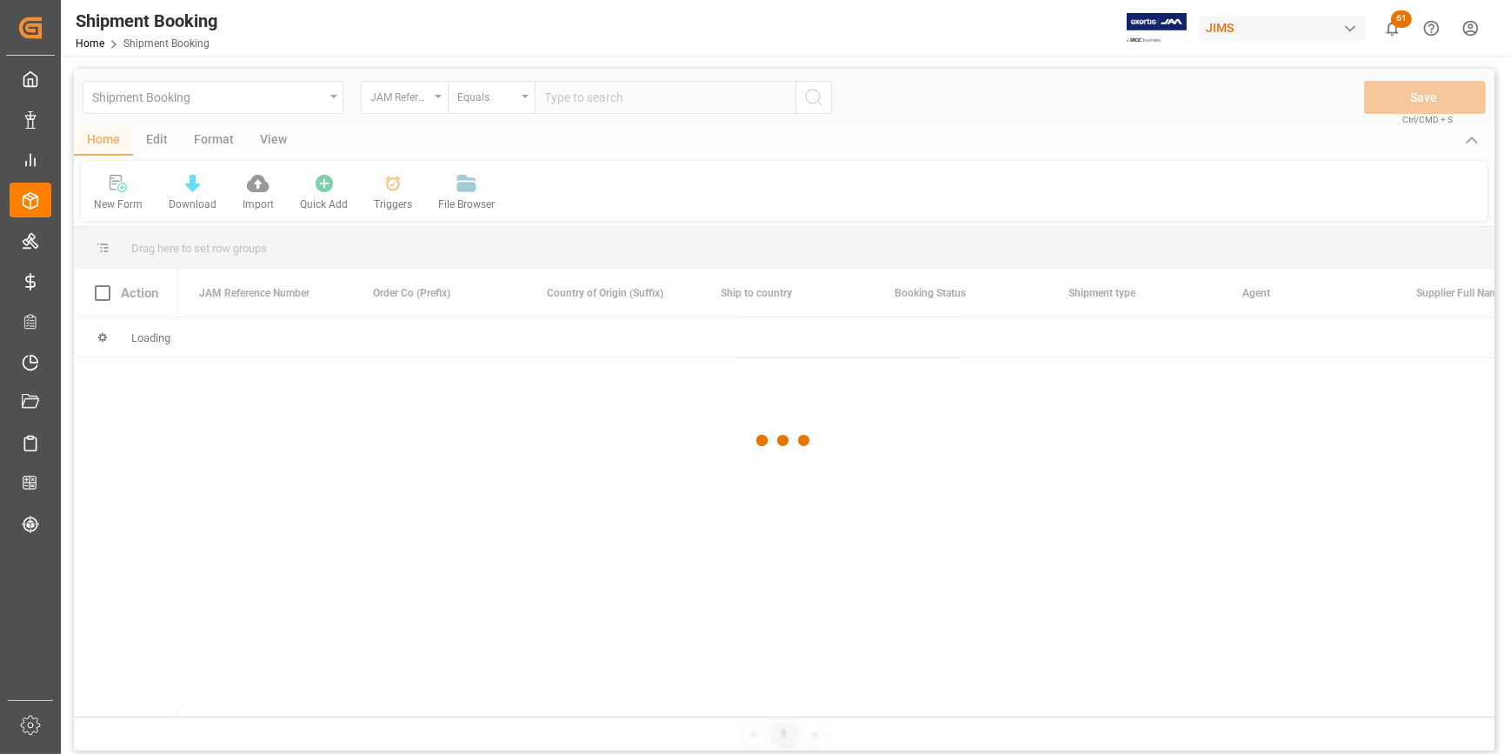
click at [589, 103] on div at bounding box center [784, 441] width 1421 height 744
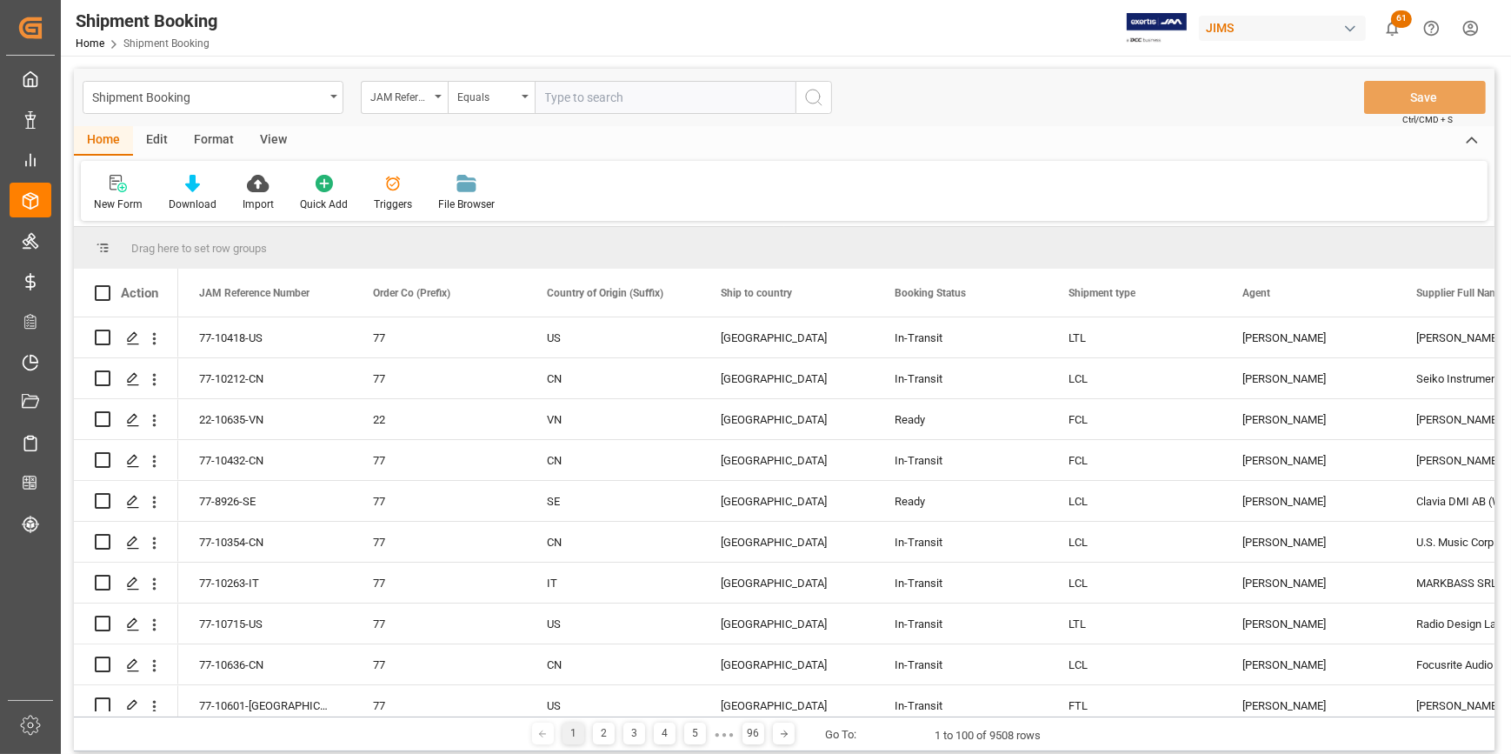
click at [585, 101] on input "text" at bounding box center [665, 97] width 261 height 33
paste input "22-10430-ID"
type input "22-10430-ID"
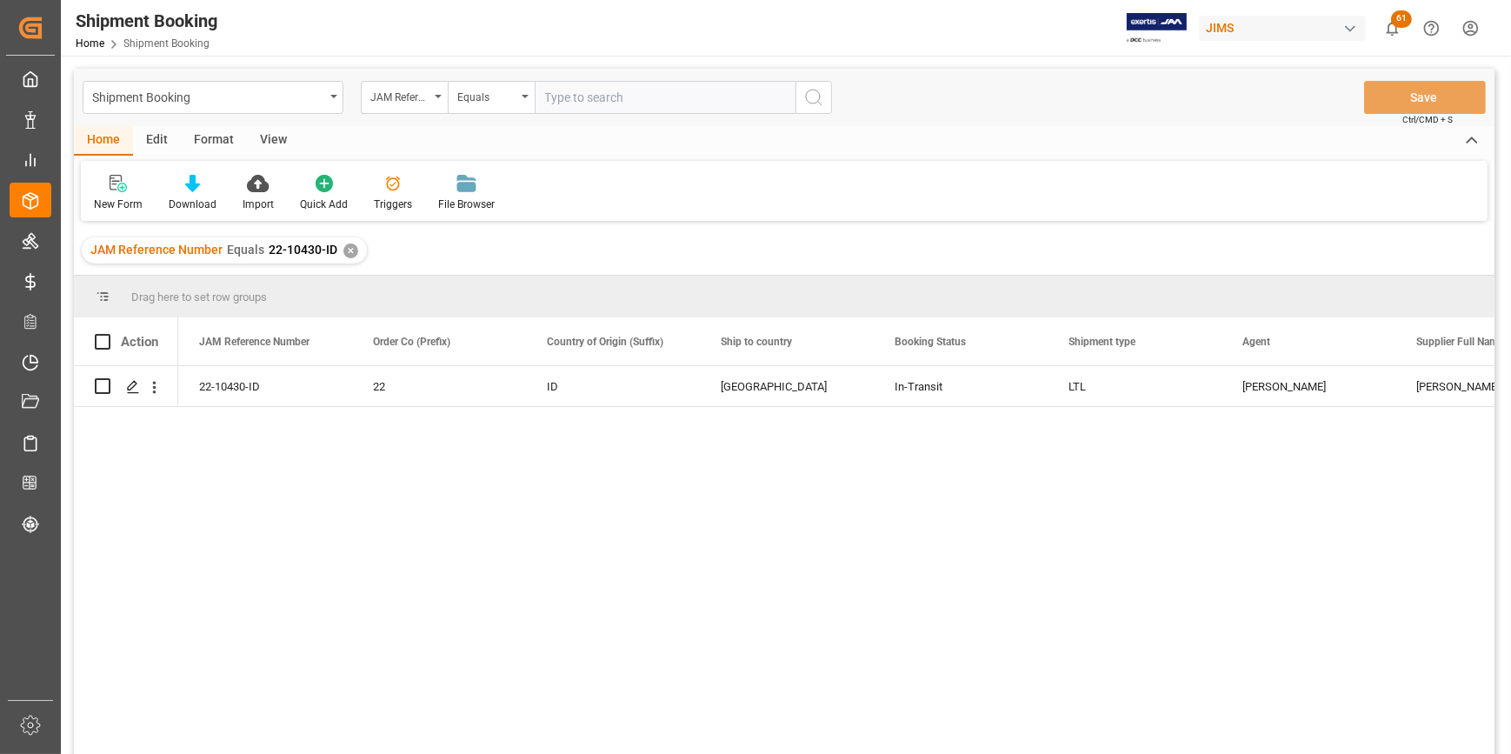
click at [616, 540] on div "22-10430-ID 22 ID United States In-Transit LTL Catherine Heng Sang Woo Music Co…" at bounding box center [836, 565] width 1317 height 399
click at [130, 387] on icon "Press SPACE to select this row." at bounding box center [133, 387] width 14 height 14
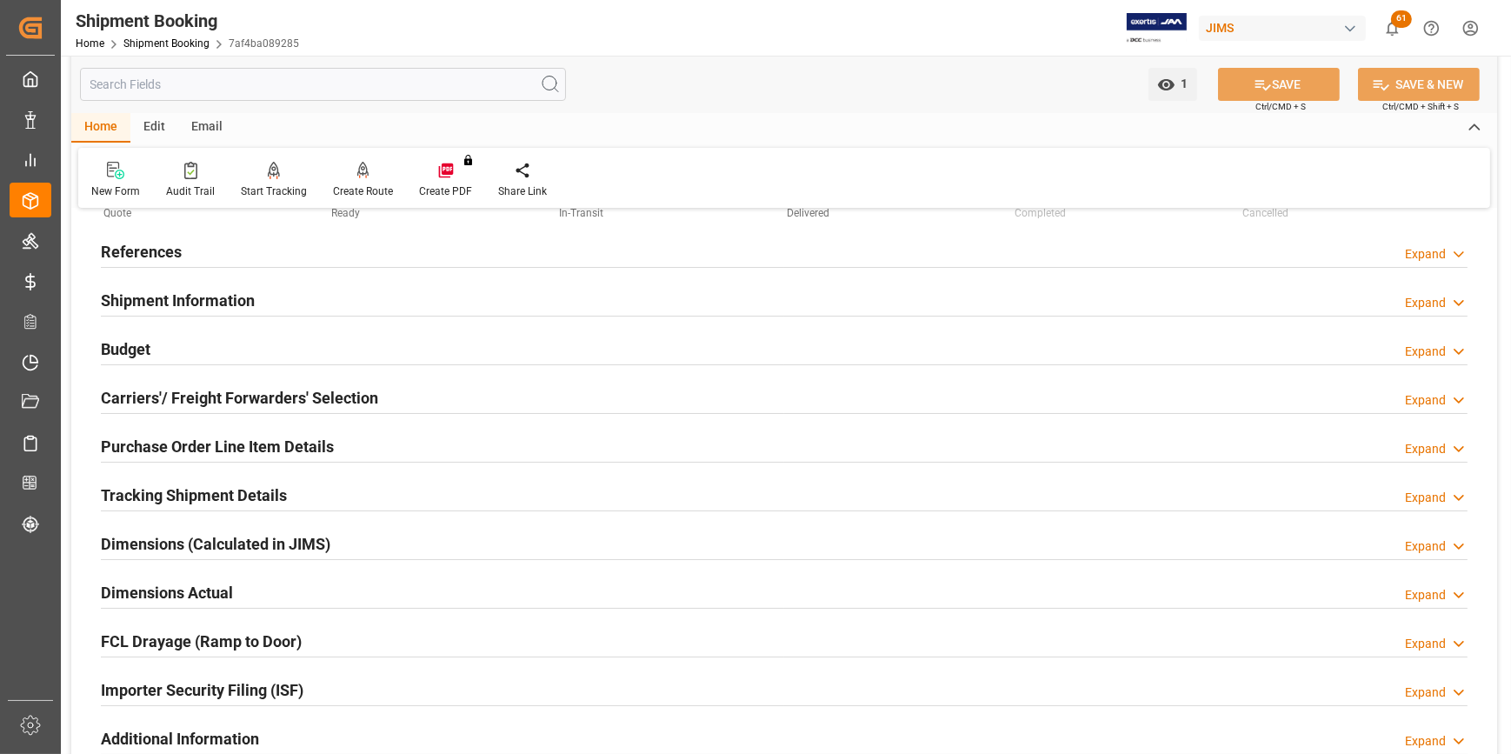
scroll to position [157, 0]
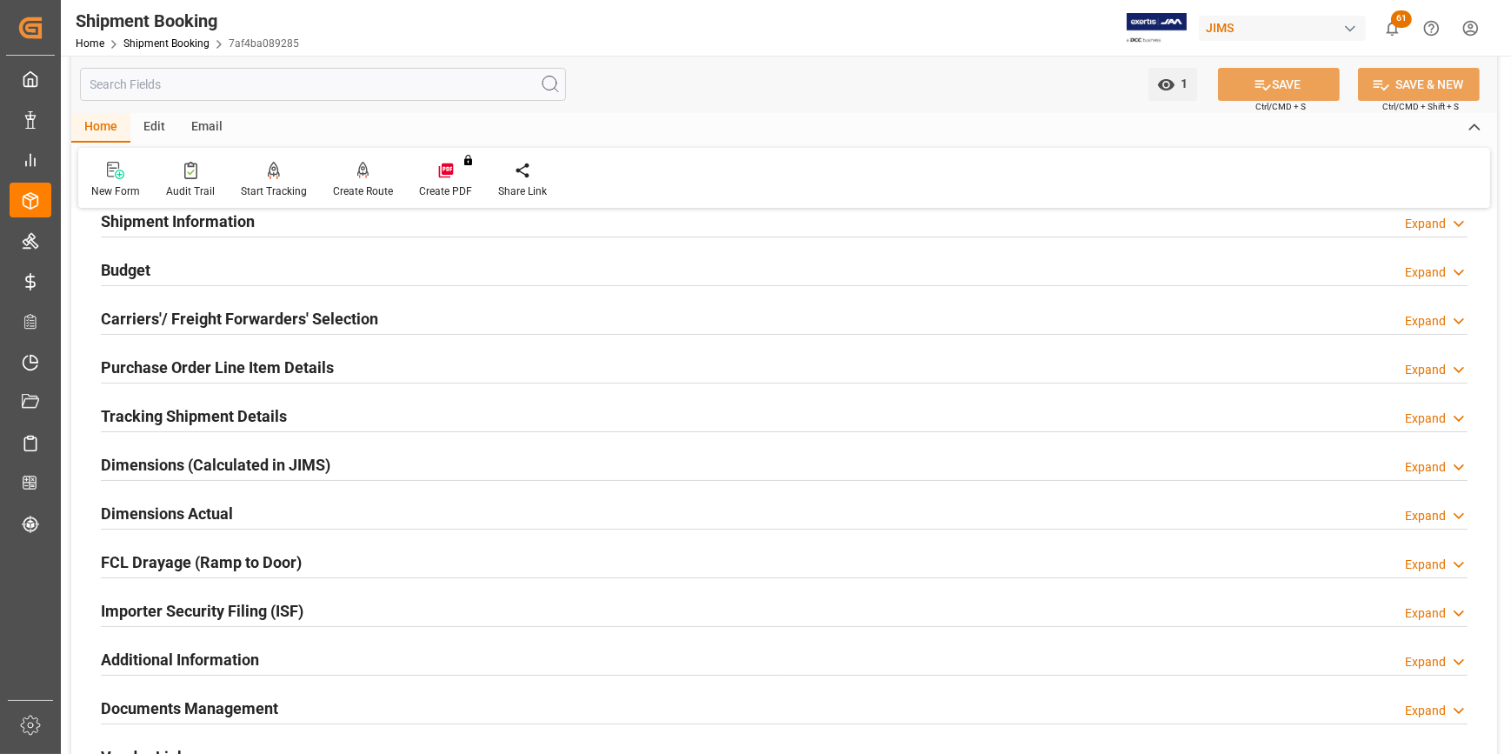
click at [273, 684] on div "Documents Management Expand" at bounding box center [784, 708] width 1391 height 49
click at [269, 693] on div "Documents Management" at bounding box center [189, 707] width 177 height 33
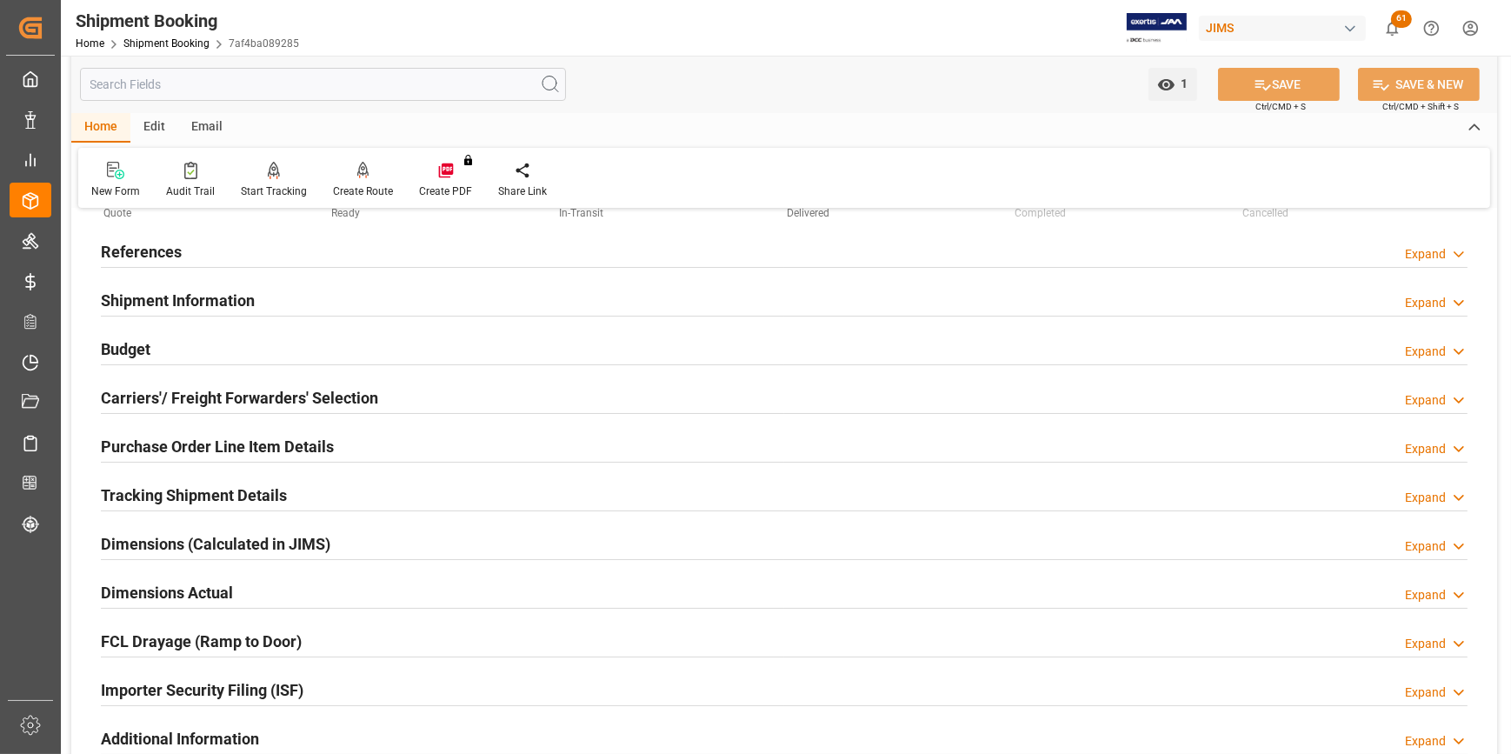
scroll to position [0, 0]
